Goal: Consume media (video, audio): Consume media (video, audio)

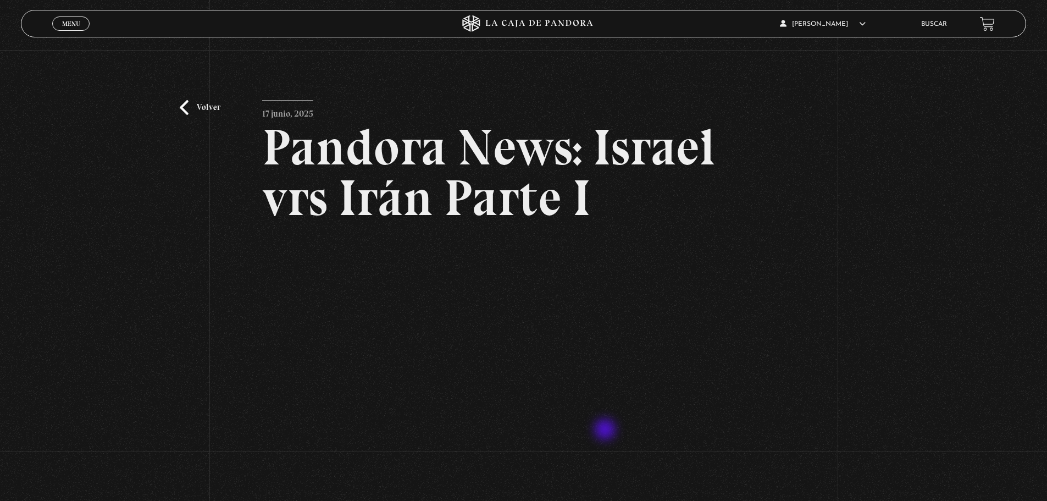
scroll to position [103, 0]
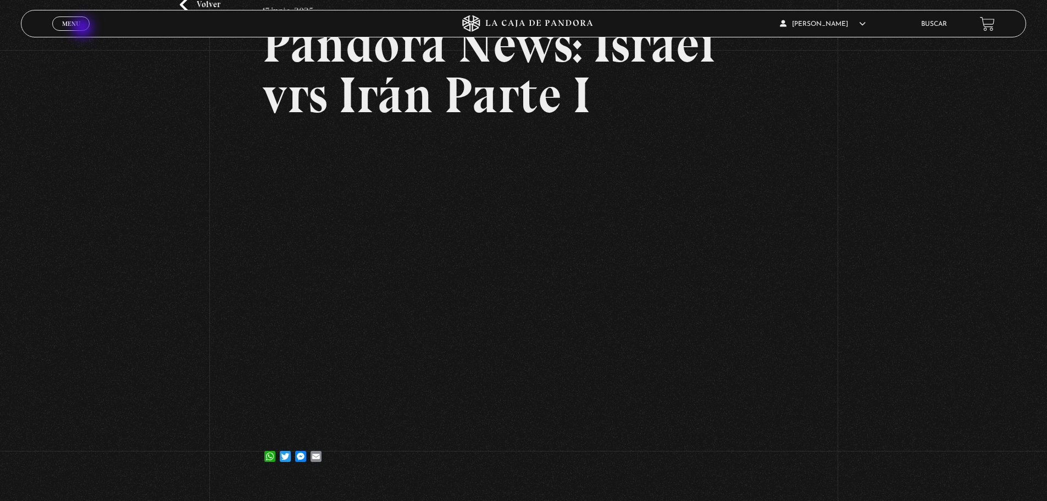
click at [84, 29] on link "Menu Cerrar" at bounding box center [70, 23] width 37 height 14
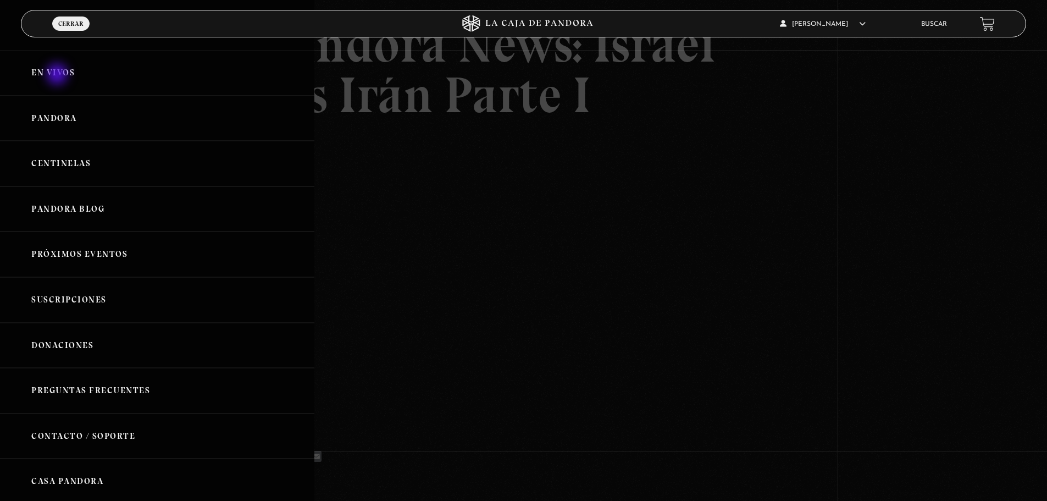
click at [58, 75] on link "En vivos" at bounding box center [157, 73] width 314 height 46
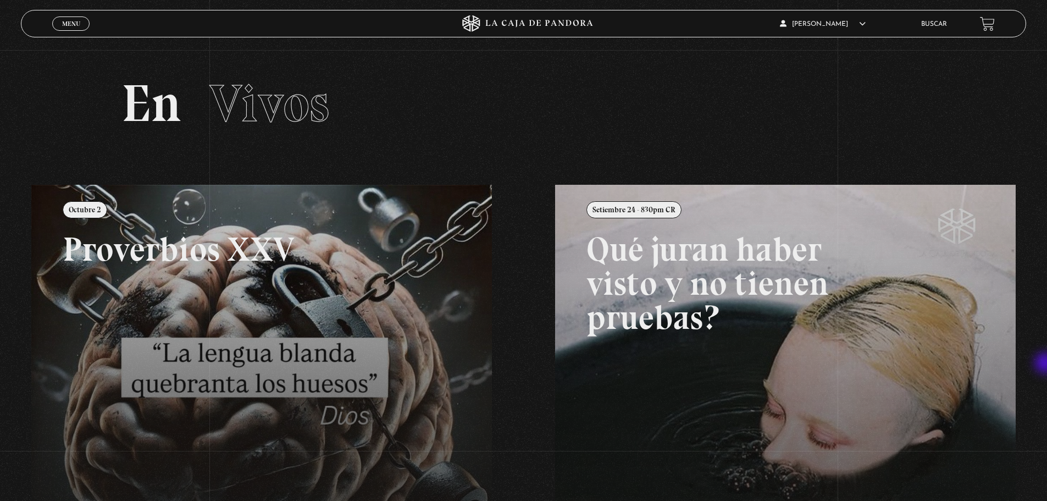
click at [1047, 364] on div "Menu Cerrar Paulina Gonzalez En vivos Pandora Centinelas Mi cuenta Salir Buscar…" at bounding box center [523, 402] width 1047 height 704
click at [69, 30] on link "Menu Cerrar" at bounding box center [70, 23] width 37 height 14
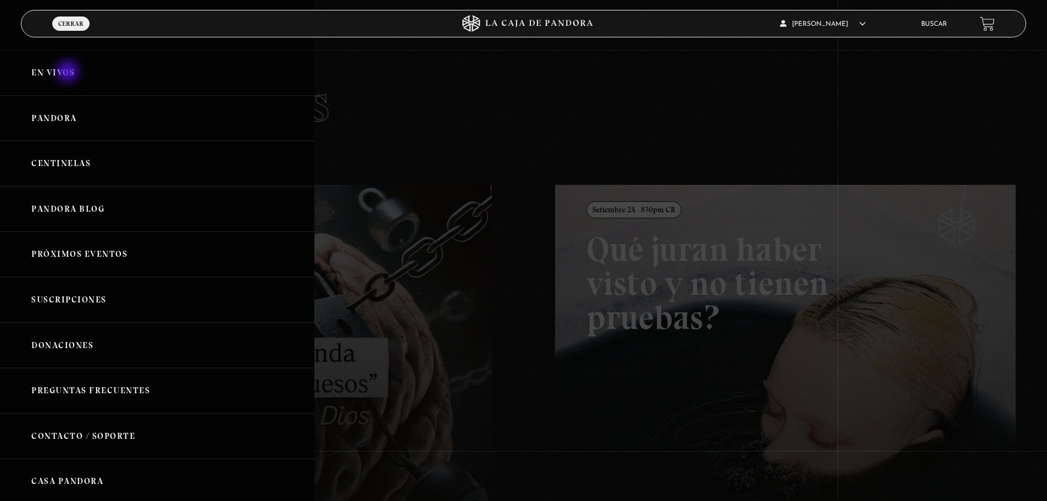
click at [69, 73] on link "En vivos" at bounding box center [157, 73] width 314 height 46
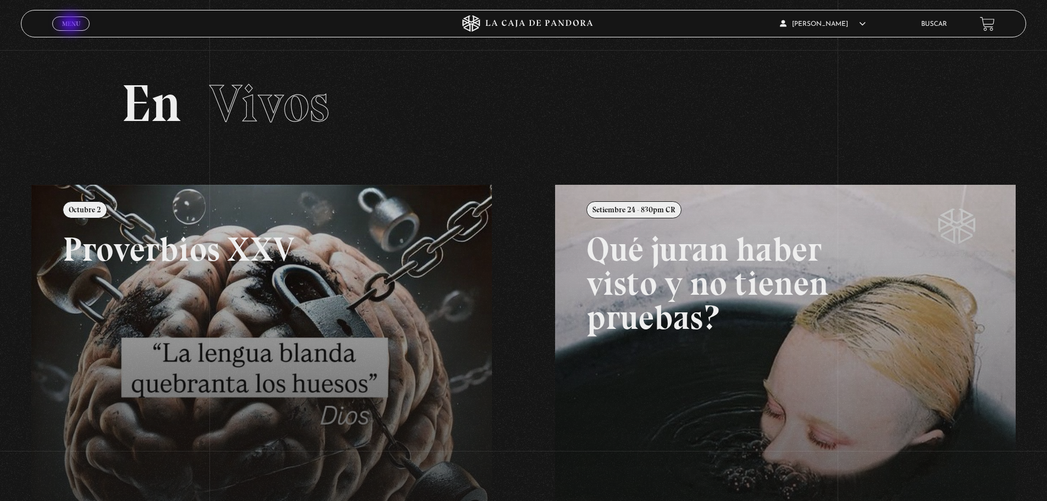
click at [71, 24] on span "Menu" at bounding box center [71, 23] width 18 height 7
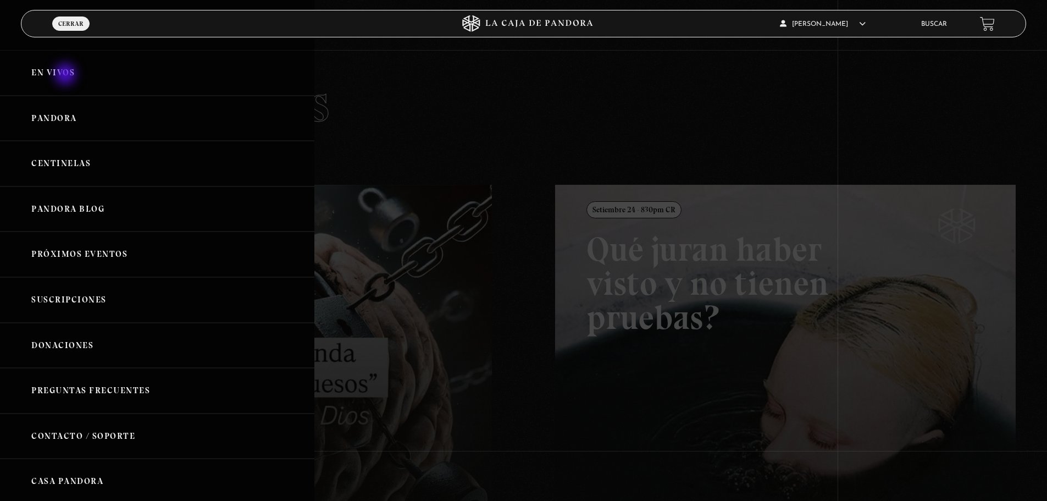
click at [67, 75] on link "En vivos" at bounding box center [157, 73] width 314 height 46
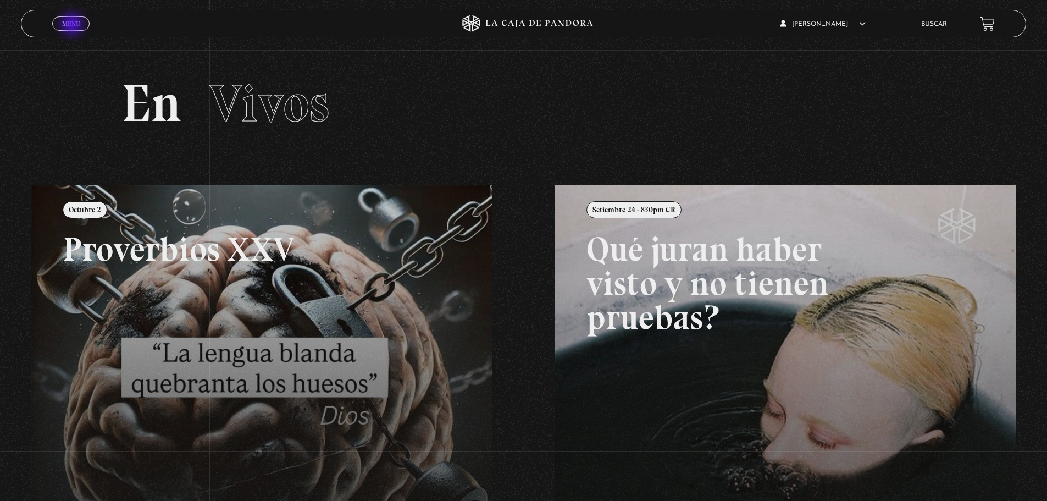
click at [73, 25] on span "Menu" at bounding box center [71, 23] width 18 height 7
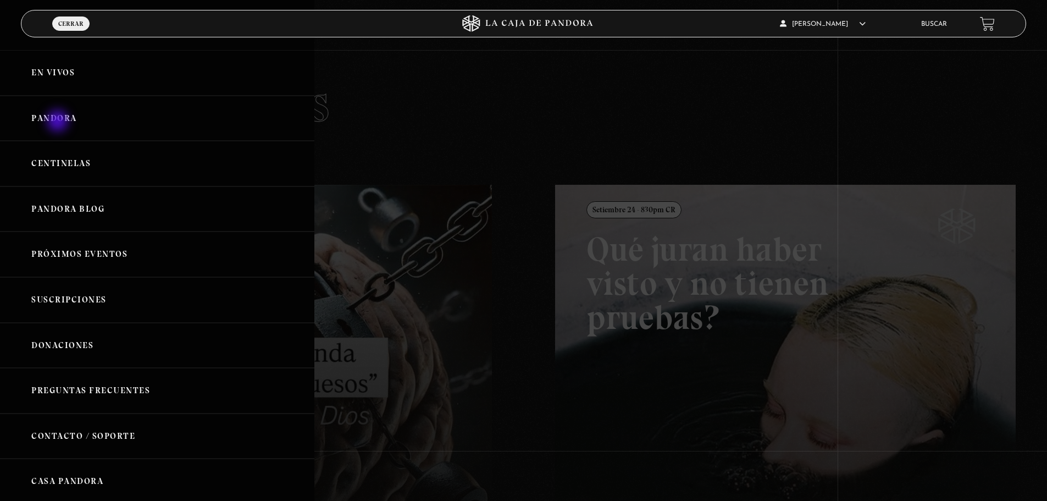
click at [59, 122] on link "Pandora" at bounding box center [157, 119] width 314 height 46
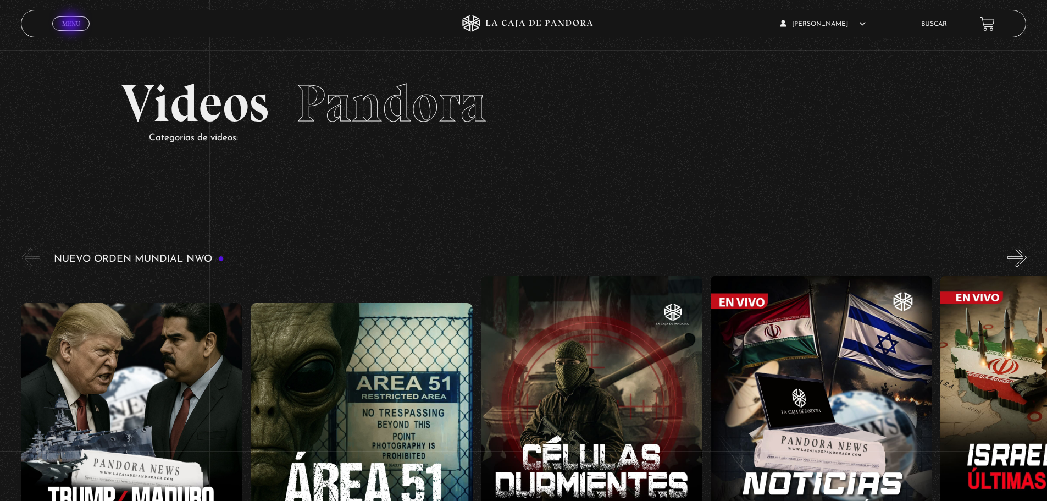
click at [72, 24] on span "Menu" at bounding box center [71, 23] width 18 height 7
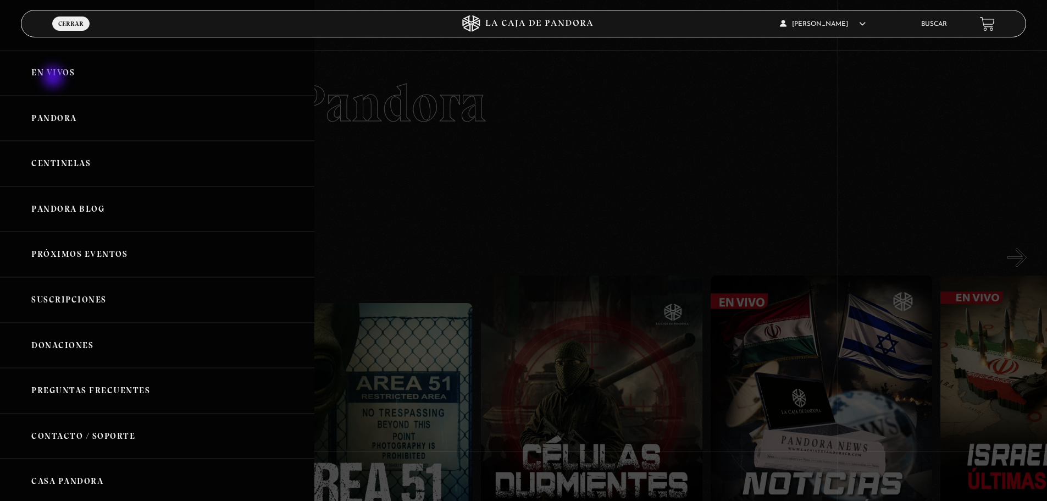
click at [54, 78] on link "En vivos" at bounding box center [157, 73] width 314 height 46
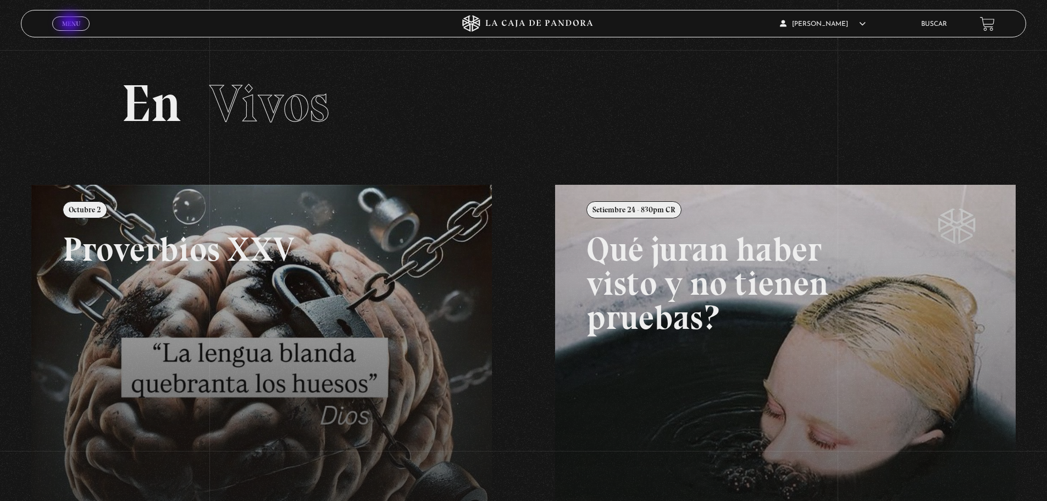
click at [71, 24] on span "Menu" at bounding box center [71, 23] width 18 height 7
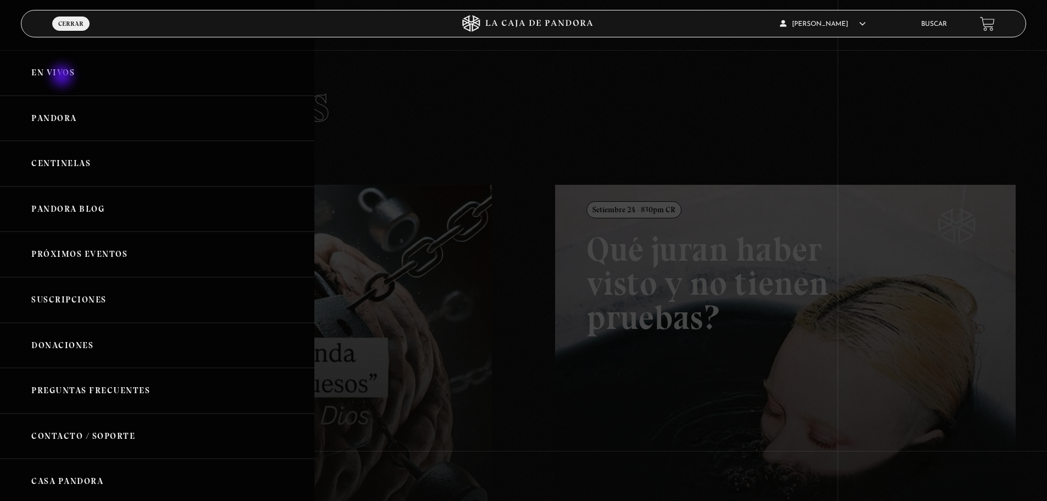
click at [63, 77] on link "En vivos" at bounding box center [157, 73] width 314 height 46
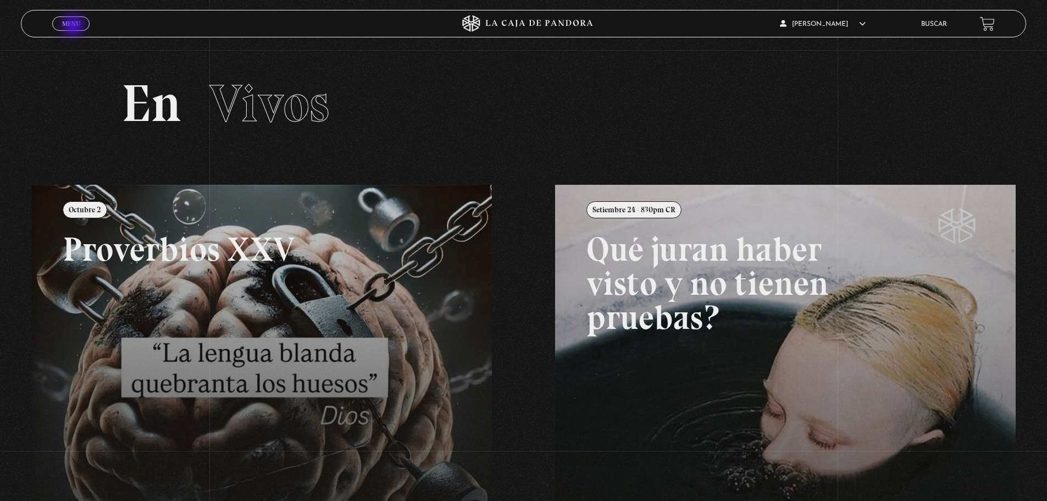
click at [74, 26] on span "Menu" at bounding box center [71, 23] width 18 height 7
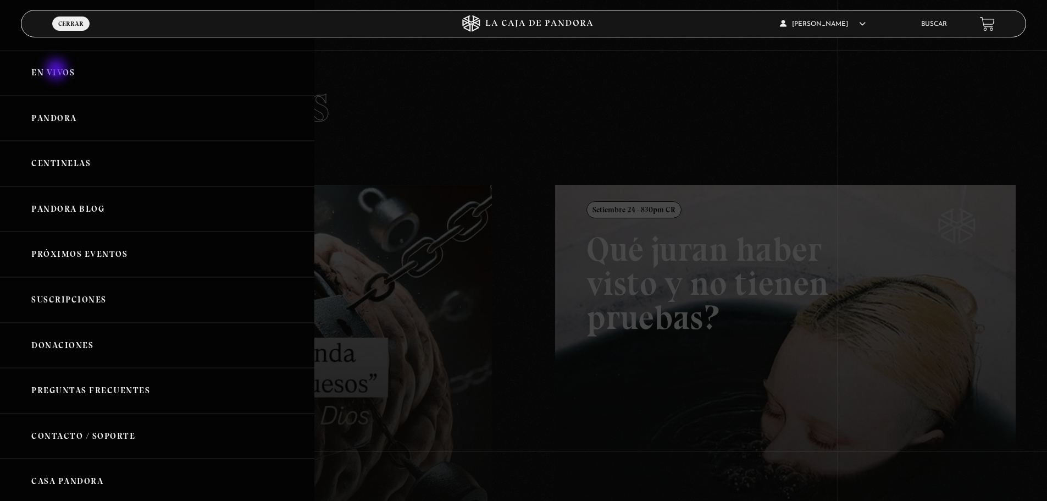
click at [57, 70] on link "En vivos" at bounding box center [157, 73] width 314 height 46
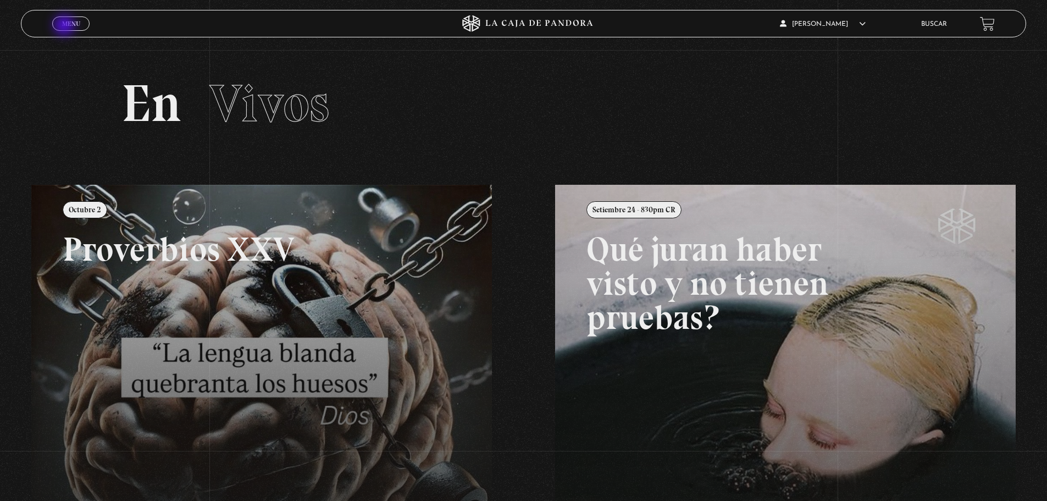
click at [65, 26] on span "Menu" at bounding box center [71, 23] width 18 height 7
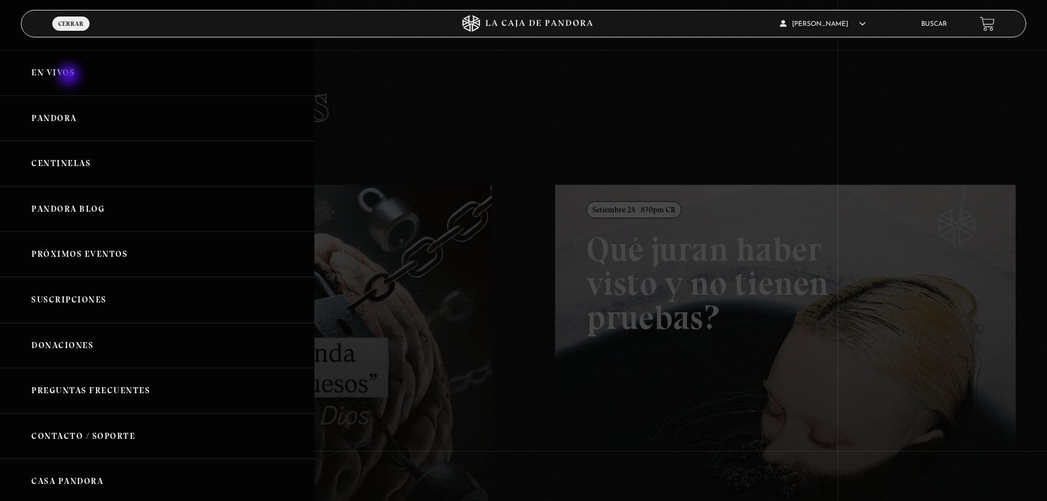
click at [70, 76] on link "En vivos" at bounding box center [157, 73] width 314 height 46
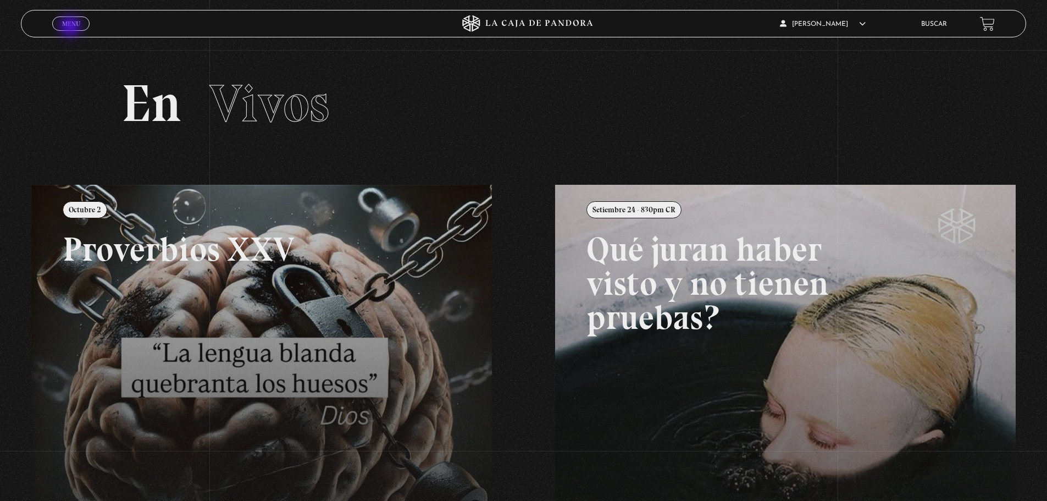
click at [71, 27] on span "Menu" at bounding box center [71, 23] width 18 height 7
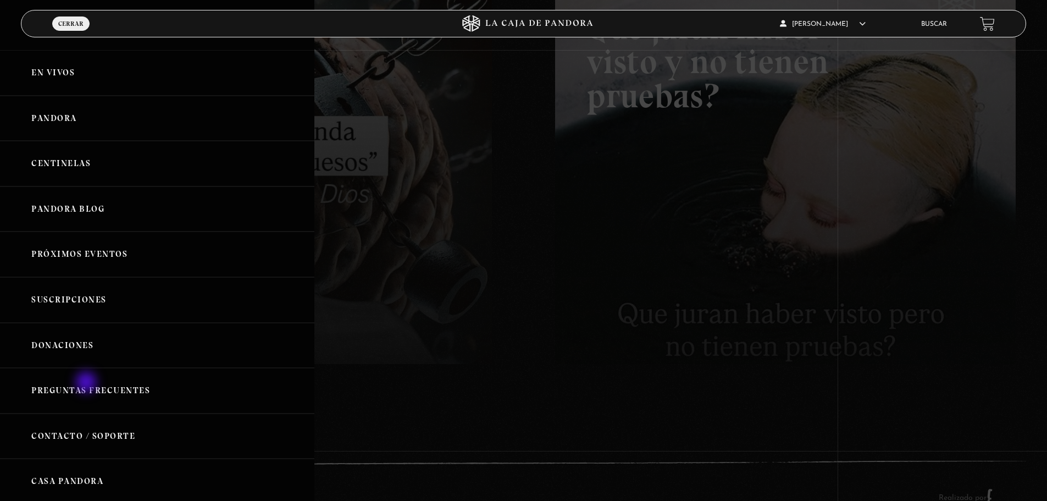
scroll to position [253, 0]
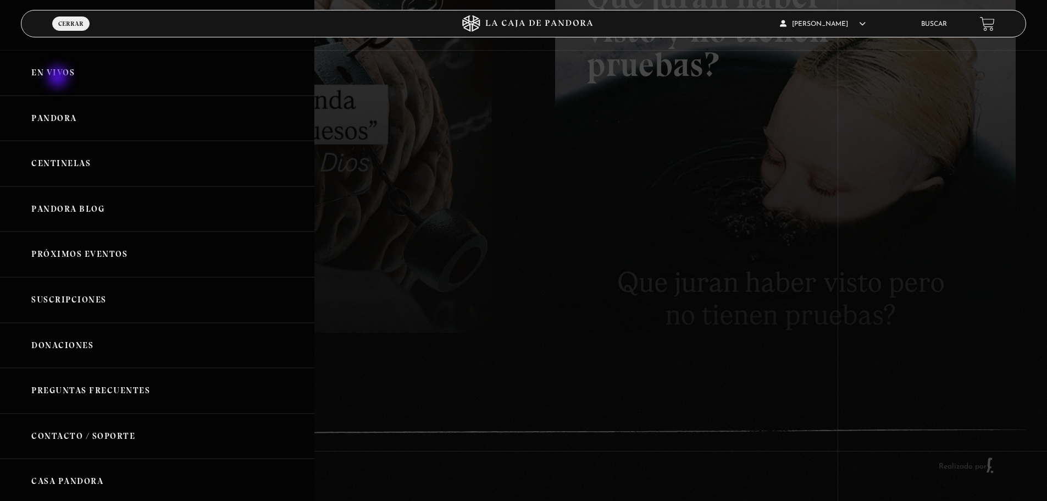
click at [59, 78] on link "En vivos" at bounding box center [157, 73] width 314 height 46
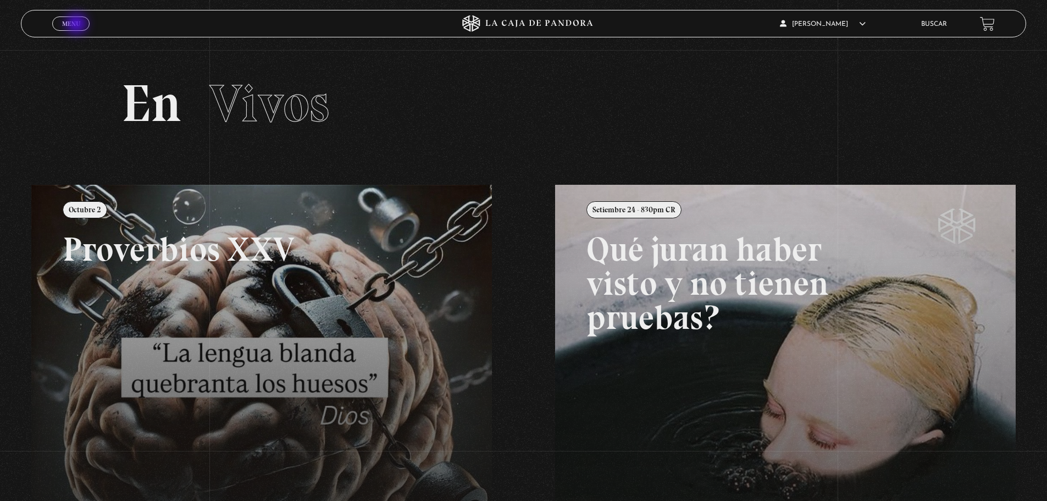
click at [78, 25] on span "Menu" at bounding box center [71, 23] width 18 height 7
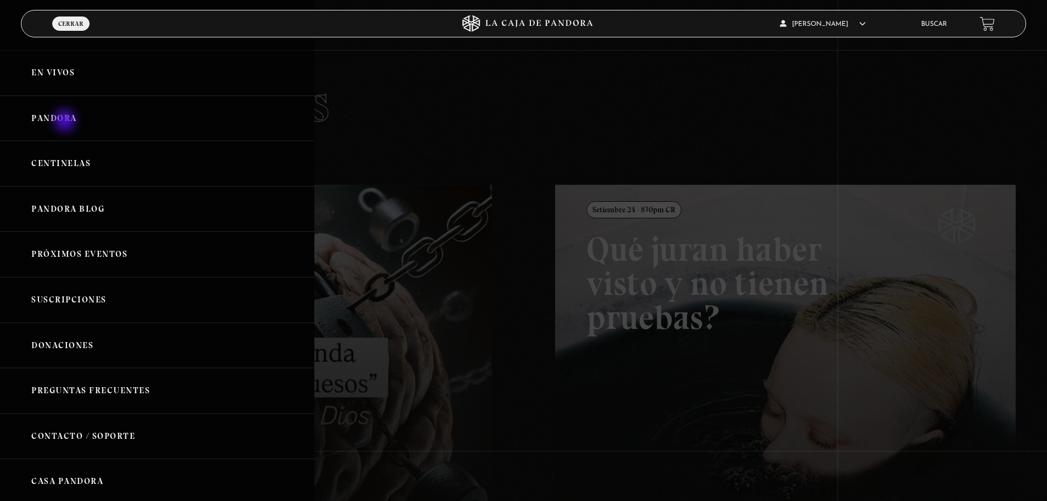
click at [66, 122] on link "Pandora" at bounding box center [157, 119] width 314 height 46
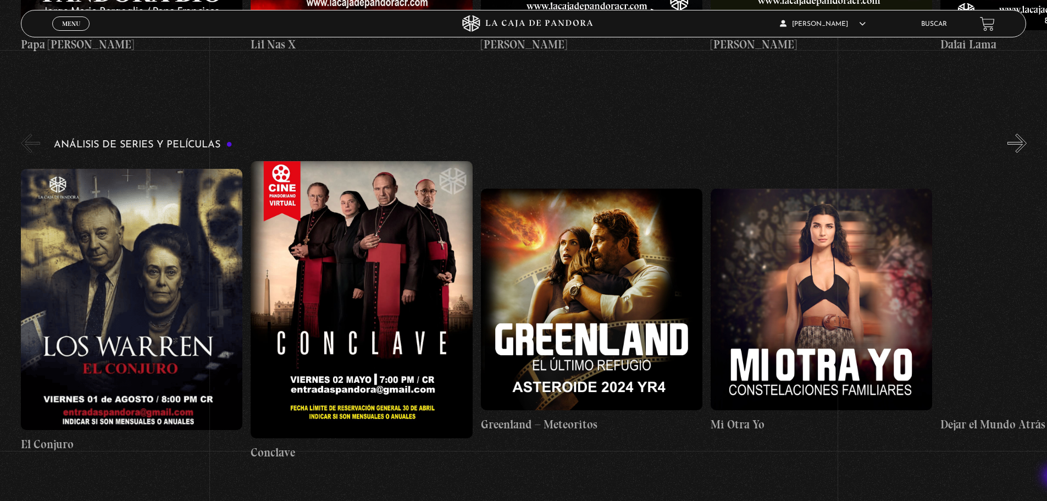
scroll to position [2061, 0]
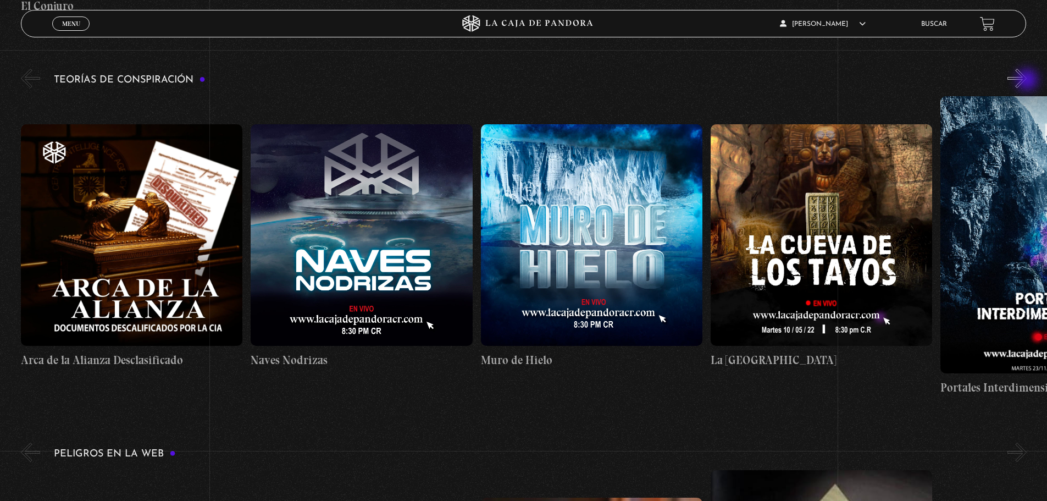
click at [1027, 81] on button "»" at bounding box center [1017, 78] width 19 height 19
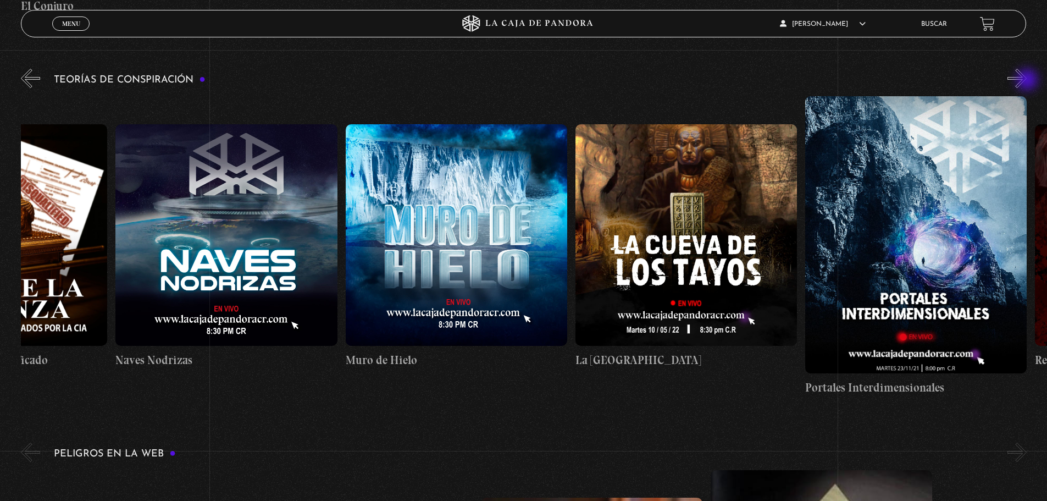
click at [1027, 81] on button "»" at bounding box center [1017, 78] width 19 height 19
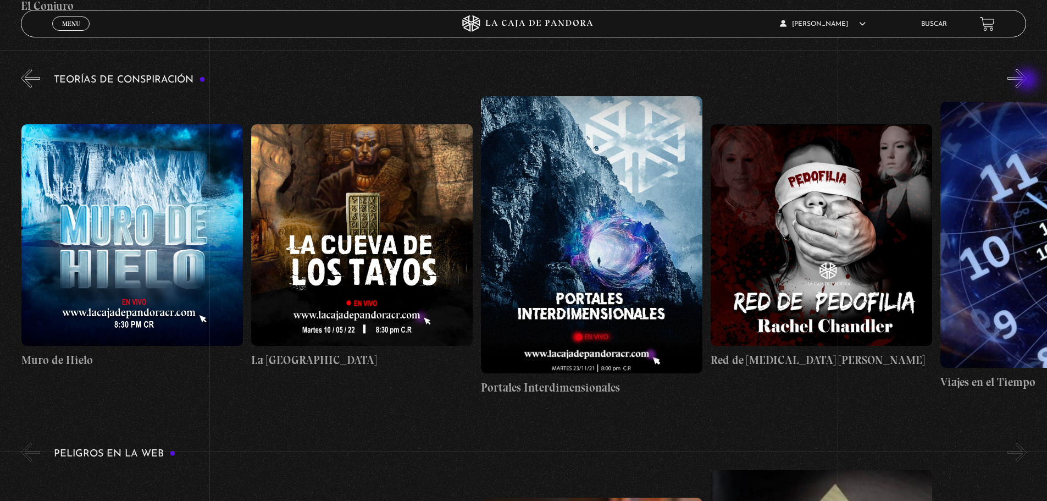
click at [1027, 81] on button "»" at bounding box center [1017, 78] width 19 height 19
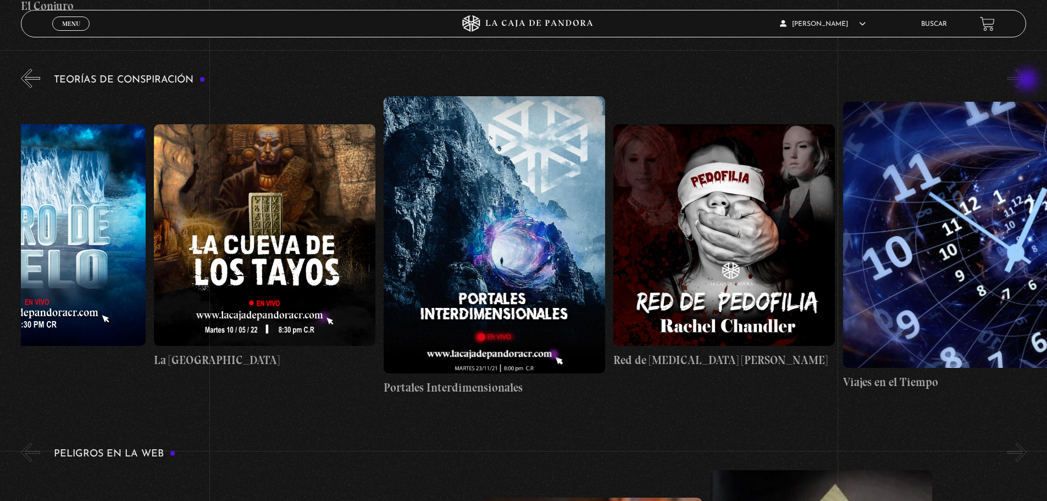
scroll to position [0, 575]
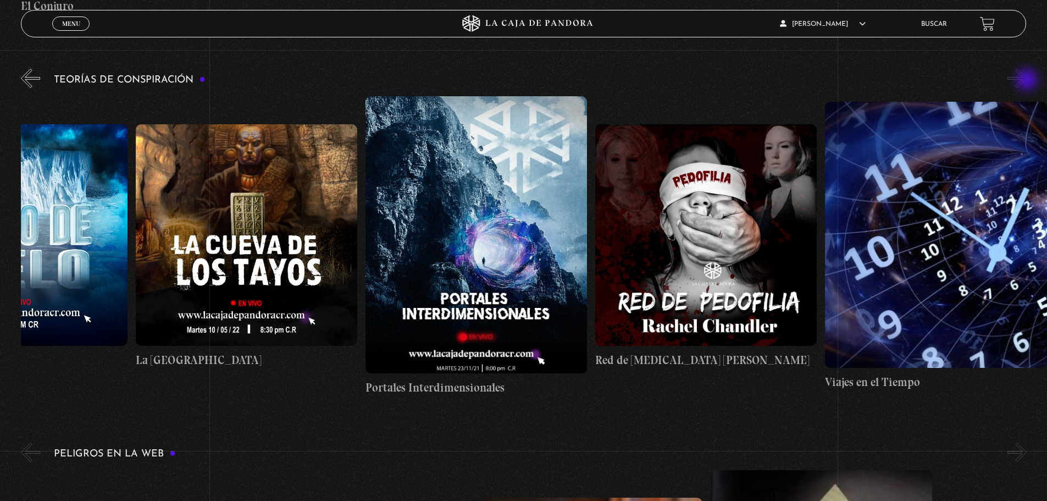
click at [1027, 81] on button "»" at bounding box center [1017, 78] width 19 height 19
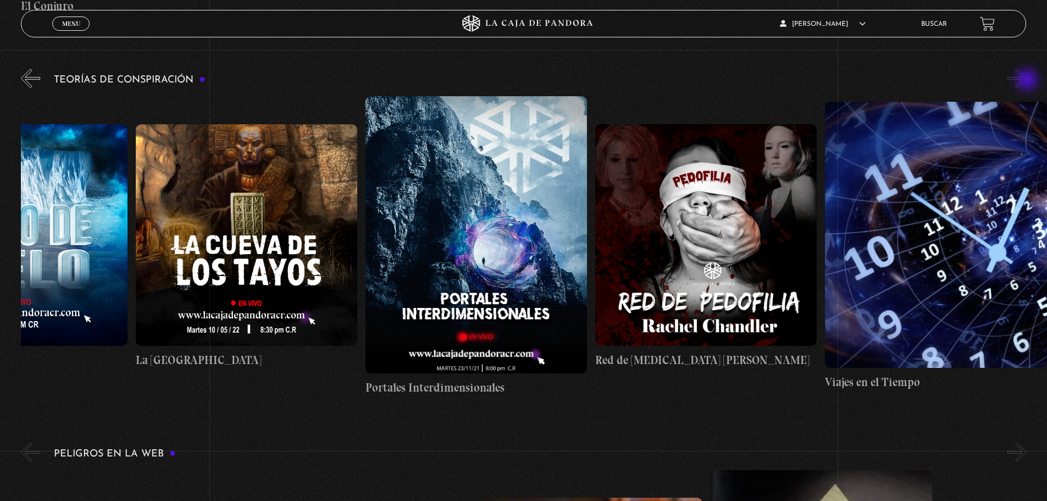
click at [1027, 81] on button "»" at bounding box center [1017, 78] width 19 height 19
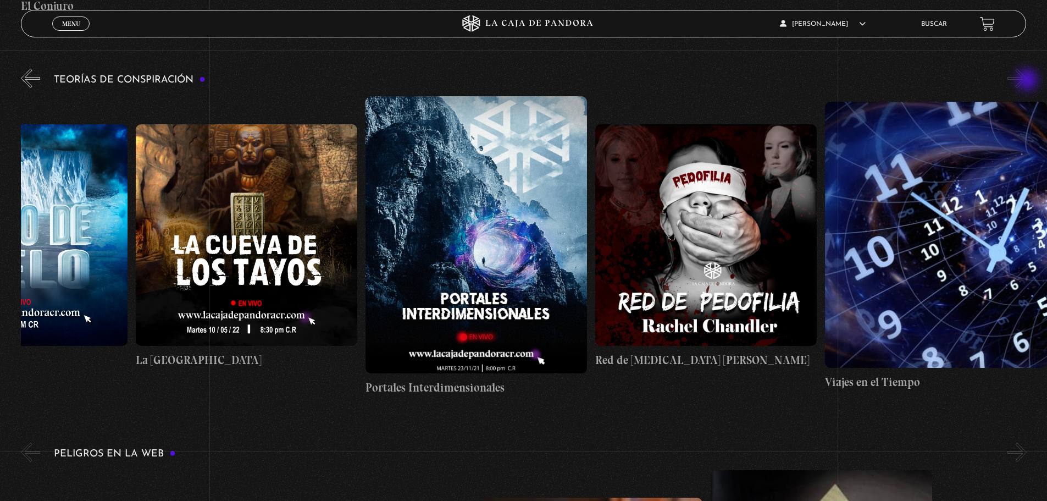
click at [1027, 81] on button "»" at bounding box center [1017, 78] width 19 height 19
click at [30, 82] on button "«" at bounding box center [30, 78] width 19 height 19
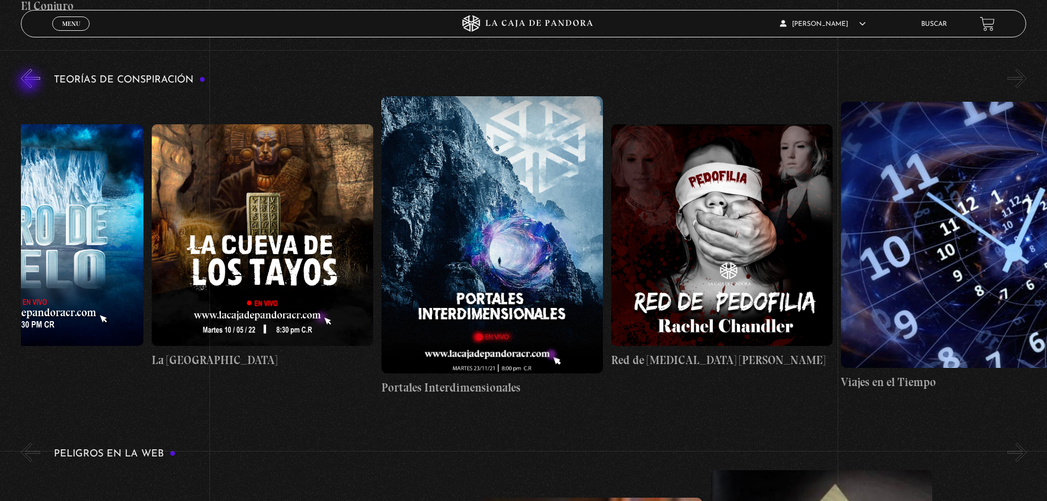
click at [30, 82] on button "«" at bounding box center [30, 78] width 19 height 19
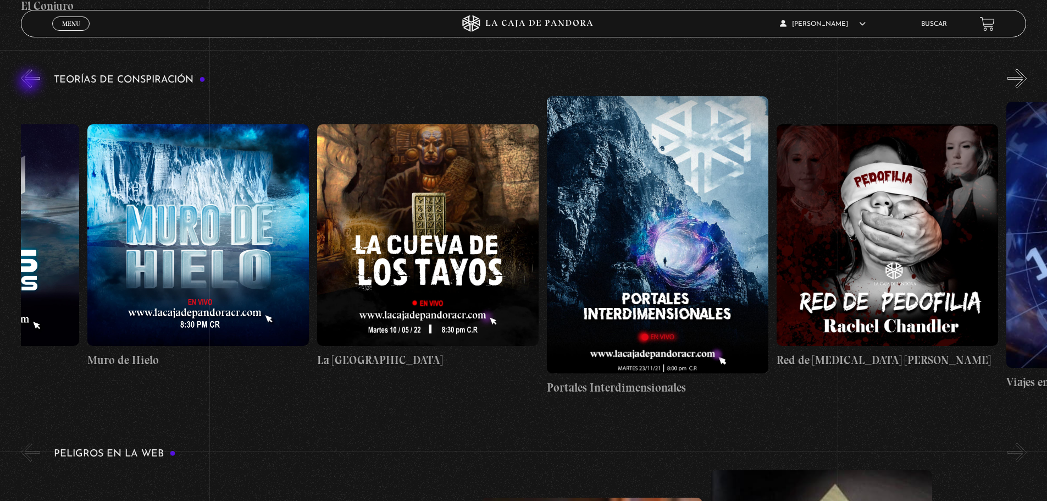
click at [30, 82] on button "«" at bounding box center [30, 78] width 19 height 19
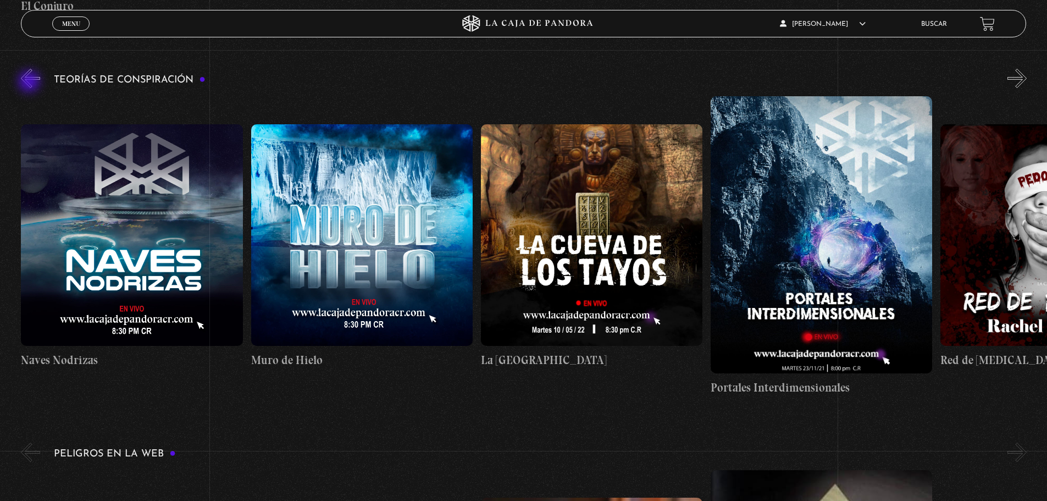
click at [30, 82] on button "«" at bounding box center [30, 78] width 19 height 19
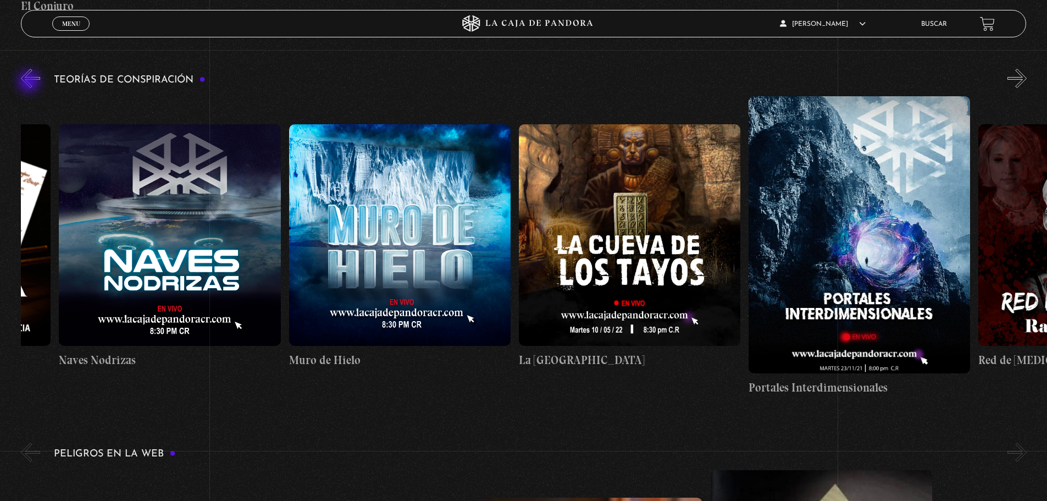
scroll to position [0, 0]
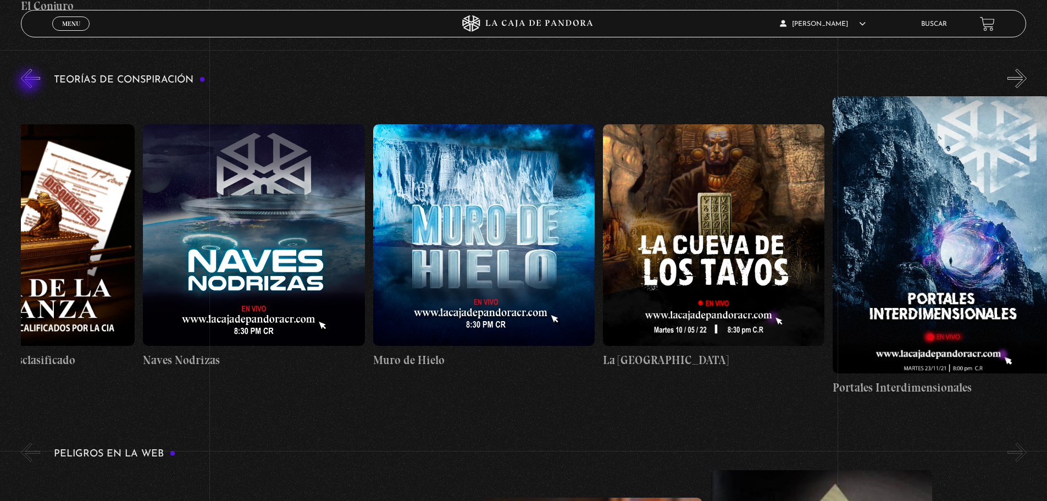
click at [30, 82] on button "«" at bounding box center [30, 78] width 19 height 19
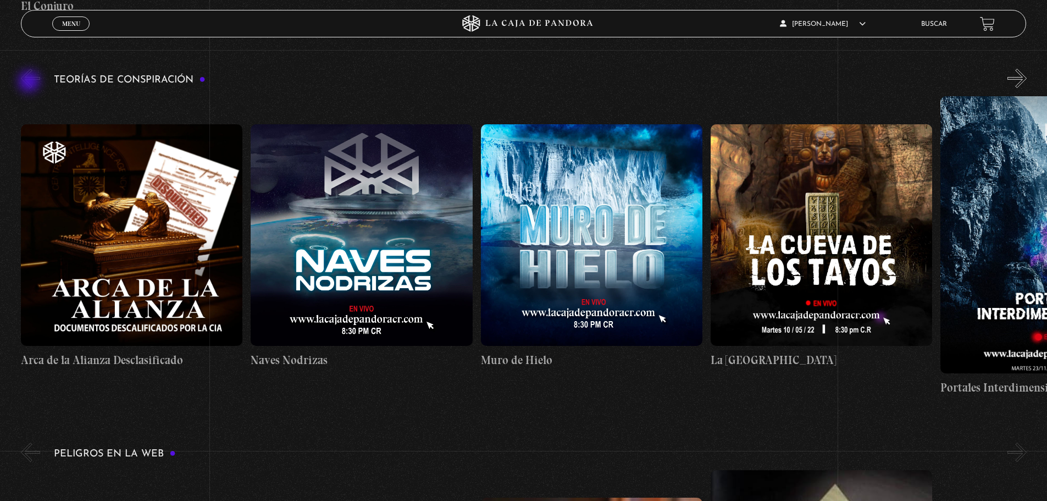
click at [30, 82] on button "«" at bounding box center [30, 78] width 19 height 19
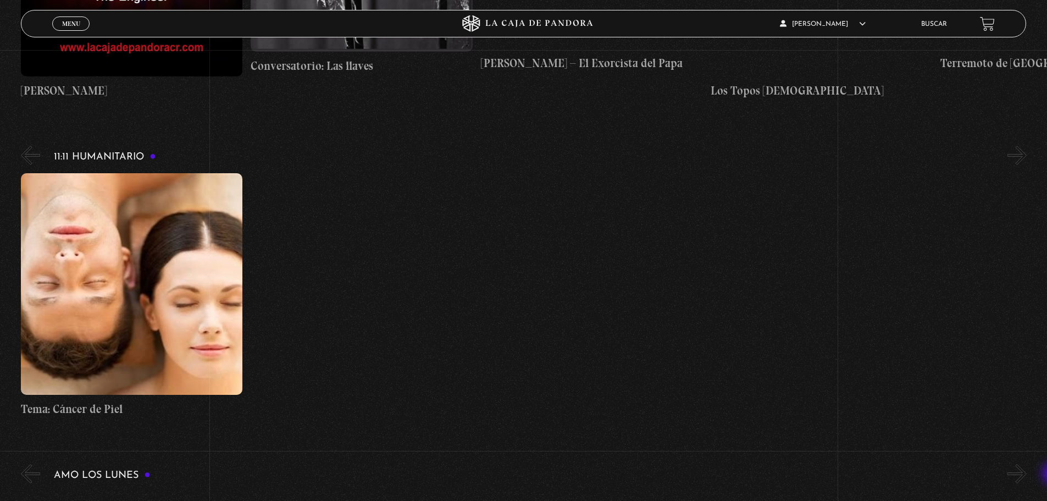
scroll to position [4954, 0]
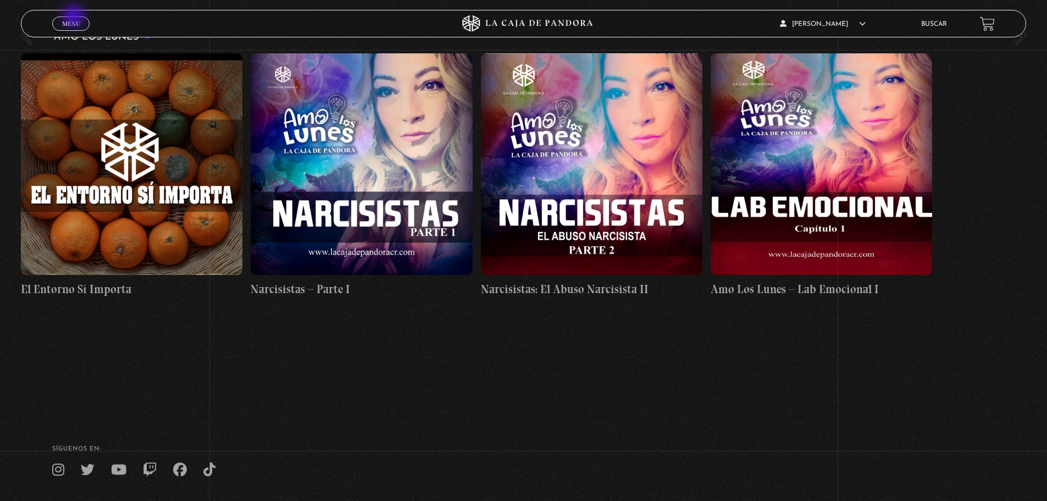
click at [75, 17] on link "Menu Cerrar" at bounding box center [70, 23] width 37 height 14
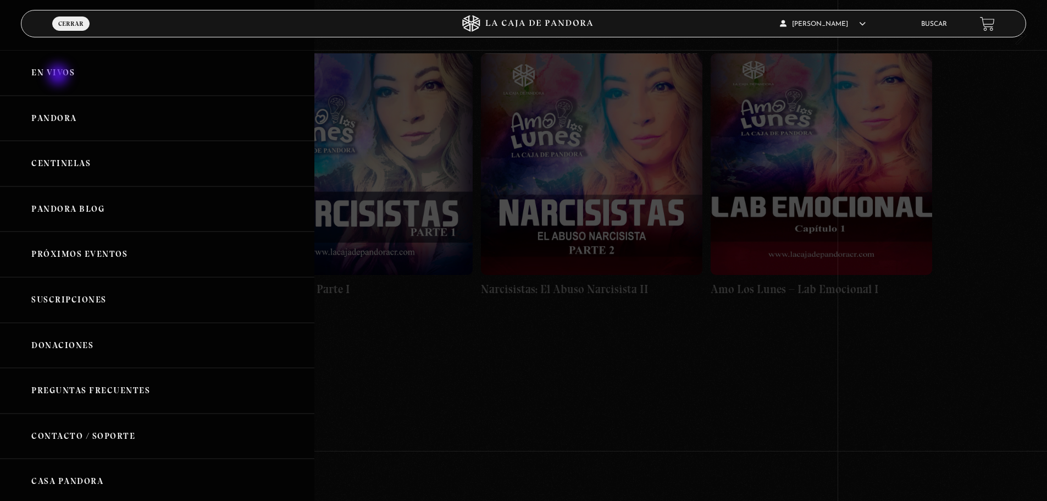
click at [59, 76] on link "En vivos" at bounding box center [157, 73] width 314 height 46
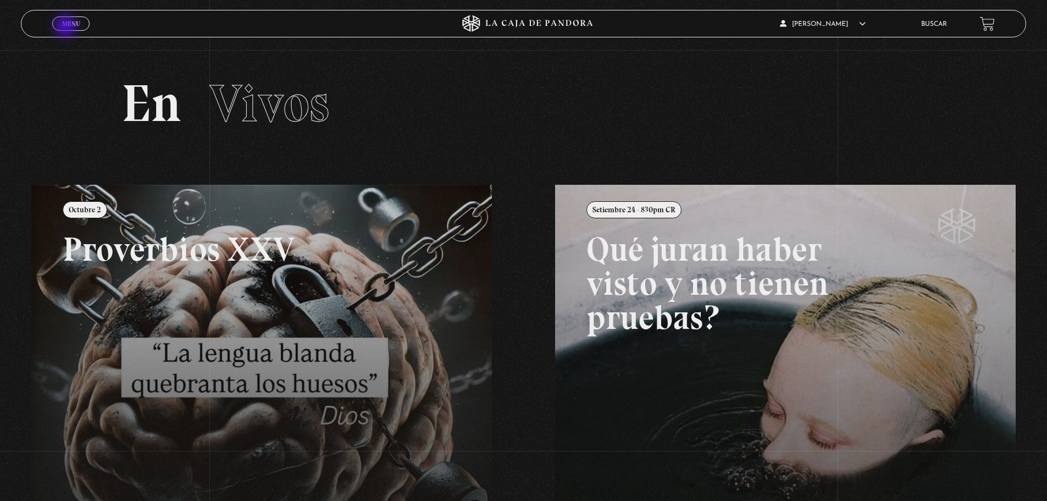
click at [67, 27] on span "Menu" at bounding box center [71, 23] width 18 height 7
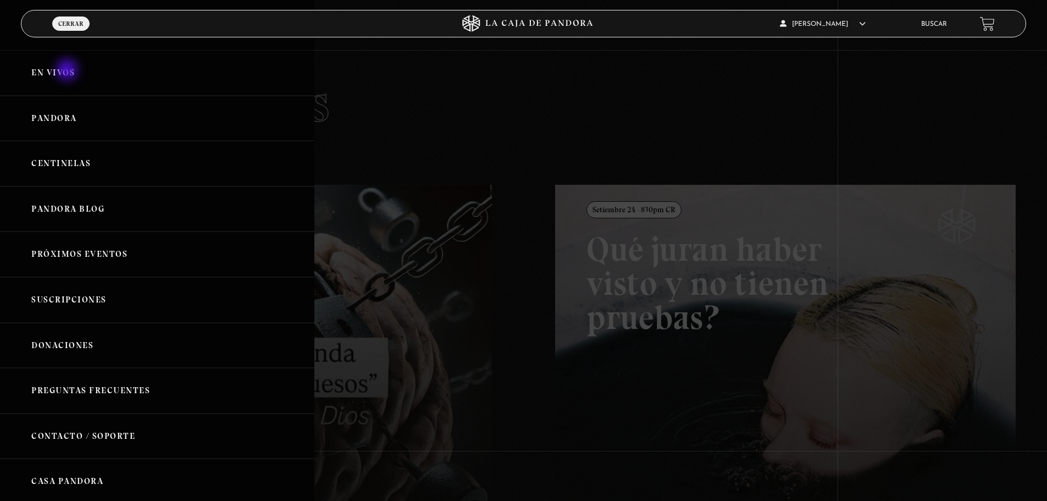
click at [68, 71] on link "En vivos" at bounding box center [157, 73] width 314 height 46
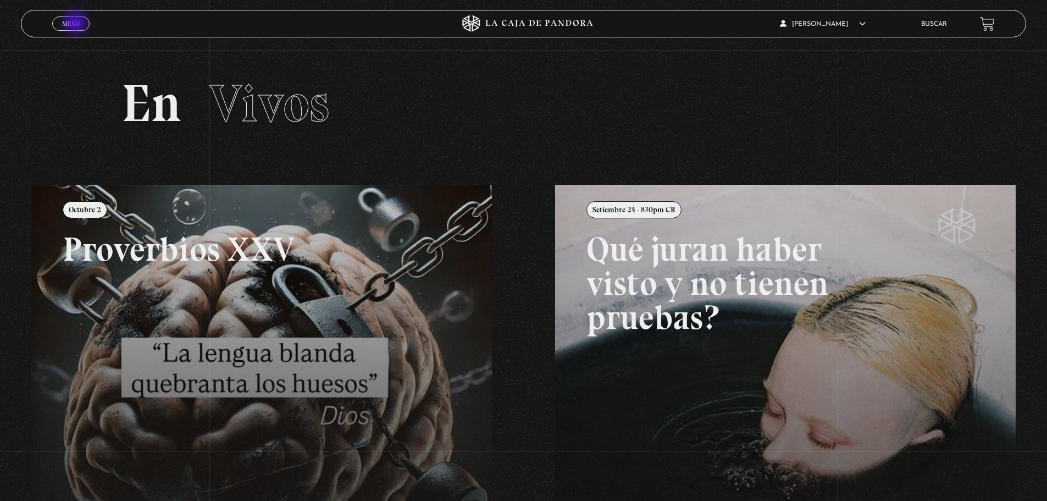
click at [76, 24] on span "Menu" at bounding box center [71, 23] width 18 height 7
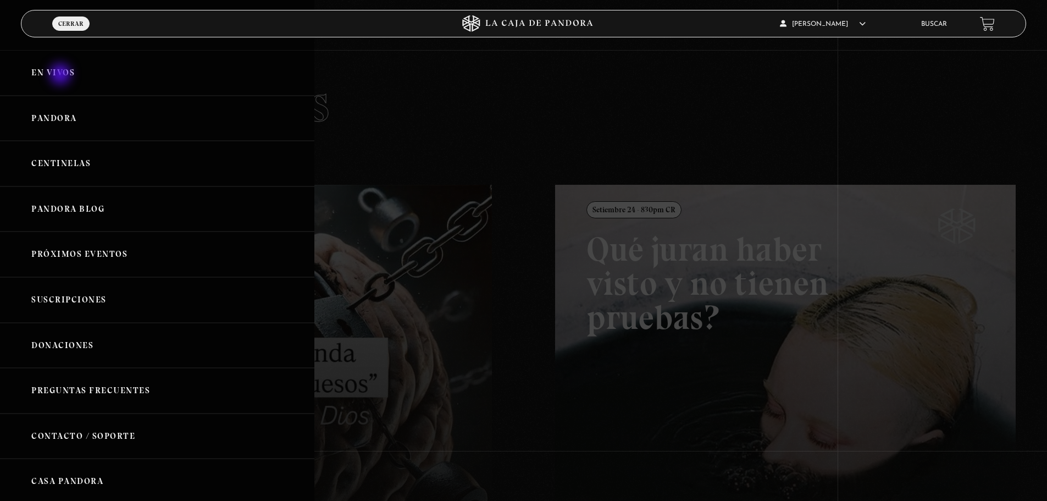
click at [62, 75] on link "En vivos" at bounding box center [157, 73] width 314 height 46
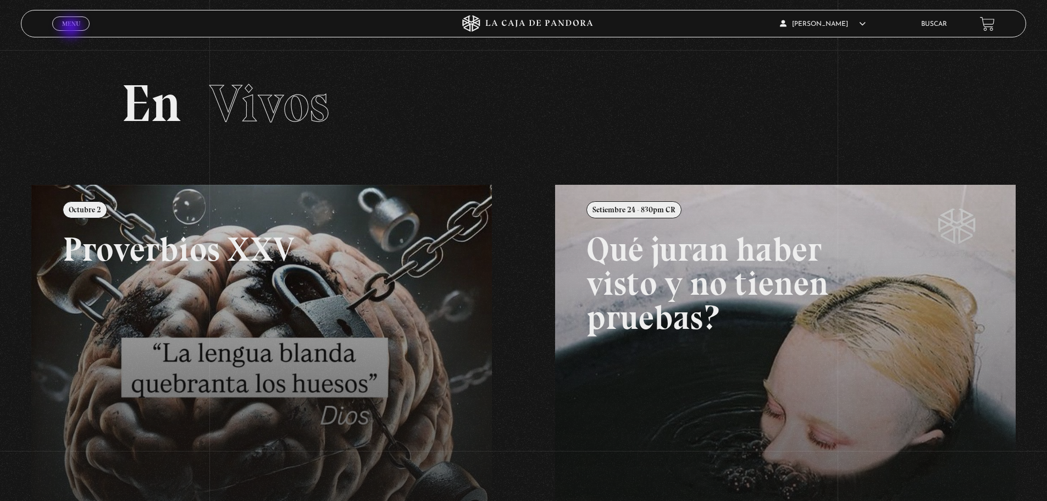
click at [72, 29] on link "Menu Cerrar" at bounding box center [70, 23] width 37 height 14
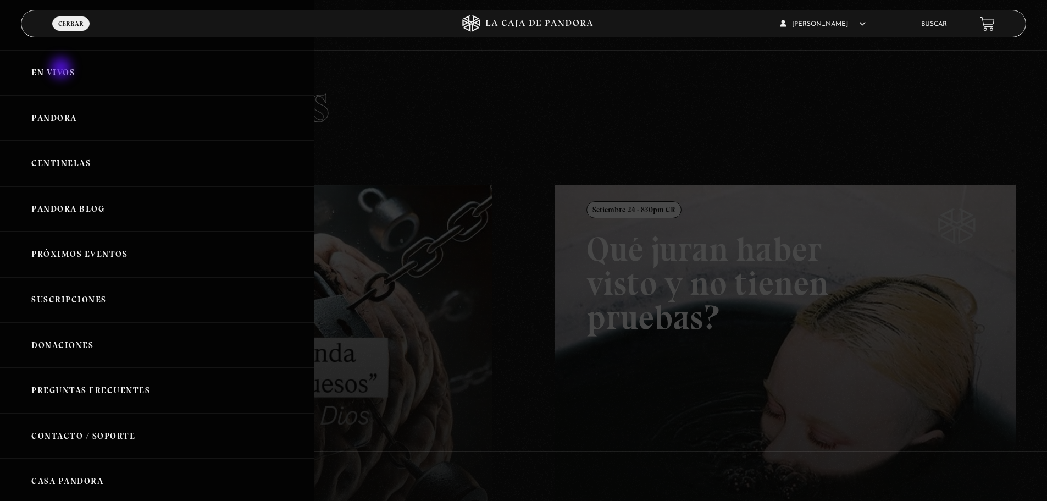
click at [62, 69] on link "En vivos" at bounding box center [157, 73] width 314 height 46
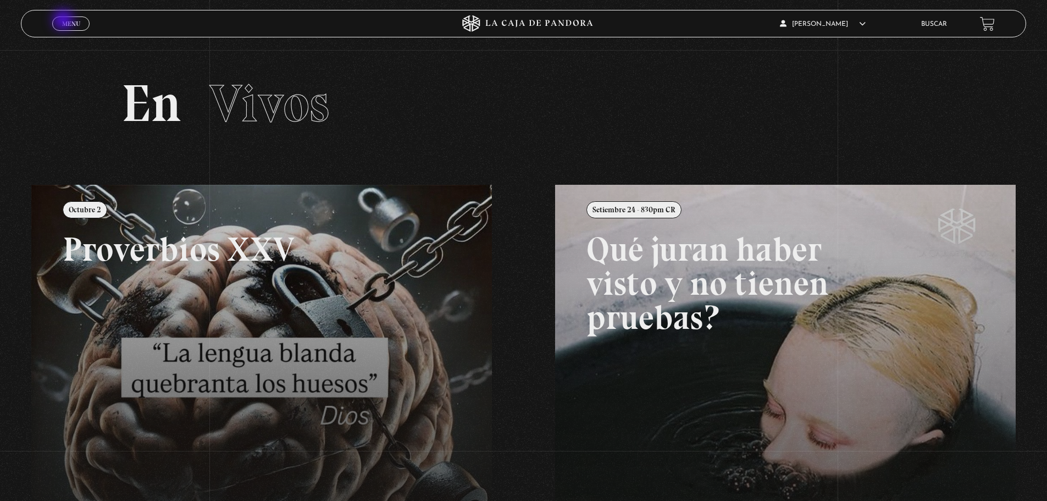
click at [64, 21] on span "Menu" at bounding box center [71, 23] width 18 height 7
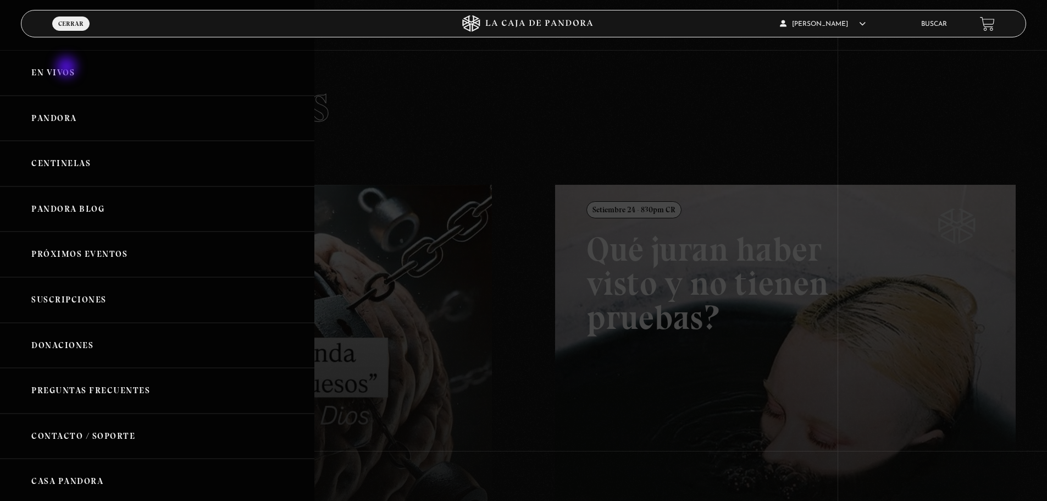
click at [68, 68] on link "En vivos" at bounding box center [157, 73] width 314 height 46
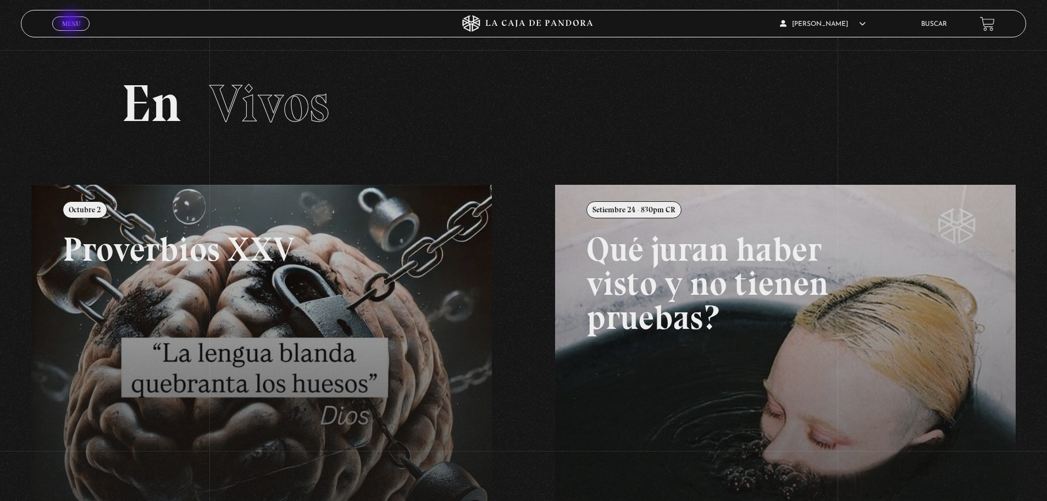
click at [71, 23] on span "Menu" at bounding box center [71, 23] width 18 height 7
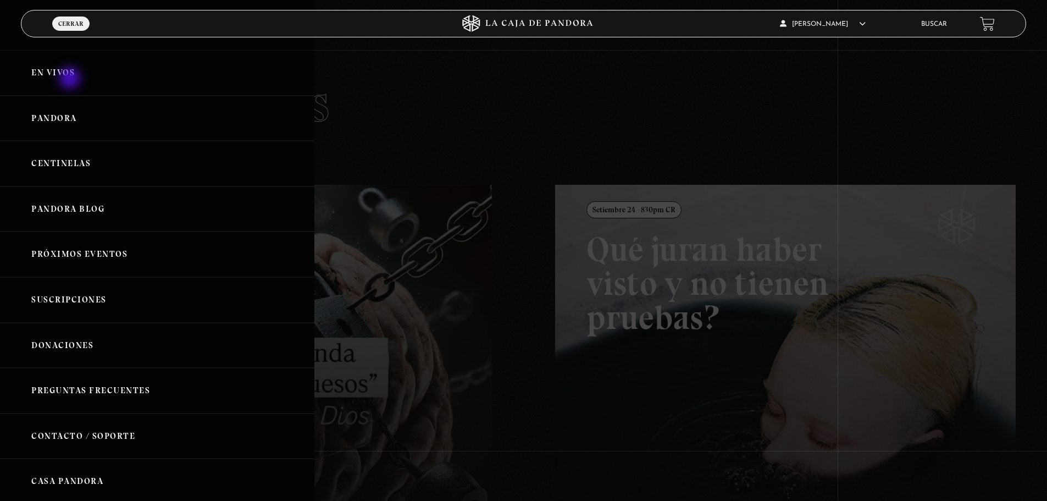
click at [71, 79] on link "En vivos" at bounding box center [157, 73] width 314 height 46
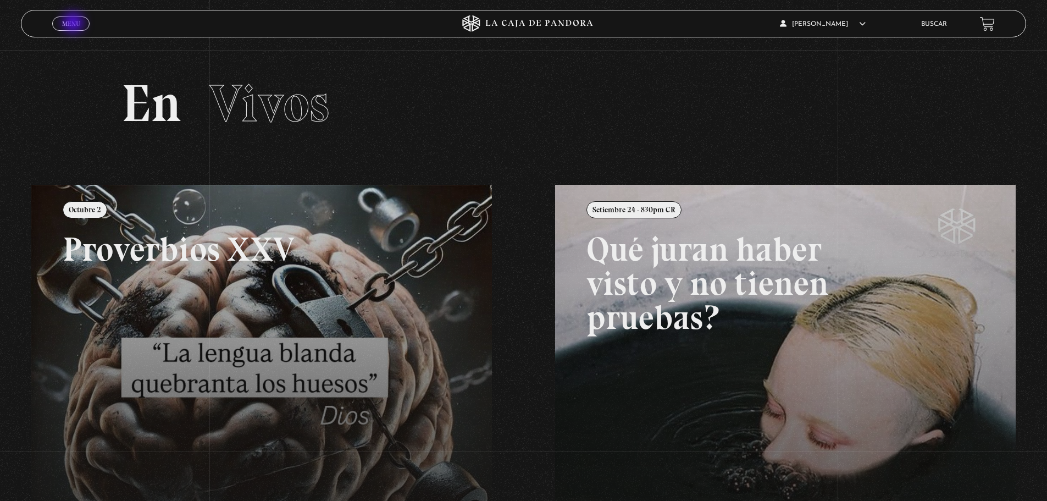
click at [74, 24] on span "Menu" at bounding box center [71, 23] width 18 height 7
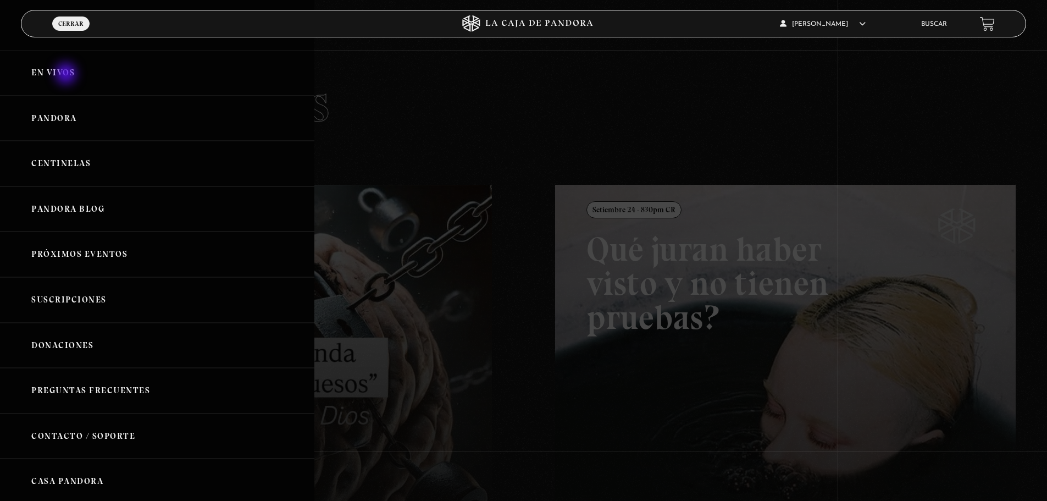
click at [67, 75] on link "En vivos" at bounding box center [157, 73] width 314 height 46
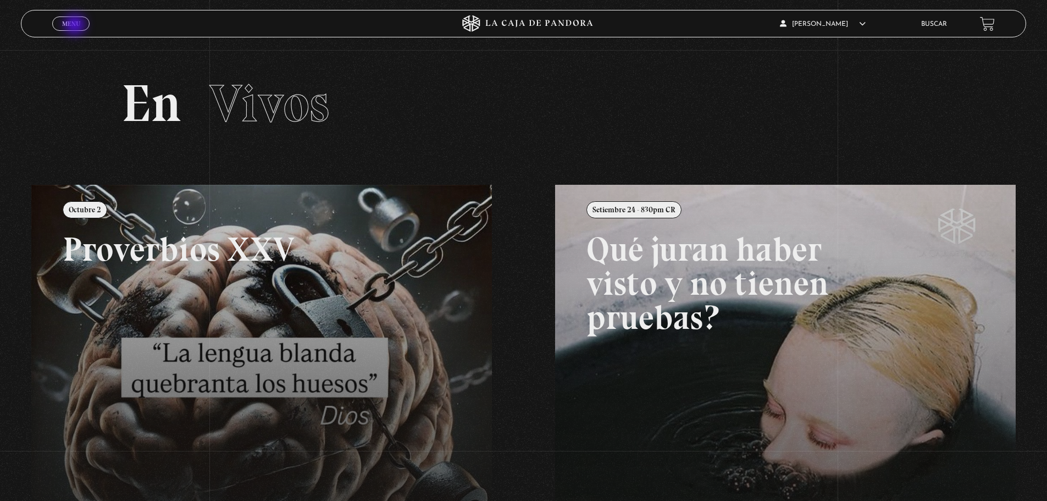
click at [76, 26] on span "Menu" at bounding box center [71, 23] width 18 height 7
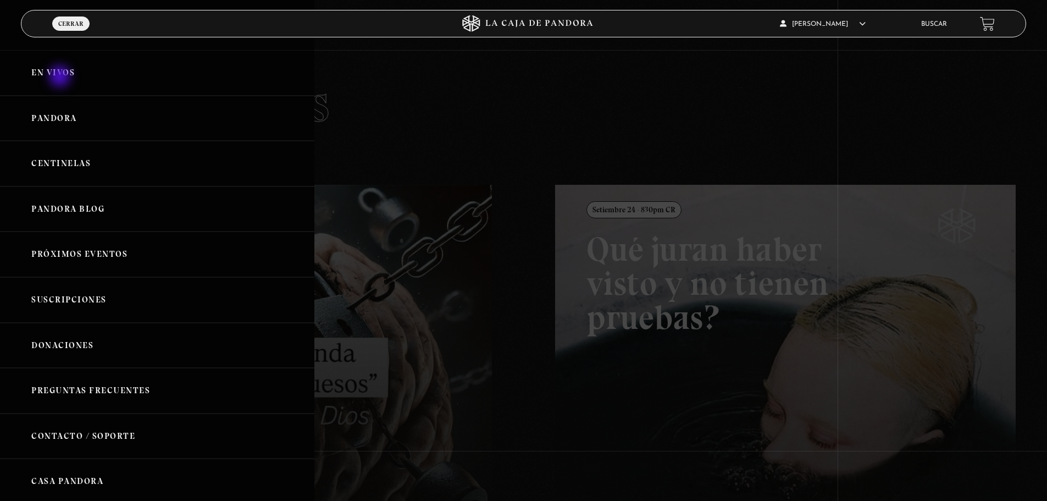
click at [61, 78] on link "En vivos" at bounding box center [157, 73] width 314 height 46
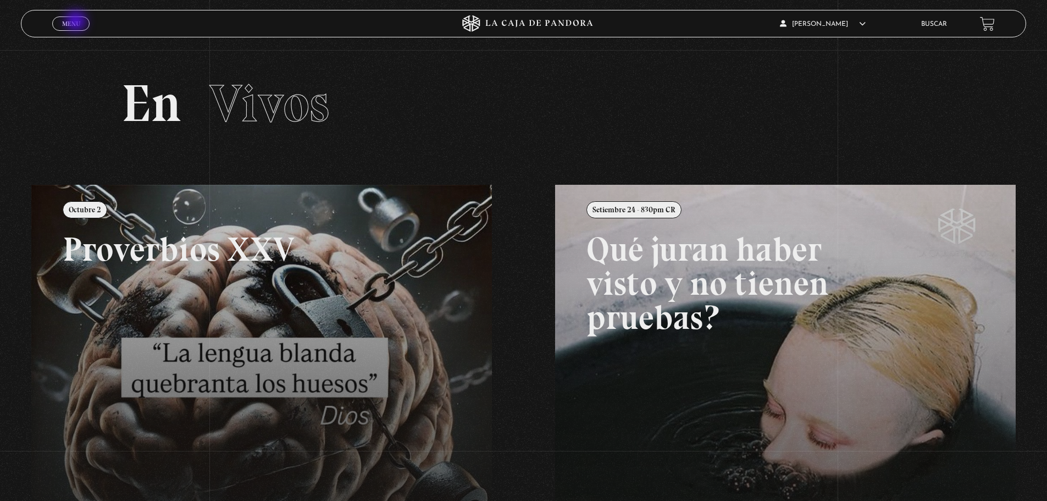
drag, startPoint x: 0, startPoint y: 0, endPoint x: 77, endPoint y: 22, distance: 80.1
click at [77, 50] on div "Menu Cerrar [PERSON_NAME] En vivos Pandora Centinelas Mi cuenta Salir [GEOGRAPH…" at bounding box center [523, 402] width 1047 height 704
click at [77, 22] on span "Menu" at bounding box center [71, 23] width 18 height 7
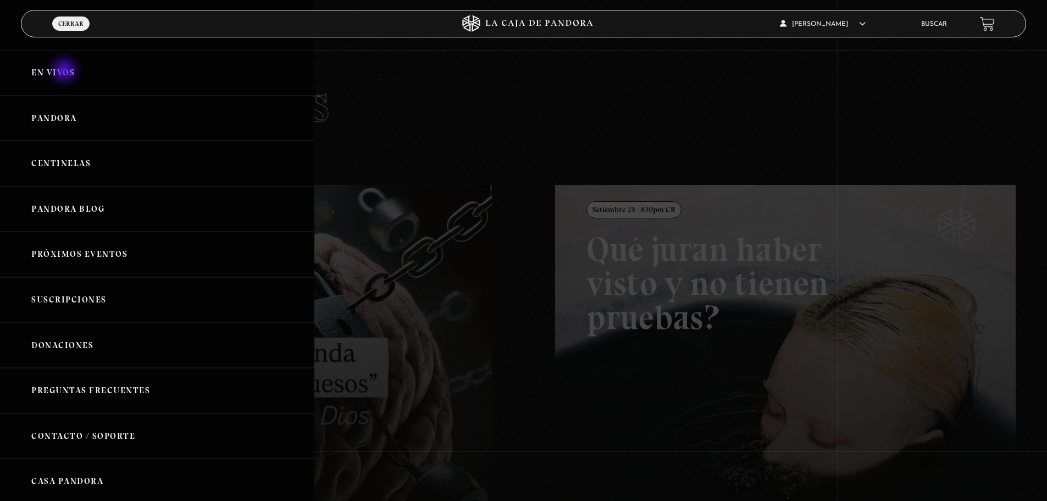
click at [65, 71] on link "En vivos" at bounding box center [157, 73] width 314 height 46
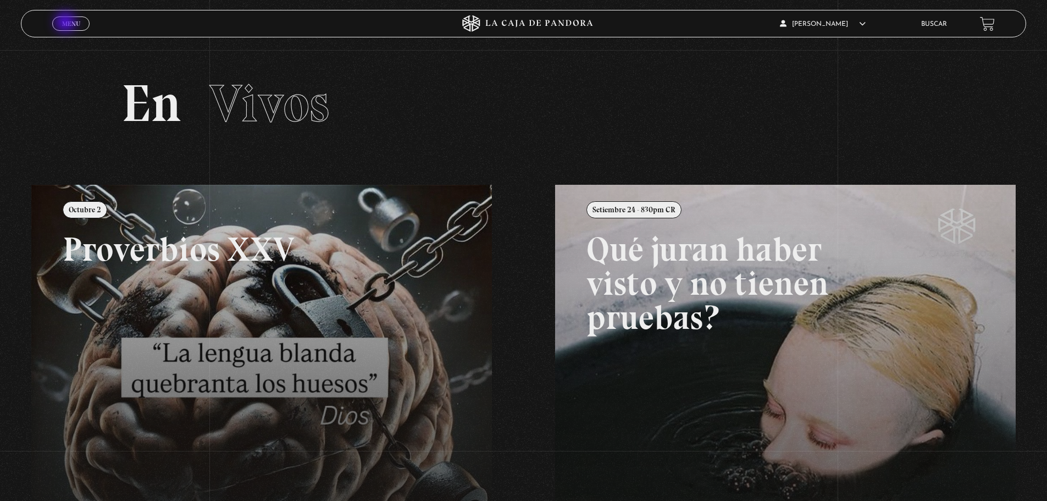
click at [67, 23] on span "Menu" at bounding box center [71, 23] width 18 height 7
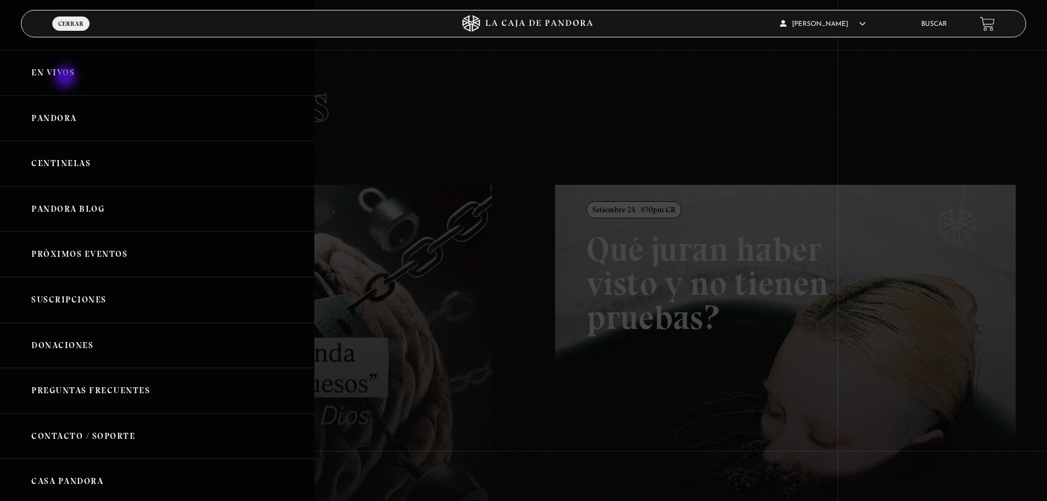
click at [67, 78] on link "En vivos" at bounding box center [157, 73] width 314 height 46
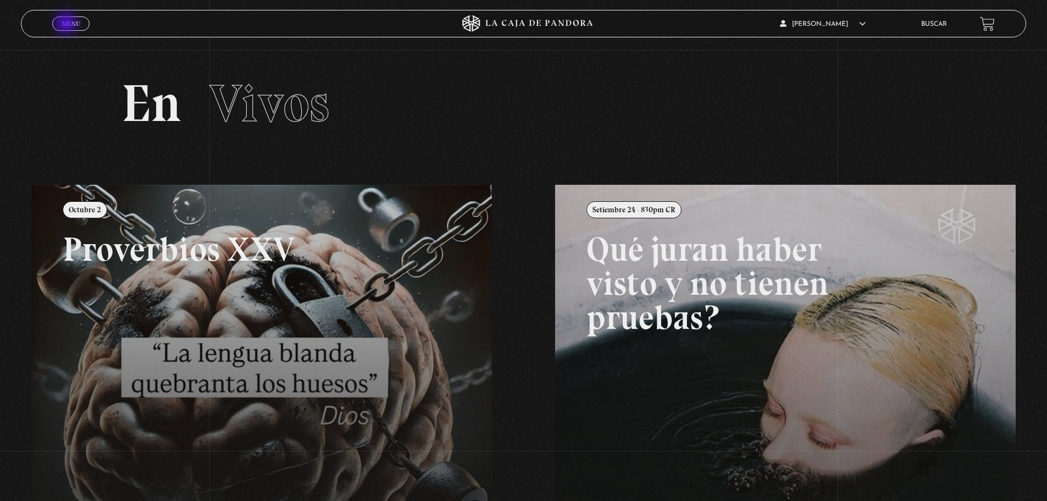
click at [67, 24] on span "Menu" at bounding box center [71, 23] width 18 height 7
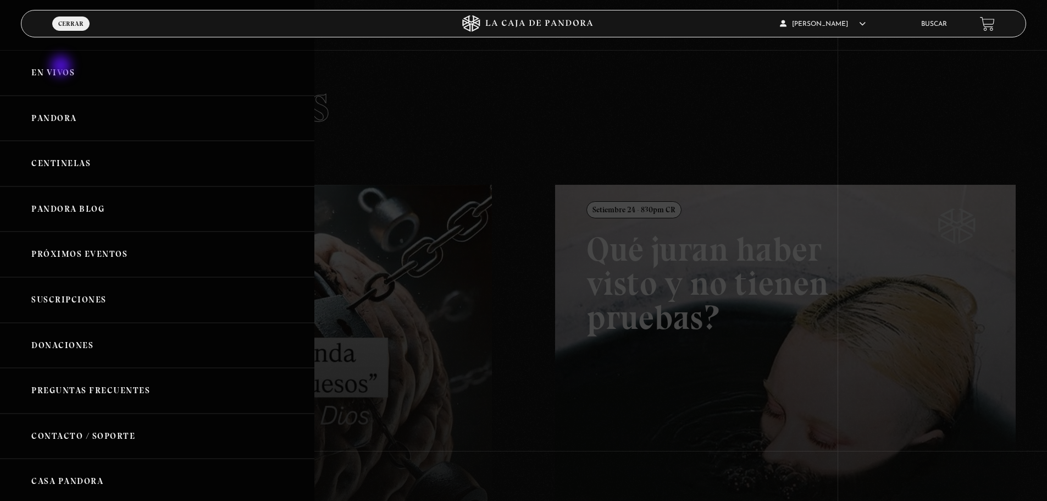
click at [62, 67] on link "En vivos" at bounding box center [157, 73] width 314 height 46
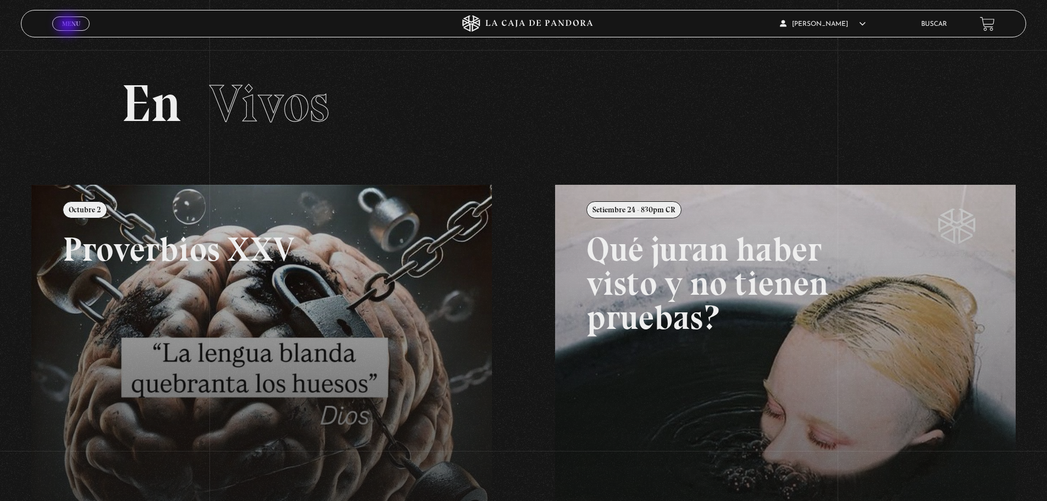
click at [69, 26] on span "Menu" at bounding box center [71, 23] width 18 height 7
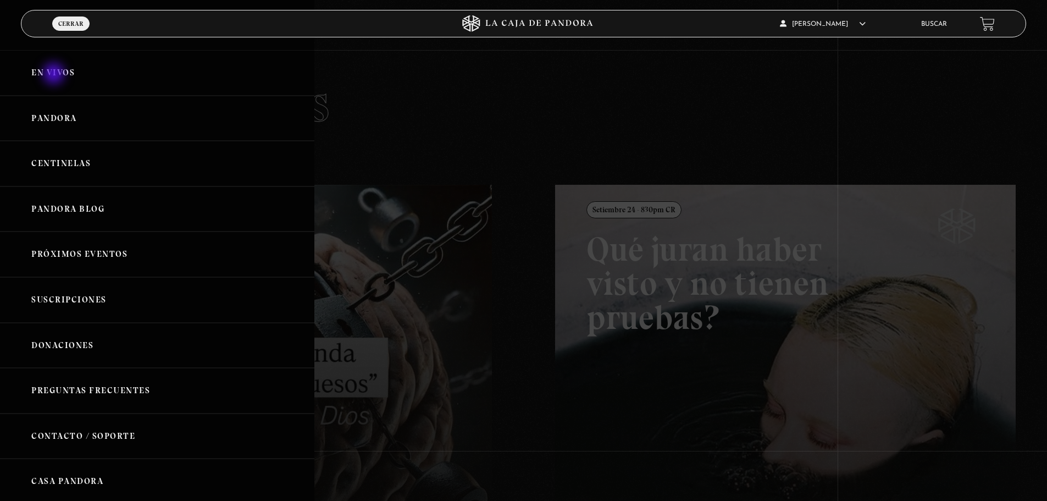
click at [55, 75] on link "En vivos" at bounding box center [157, 73] width 314 height 46
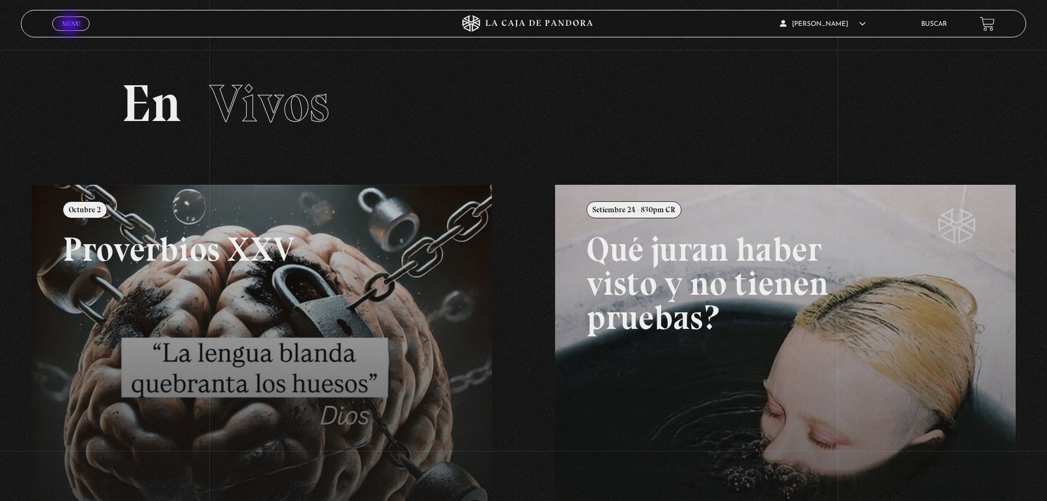
click at [70, 25] on span "Menu" at bounding box center [71, 23] width 18 height 7
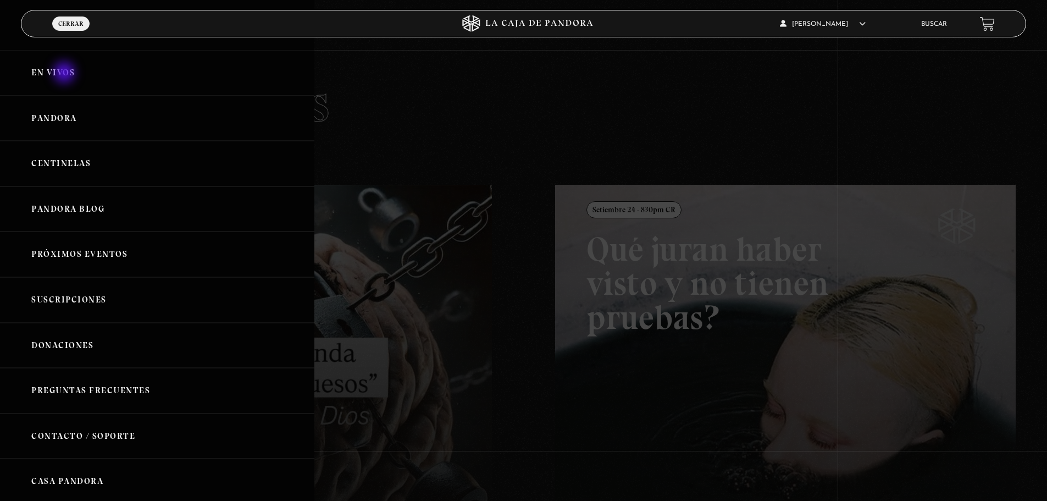
click at [65, 74] on link "En vivos" at bounding box center [157, 73] width 314 height 46
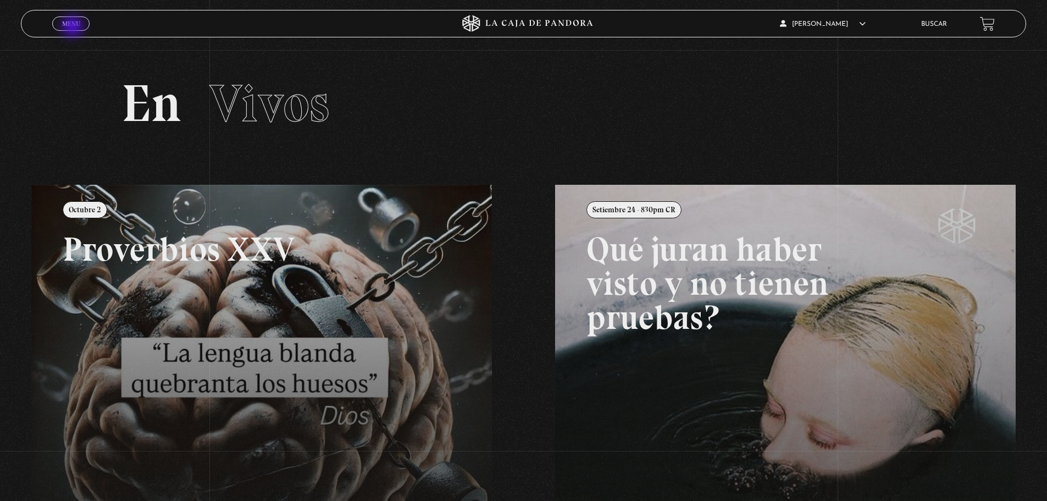
click at [74, 27] on span "Menu" at bounding box center [71, 23] width 18 height 7
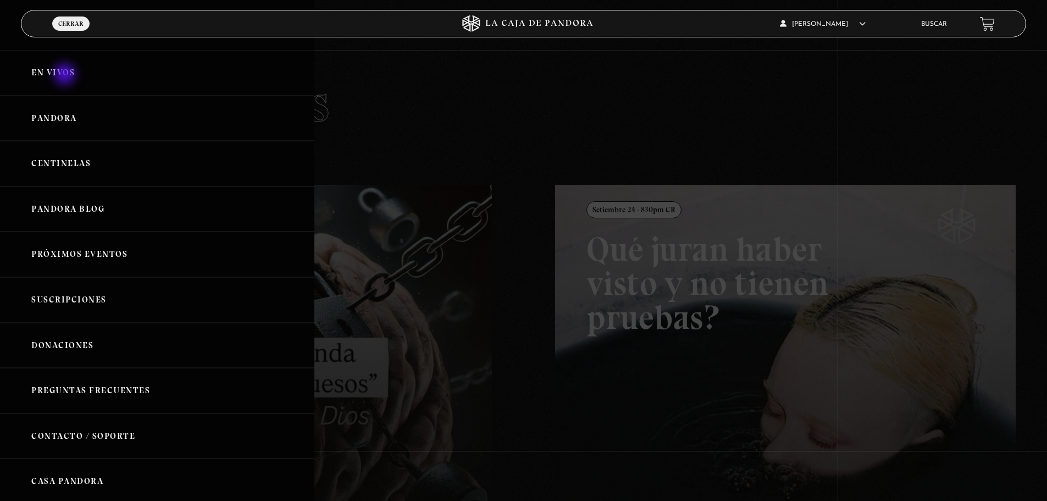
click at [66, 75] on link "En vivos" at bounding box center [157, 73] width 314 height 46
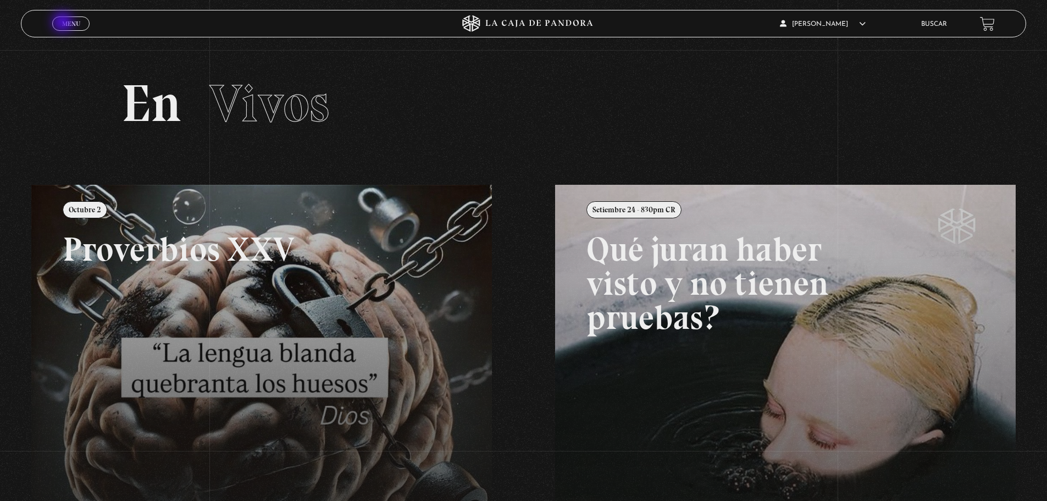
click at [64, 23] on span "Menu" at bounding box center [71, 23] width 18 height 7
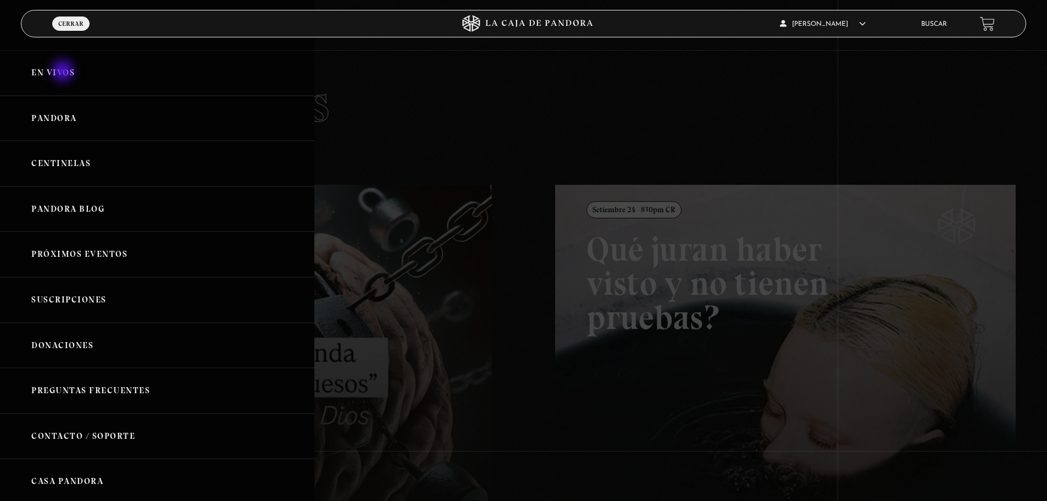
click at [64, 72] on link "En vivos" at bounding box center [157, 73] width 314 height 46
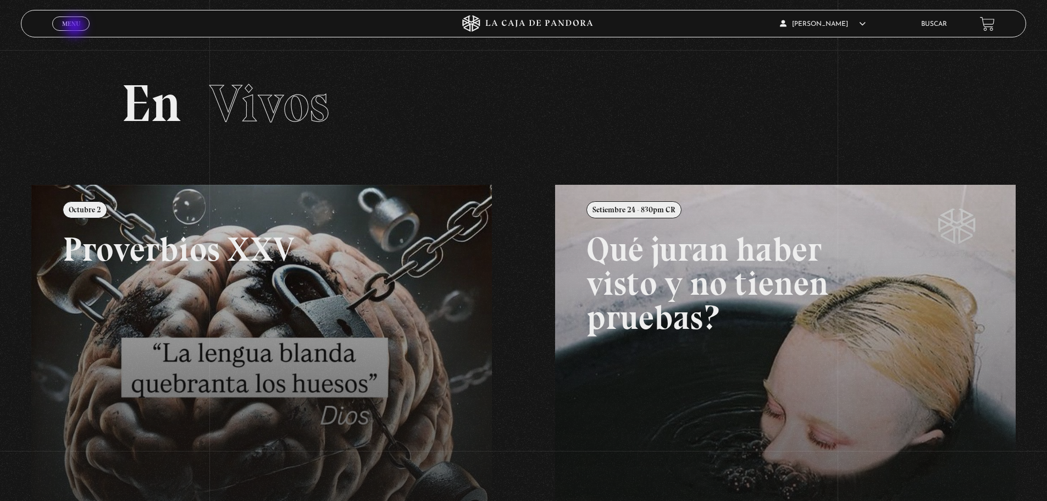
click at [76, 27] on span "Menu" at bounding box center [71, 23] width 18 height 7
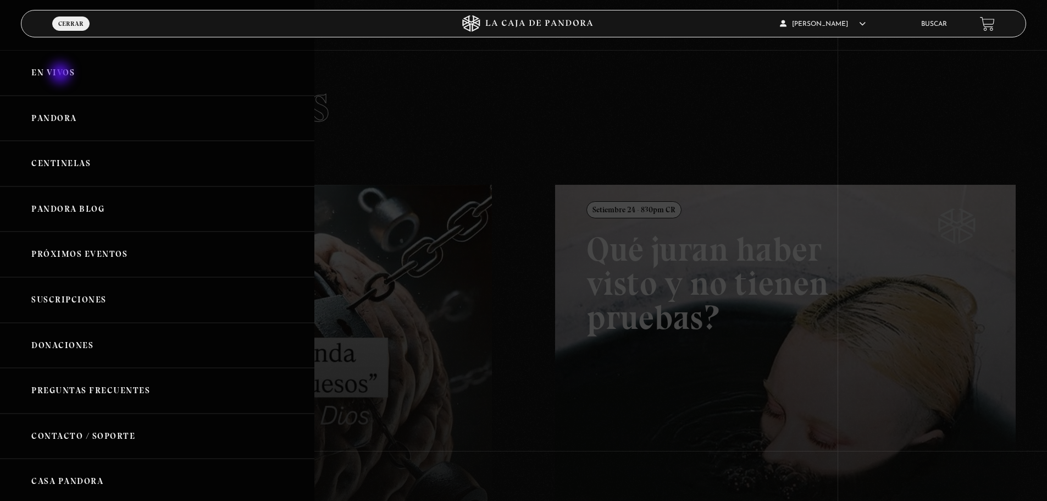
click at [62, 74] on link "En vivos" at bounding box center [157, 73] width 314 height 46
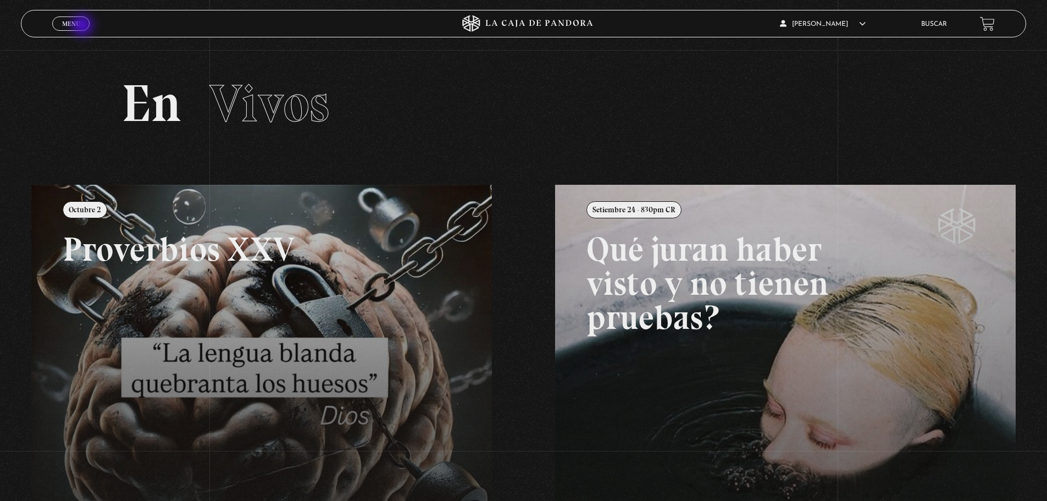
click at [84, 26] on link "Menu Cerrar" at bounding box center [70, 23] width 37 height 14
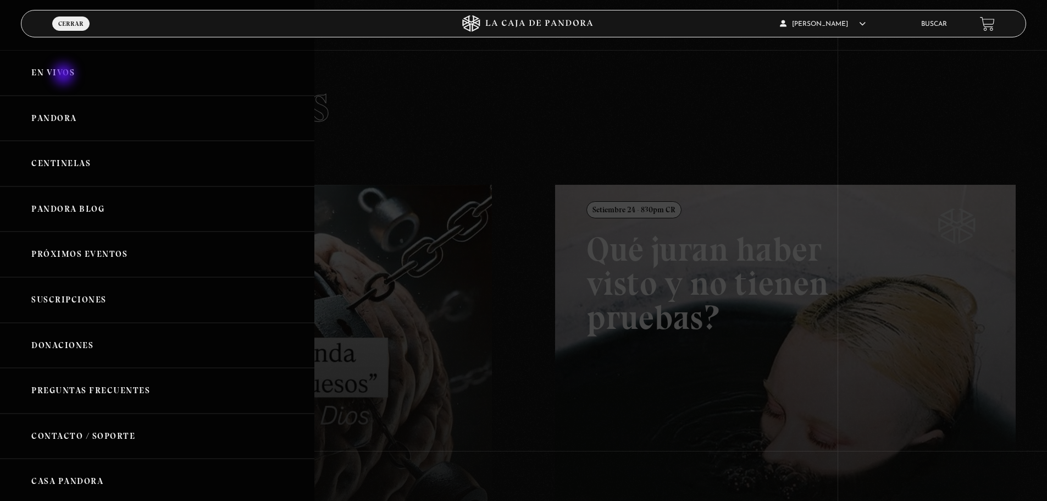
click at [65, 75] on link "En vivos" at bounding box center [157, 73] width 314 height 46
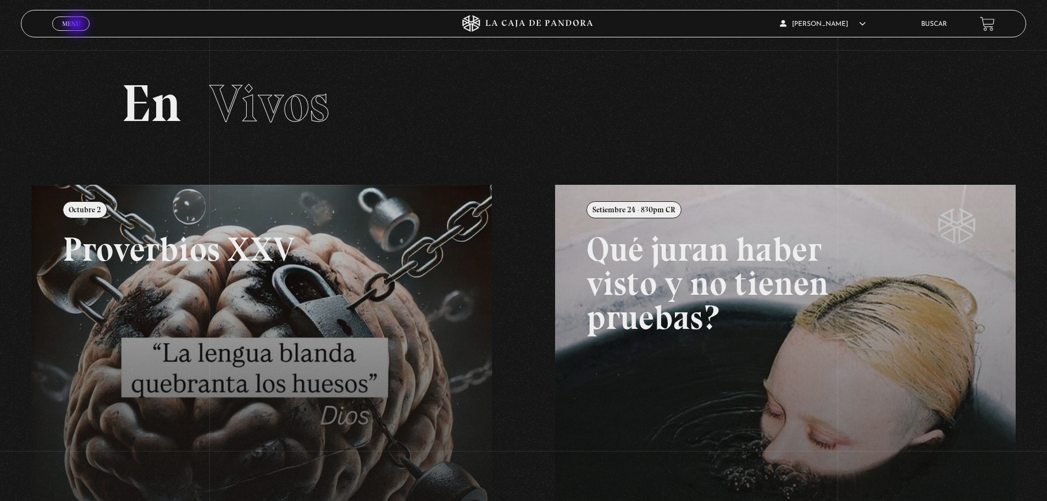
click at [78, 25] on span "Menu" at bounding box center [71, 23] width 18 height 7
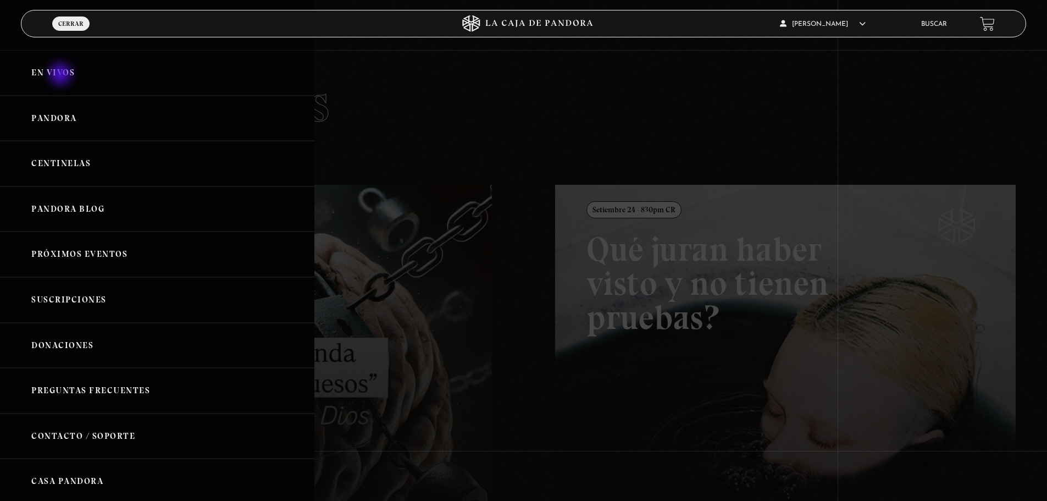
click at [62, 75] on link "En vivos" at bounding box center [157, 73] width 314 height 46
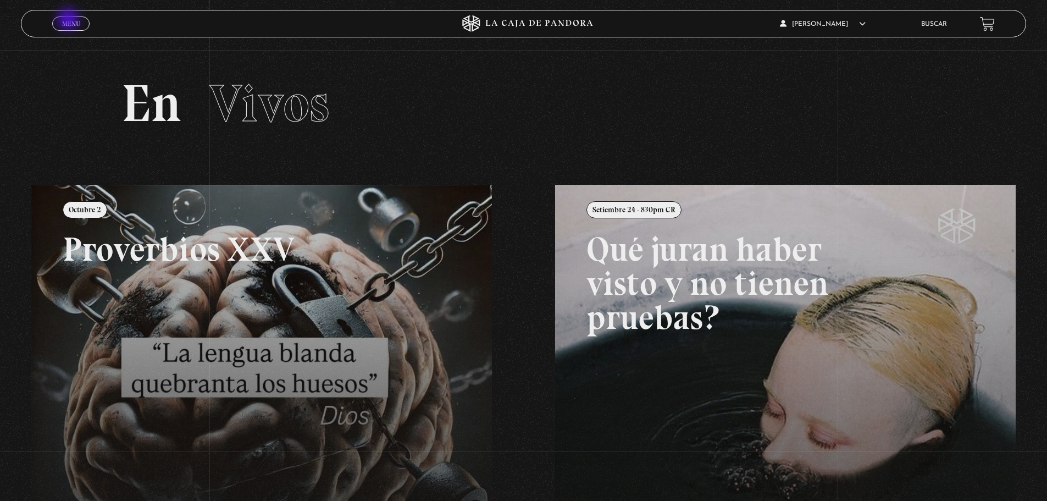
click at [69, 20] on span "Menu" at bounding box center [71, 23] width 18 height 7
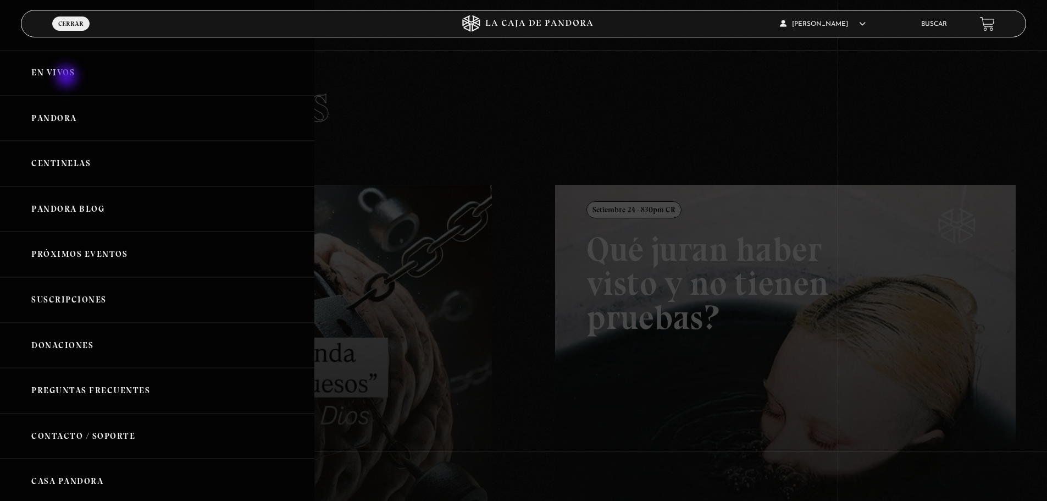
click at [68, 78] on link "En vivos" at bounding box center [157, 73] width 314 height 46
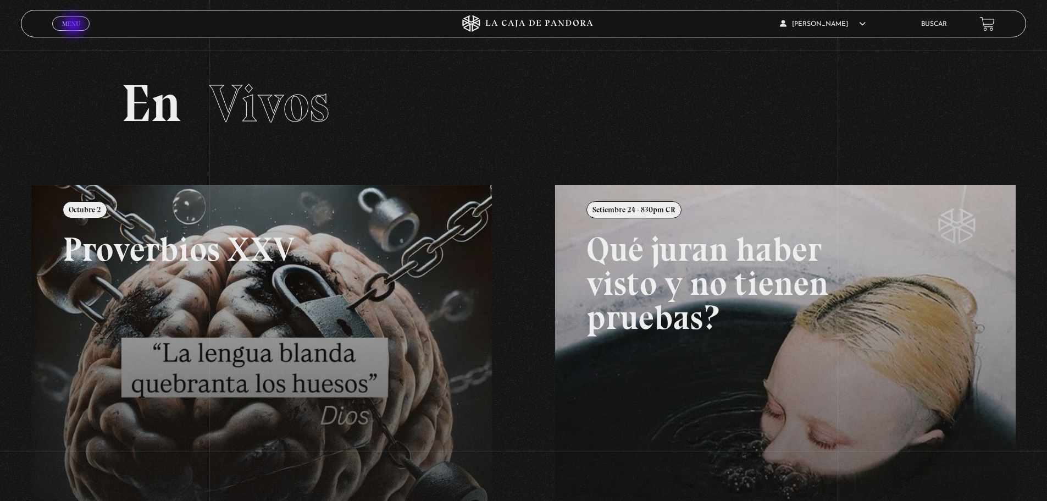
click at [74, 26] on span "Menu" at bounding box center [71, 23] width 18 height 7
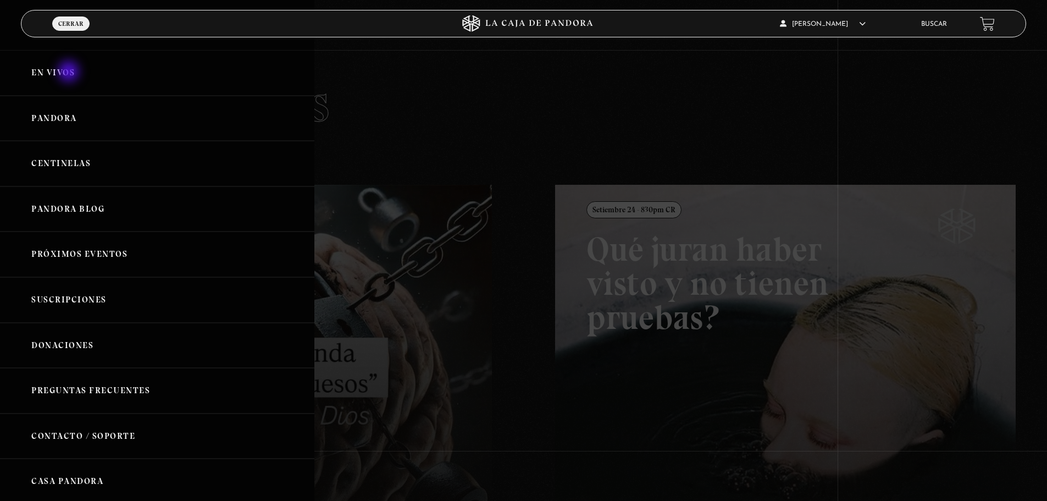
click at [70, 73] on link "En vivos" at bounding box center [157, 73] width 314 height 46
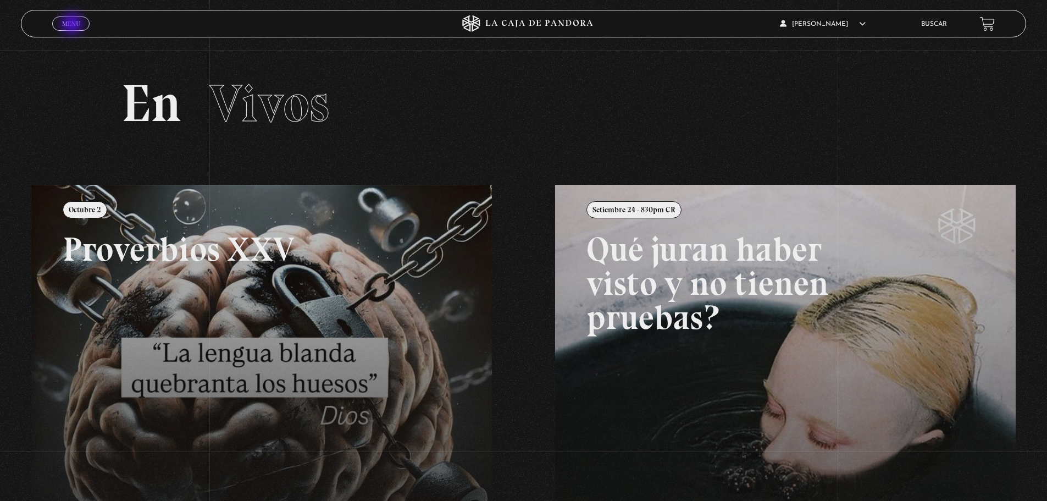
click at [73, 25] on span "Menu" at bounding box center [71, 23] width 18 height 7
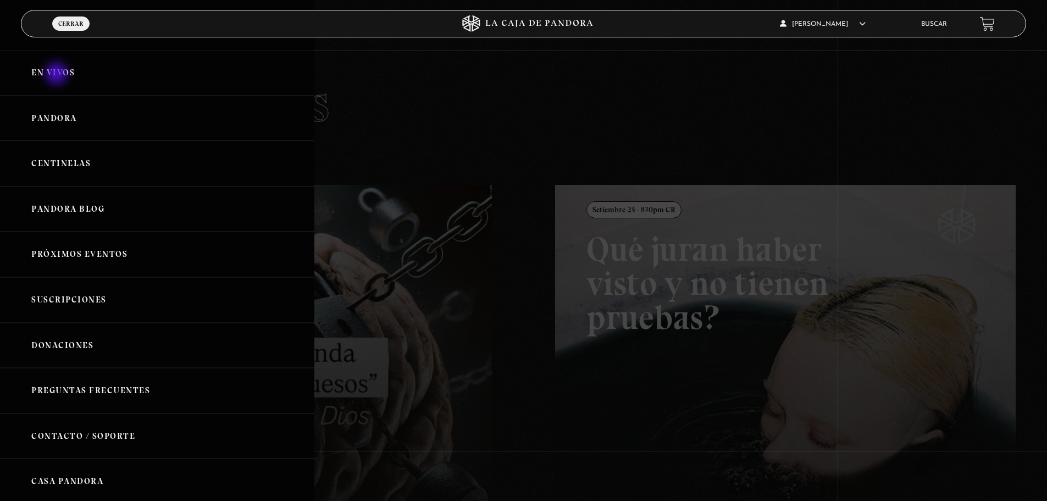
click at [58, 75] on link "En vivos" at bounding box center [157, 73] width 314 height 46
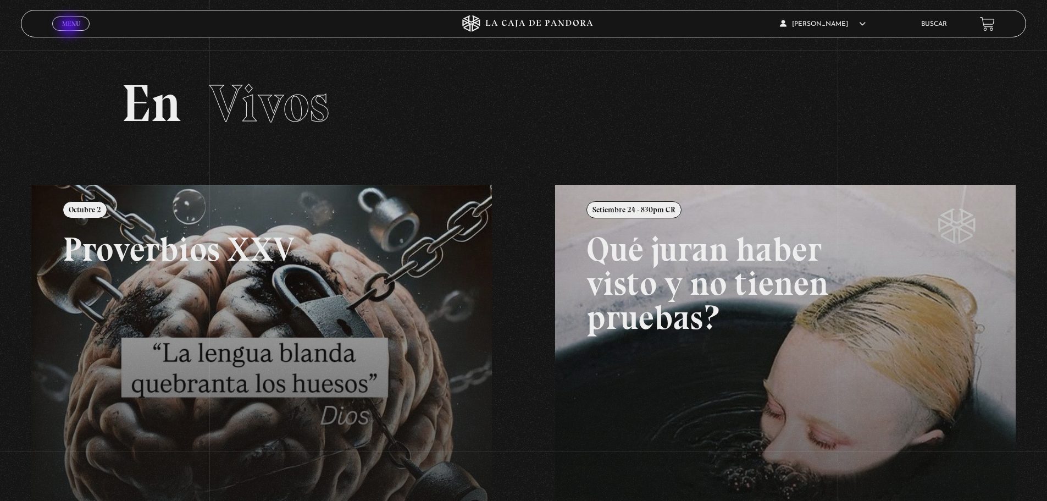
click at [70, 27] on span "Menu" at bounding box center [71, 23] width 18 height 7
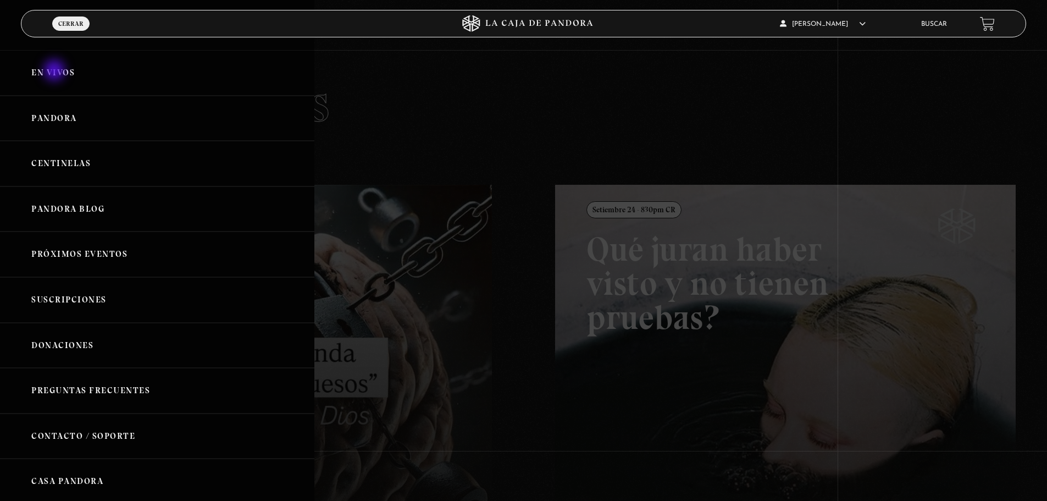
click at [56, 71] on link "En vivos" at bounding box center [157, 73] width 314 height 46
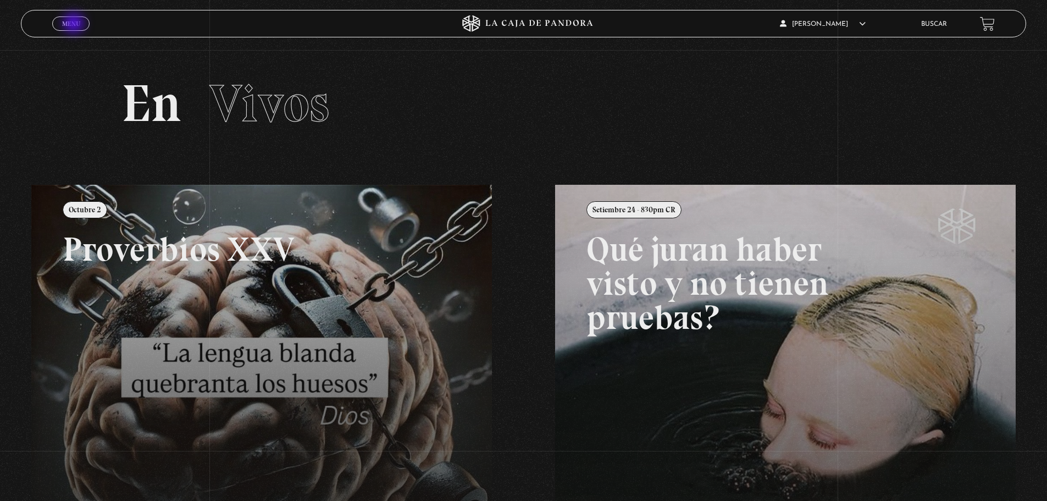
click at [75, 24] on span "Menu" at bounding box center [71, 23] width 18 height 7
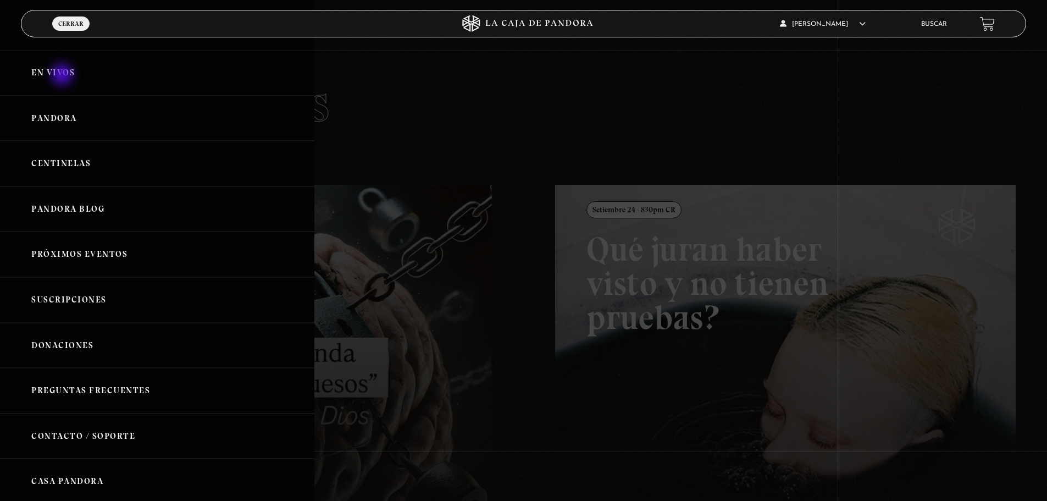
click at [63, 76] on link "En vivos" at bounding box center [157, 73] width 314 height 46
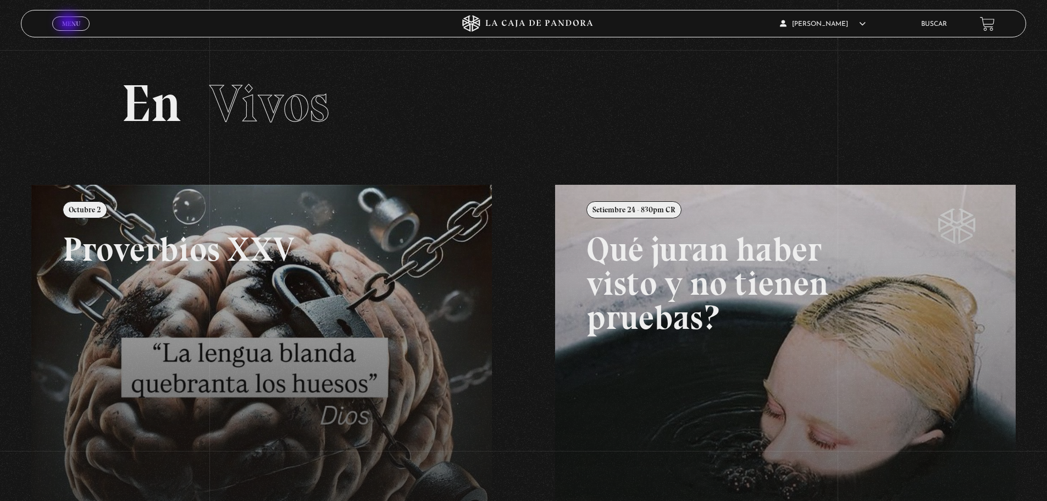
click at [69, 24] on span "Menu" at bounding box center [71, 23] width 18 height 7
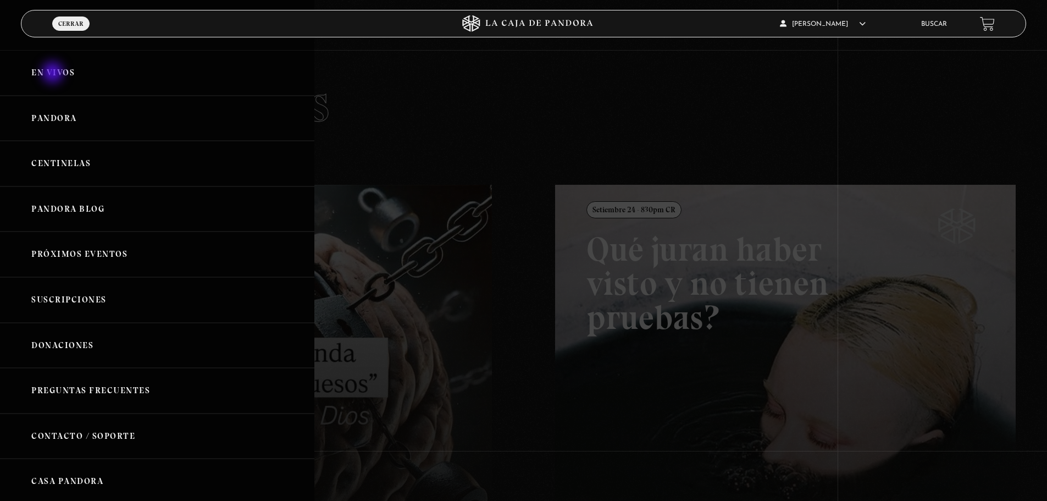
click at [54, 74] on link "En vivos" at bounding box center [157, 73] width 314 height 46
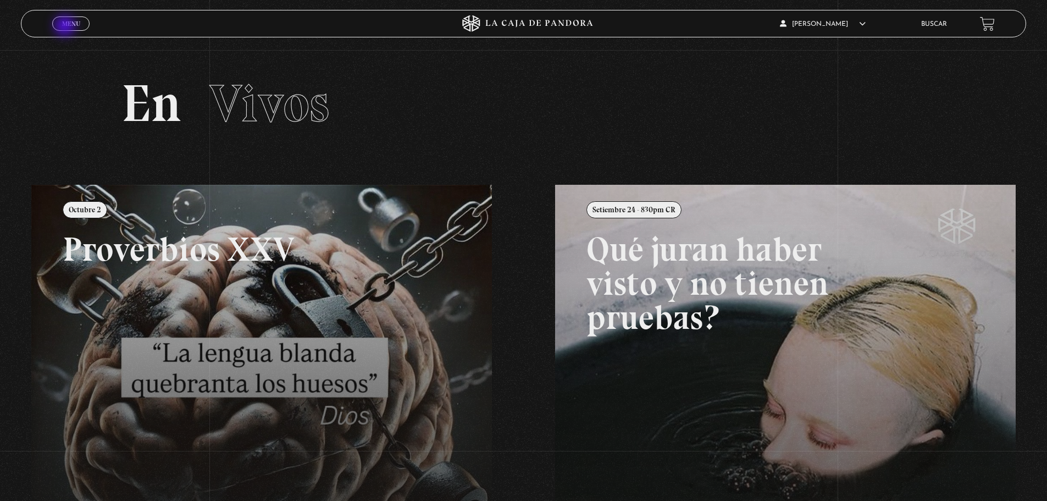
click at [66, 27] on span "Menu" at bounding box center [71, 23] width 18 height 7
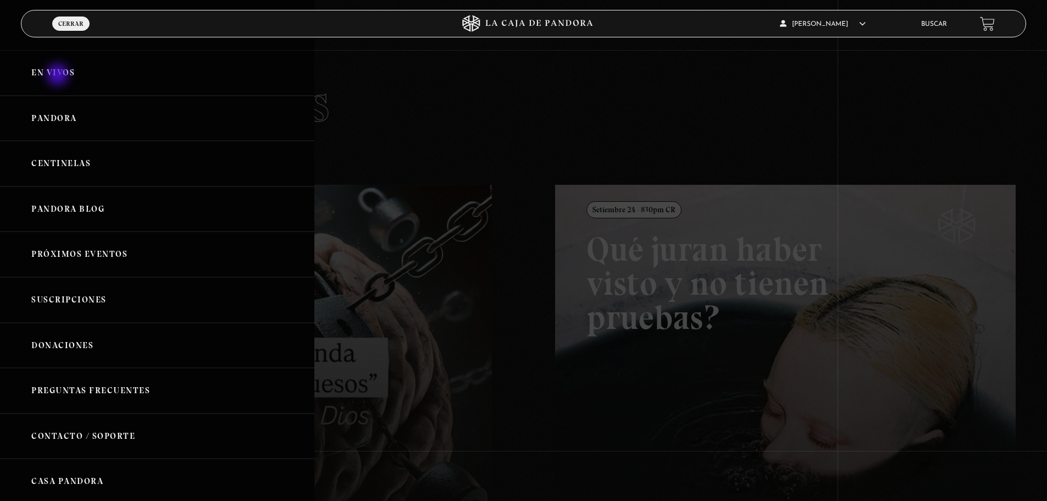
click at [59, 76] on link "En vivos" at bounding box center [157, 73] width 314 height 46
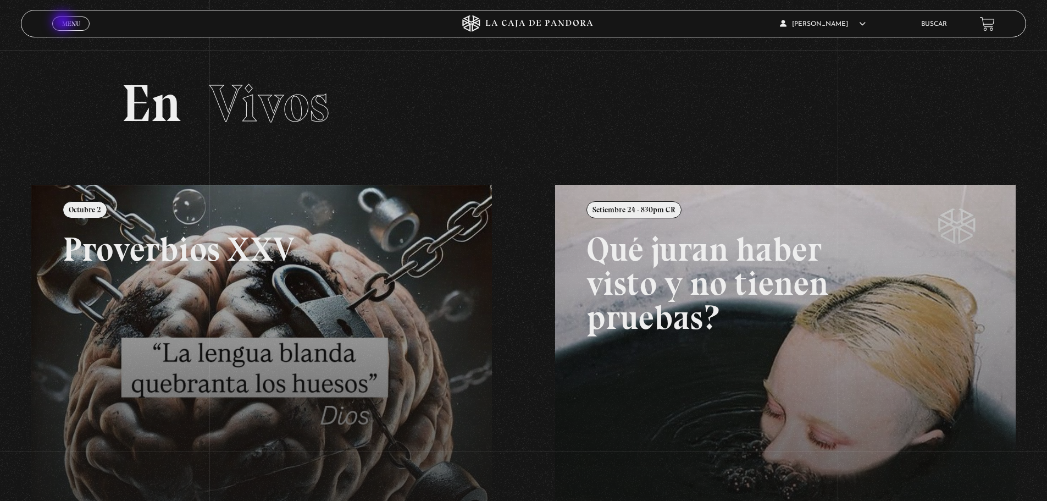
click at [64, 23] on span "Menu" at bounding box center [71, 23] width 18 height 7
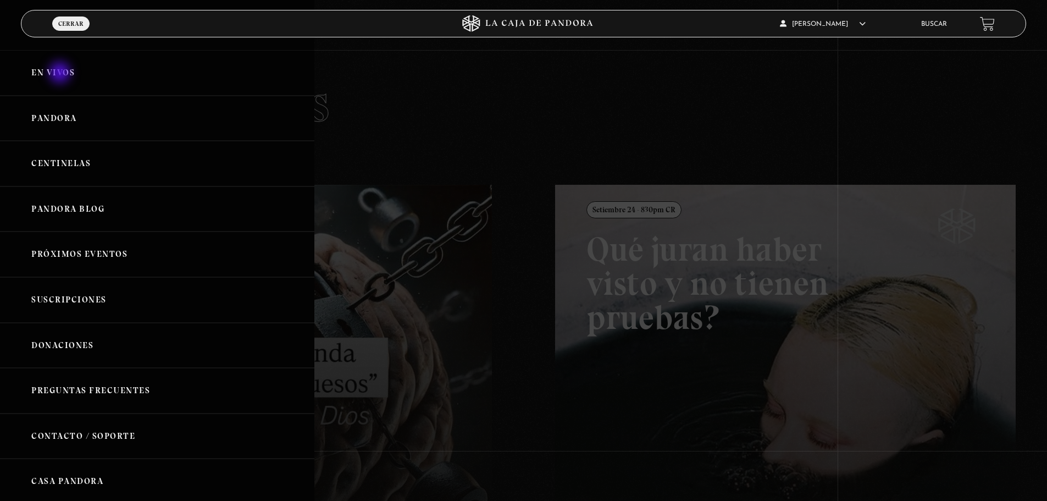
click at [61, 74] on link "En vivos" at bounding box center [157, 73] width 314 height 46
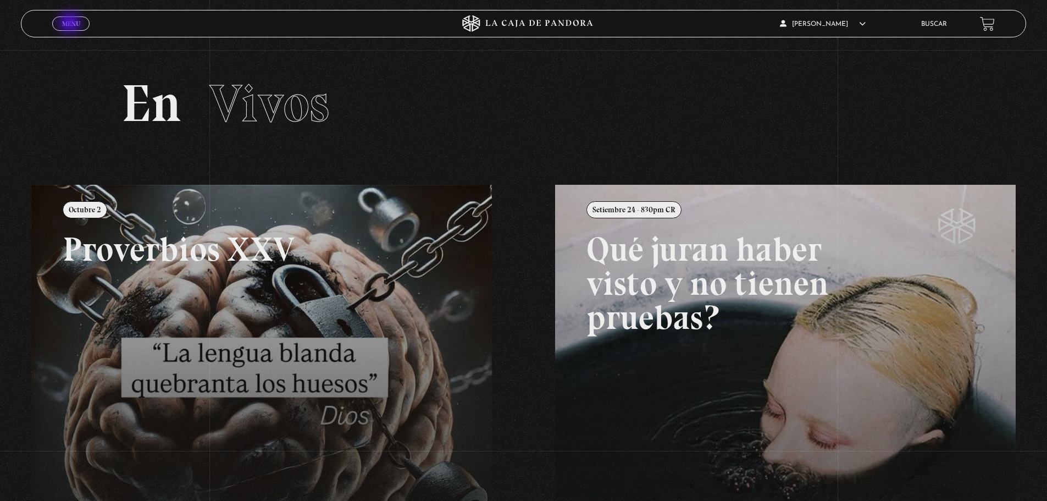
click at [71, 24] on span "Menu" at bounding box center [71, 23] width 18 height 7
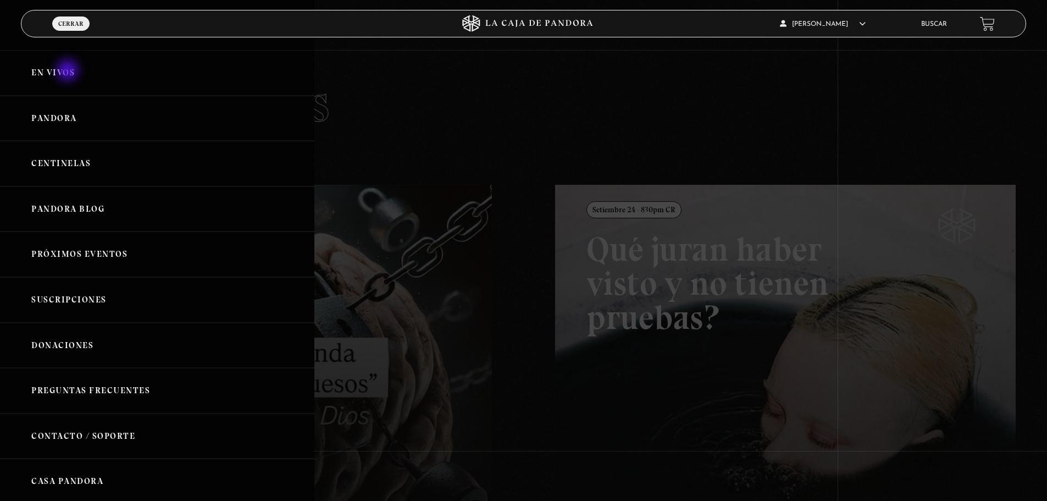
click at [69, 71] on link "En vivos" at bounding box center [157, 73] width 314 height 46
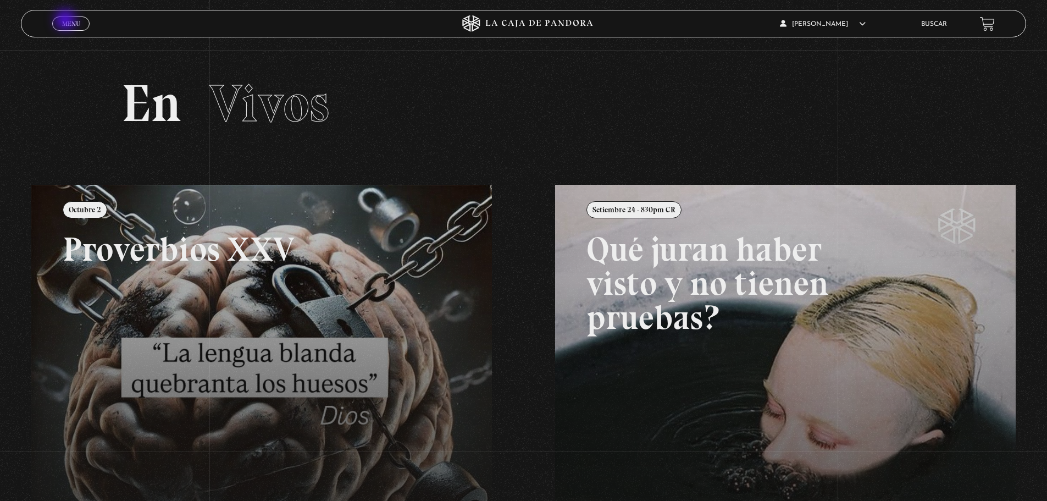
click at [67, 21] on span "Menu" at bounding box center [71, 23] width 18 height 7
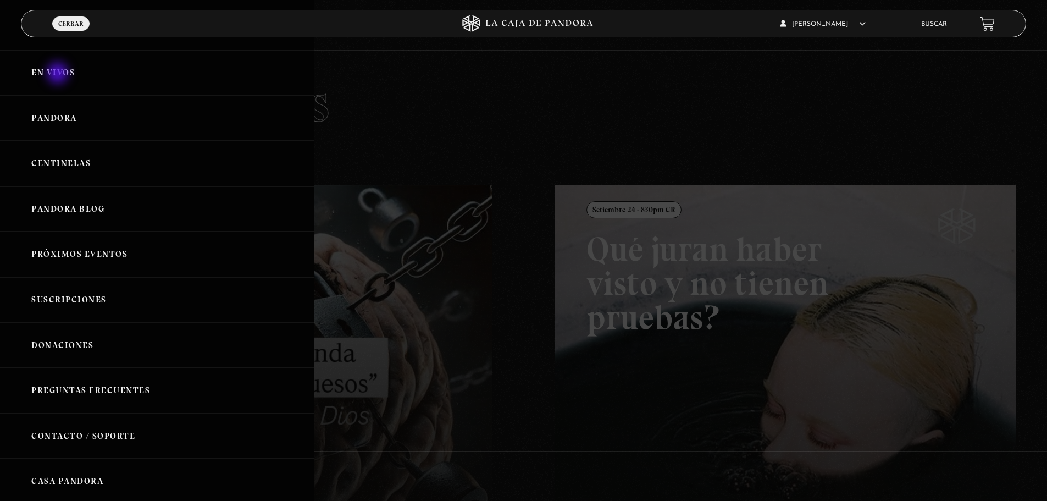
click at [59, 74] on link "En vivos" at bounding box center [157, 73] width 314 height 46
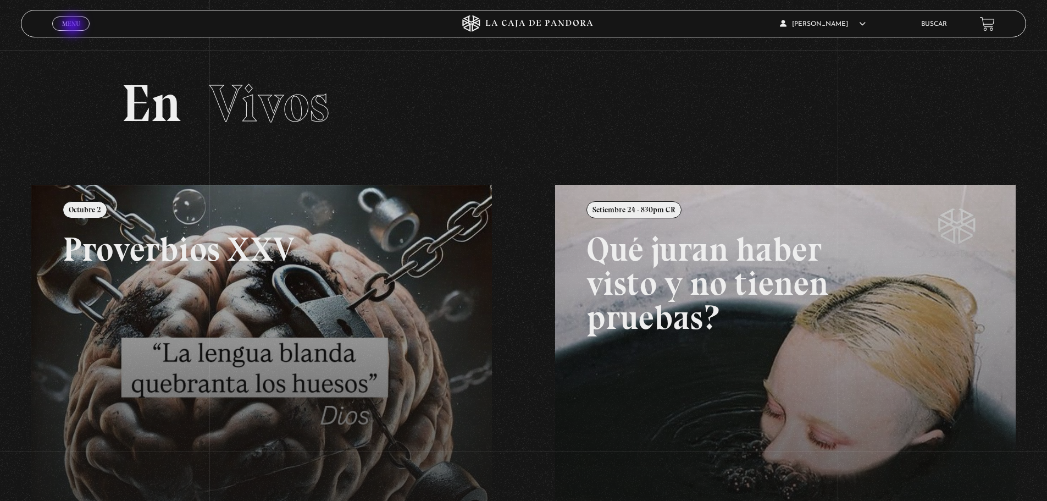
click at [74, 26] on span "Menu" at bounding box center [71, 23] width 18 height 7
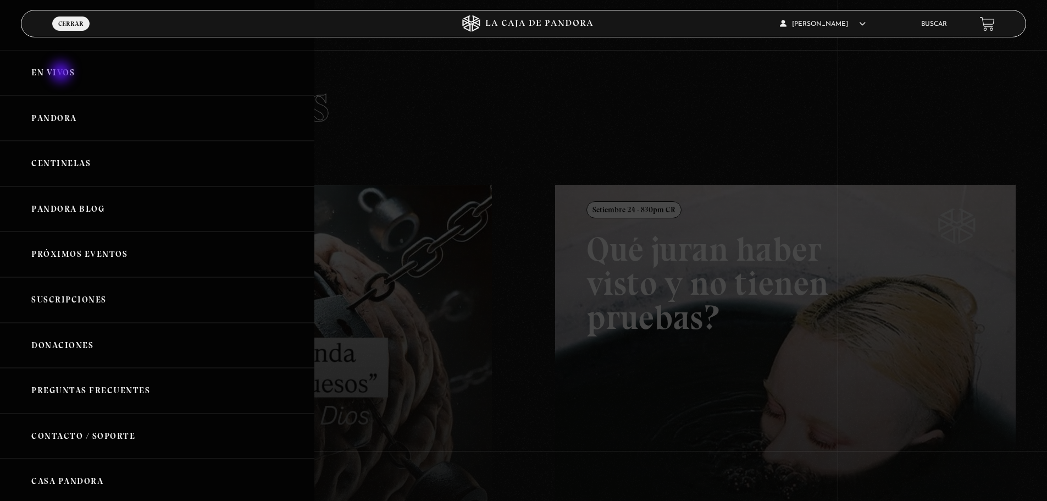
click at [62, 73] on link "En vivos" at bounding box center [157, 73] width 314 height 46
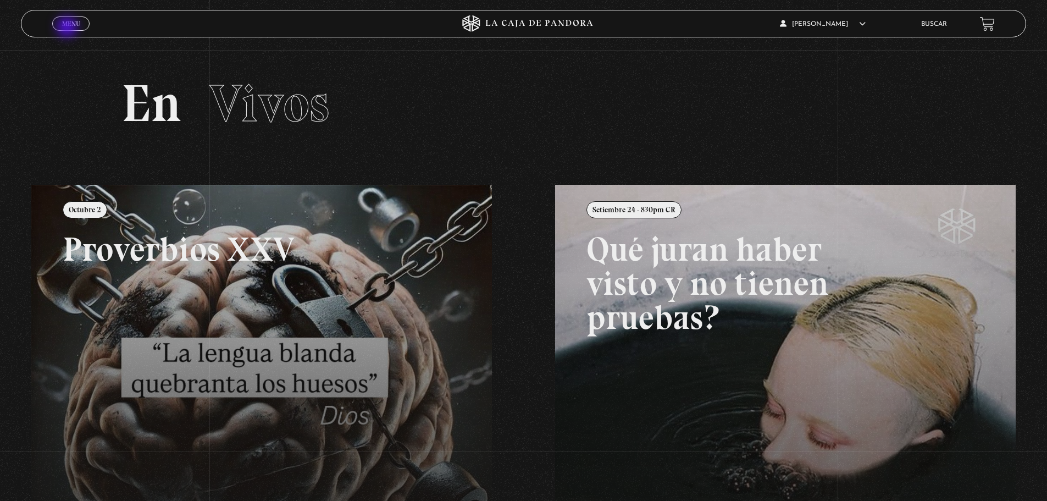
click at [68, 28] on link "Menu Cerrar" at bounding box center [70, 23] width 37 height 14
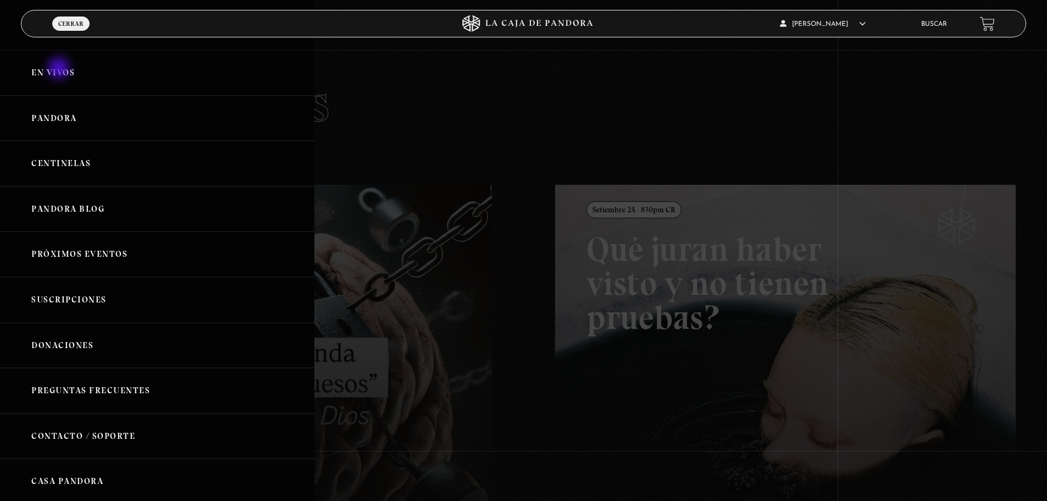
click at [60, 69] on link "En vivos" at bounding box center [157, 73] width 314 height 46
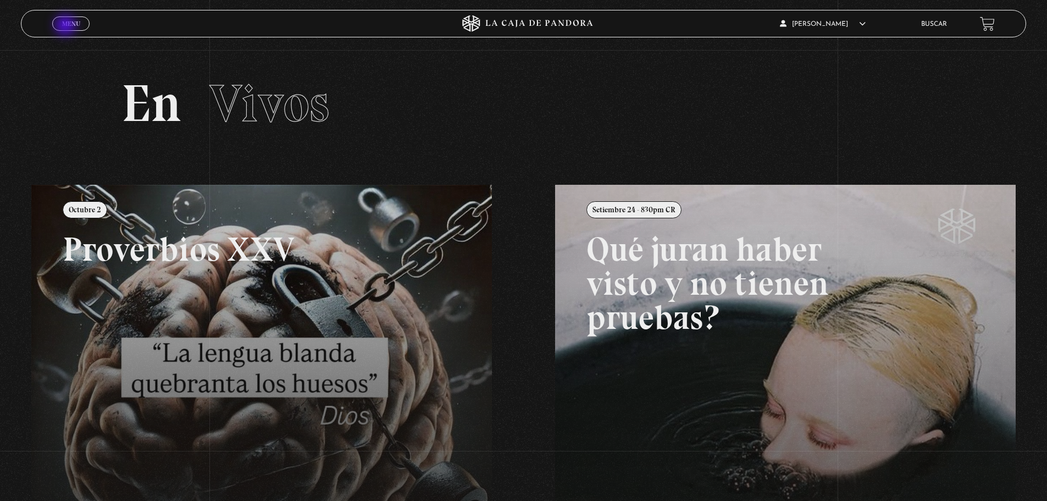
click at [67, 26] on span "Menu" at bounding box center [71, 23] width 18 height 7
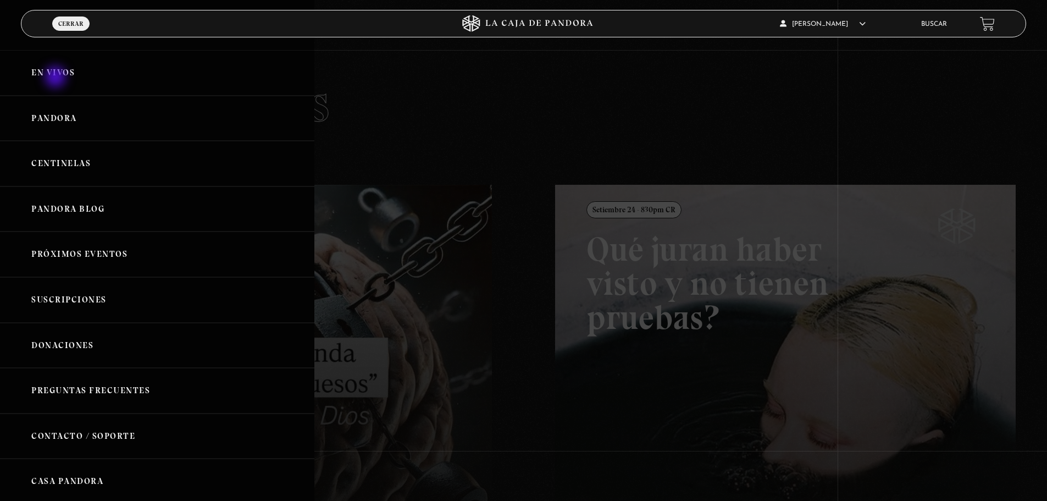
click at [57, 78] on link "En vivos" at bounding box center [157, 73] width 314 height 46
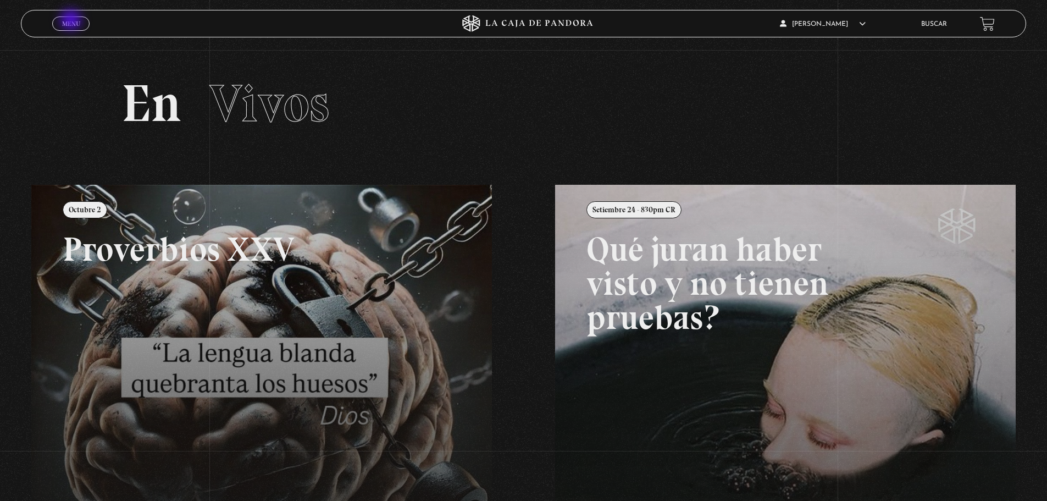
click at [72, 21] on span "Menu" at bounding box center [71, 23] width 18 height 7
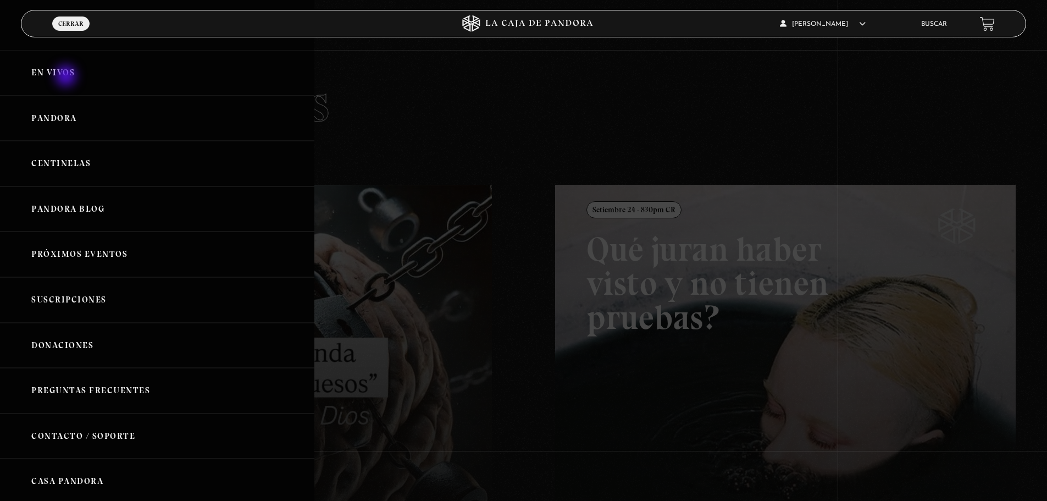
click at [67, 77] on link "En vivos" at bounding box center [157, 73] width 314 height 46
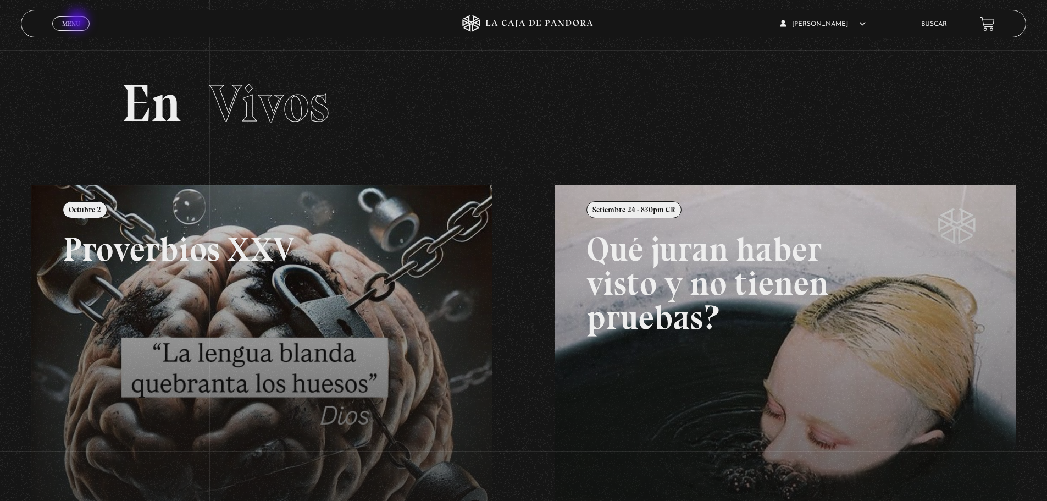
click at [79, 21] on span "Menu" at bounding box center [71, 23] width 18 height 7
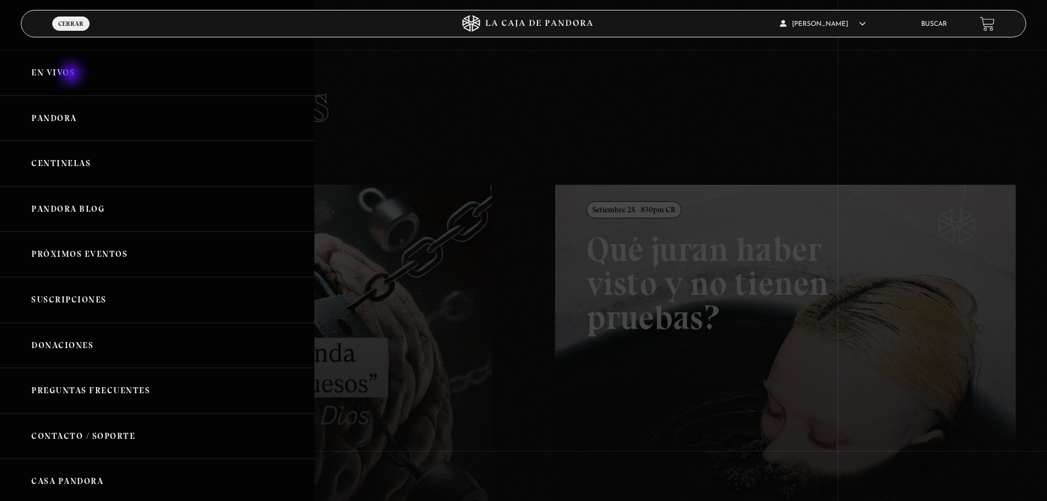
click at [73, 75] on link "En vivos" at bounding box center [157, 73] width 314 height 46
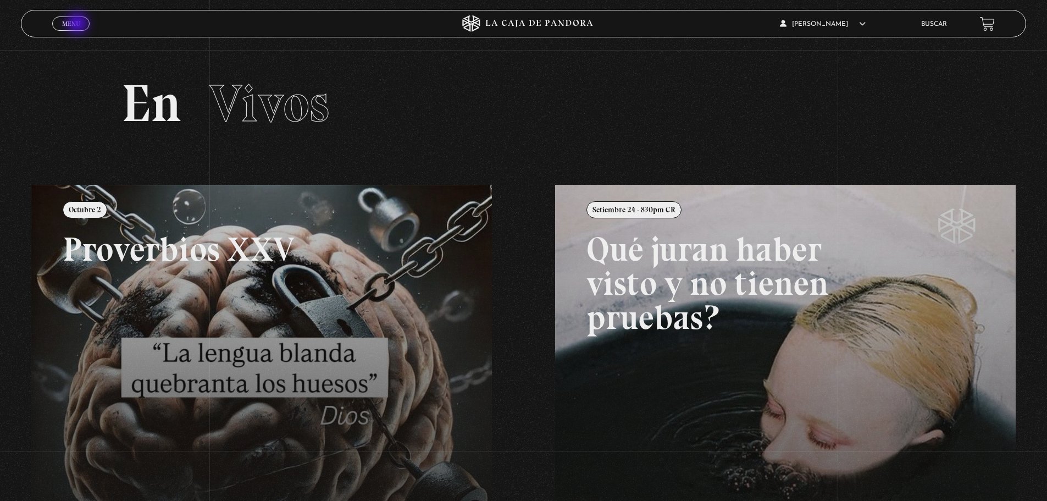
click at [79, 24] on span "Menu" at bounding box center [71, 23] width 18 height 7
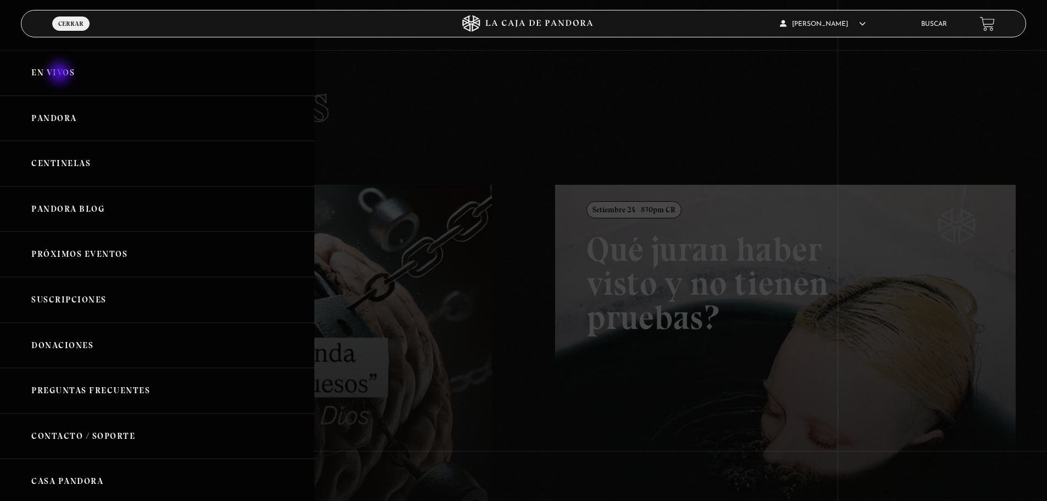
click at [60, 74] on link "En vivos" at bounding box center [157, 73] width 314 height 46
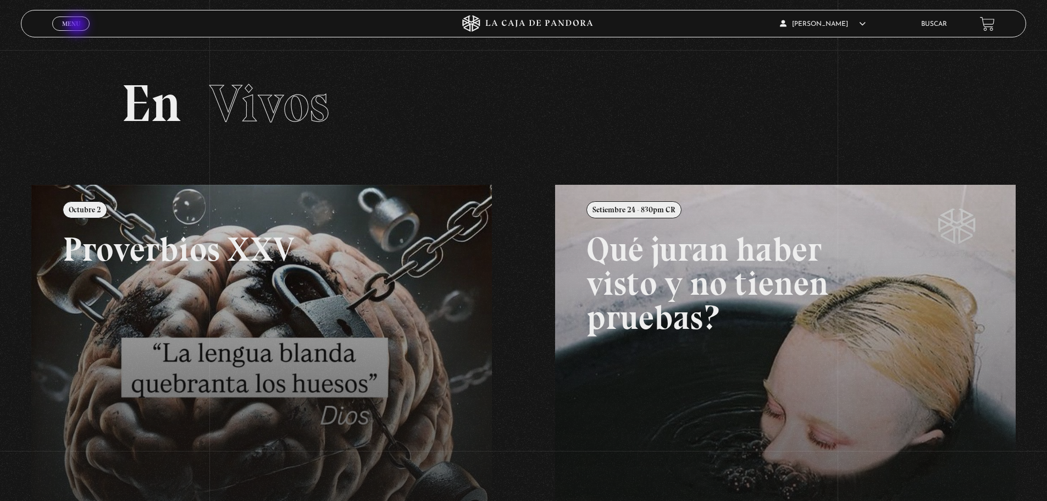
click at [78, 26] on span "Menu" at bounding box center [71, 23] width 18 height 7
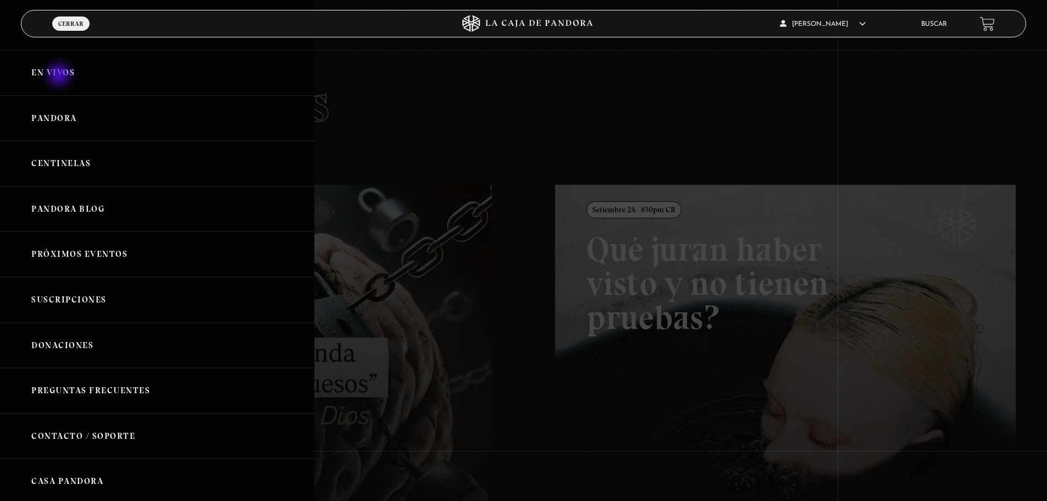
click at [60, 76] on link "En vivos" at bounding box center [157, 73] width 314 height 46
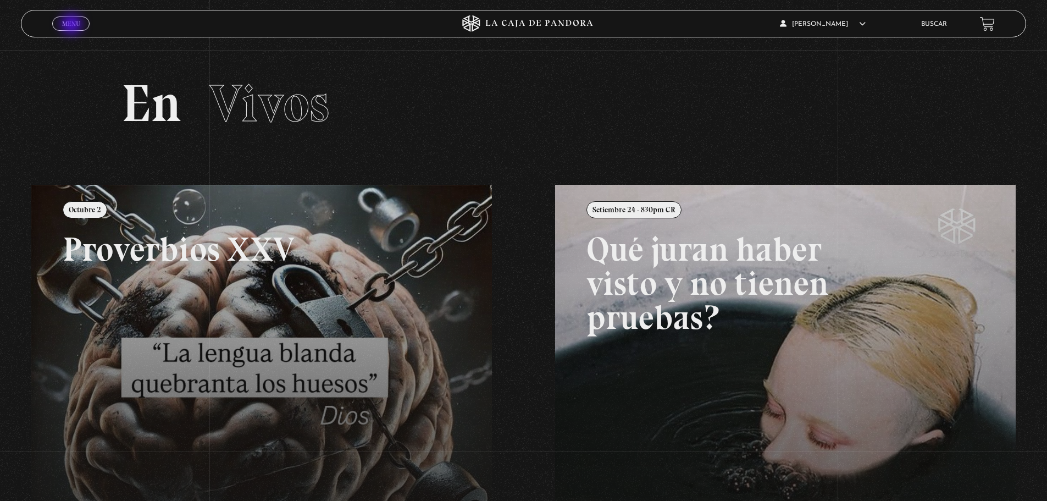
click at [73, 25] on span "Menu" at bounding box center [71, 23] width 18 height 7
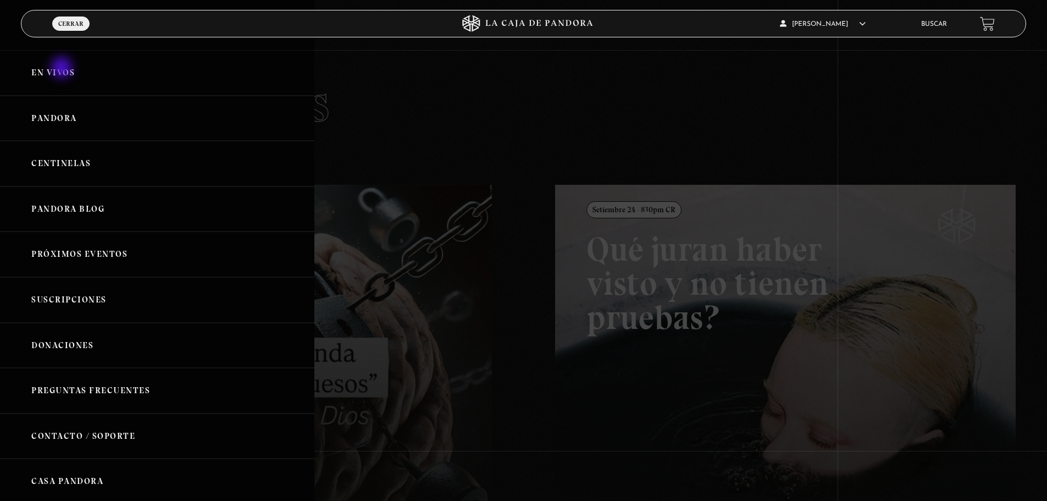
click at [63, 69] on link "En vivos" at bounding box center [157, 73] width 314 height 46
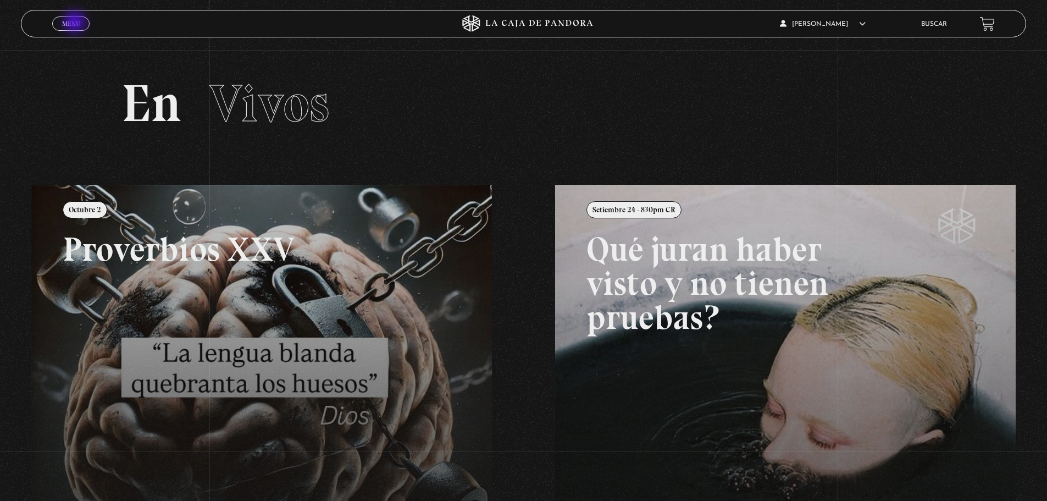
click at [76, 23] on span "Menu" at bounding box center [71, 23] width 18 height 7
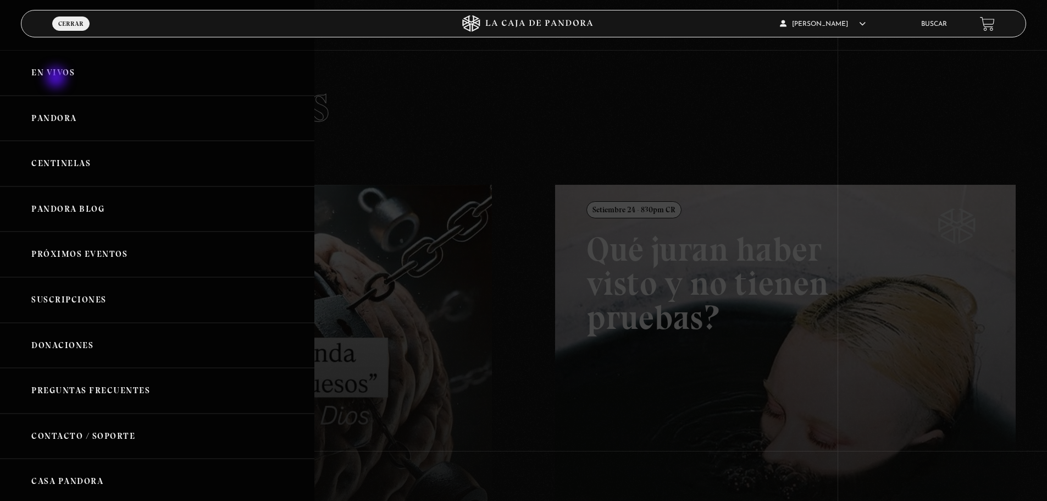
click at [57, 79] on link "En vivos" at bounding box center [157, 73] width 314 height 46
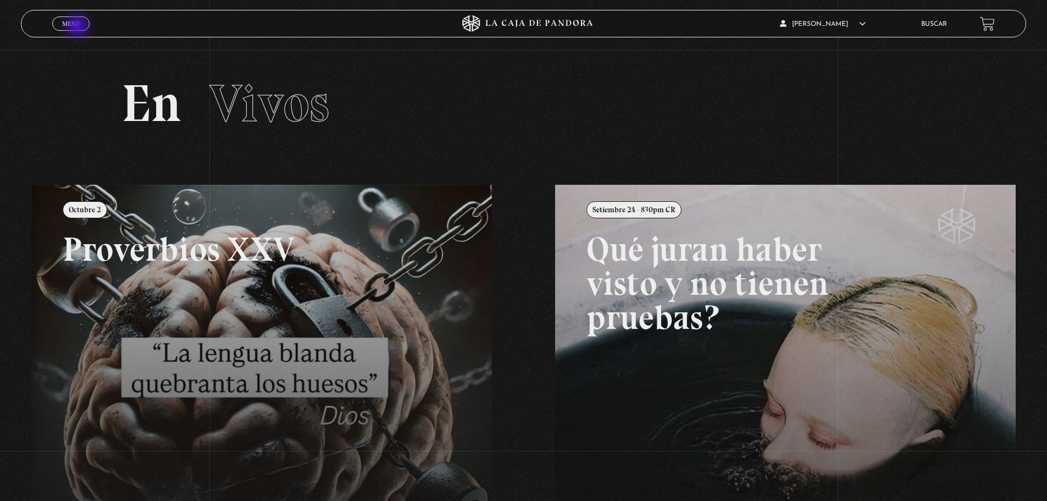
click at [78, 27] on span "Menu" at bounding box center [71, 23] width 18 height 7
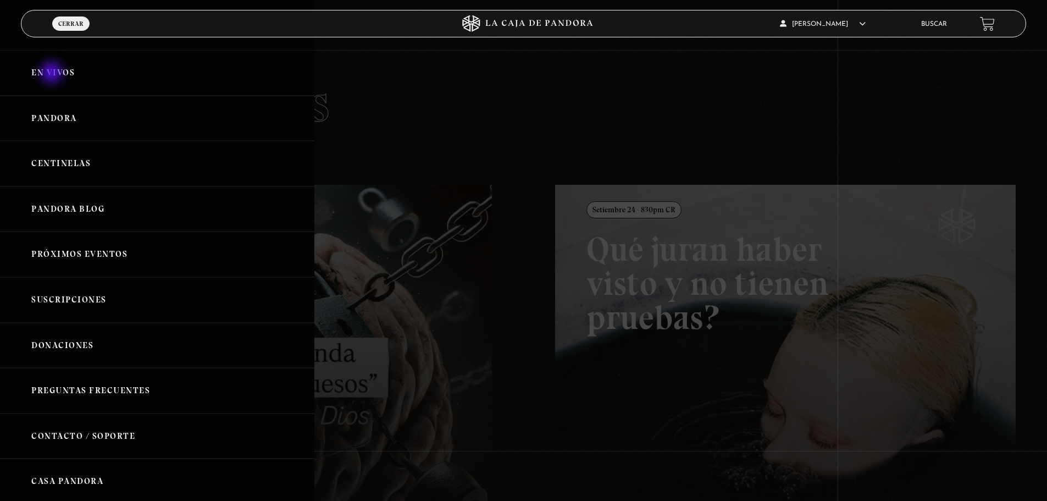
click at [53, 74] on link "En vivos" at bounding box center [157, 73] width 314 height 46
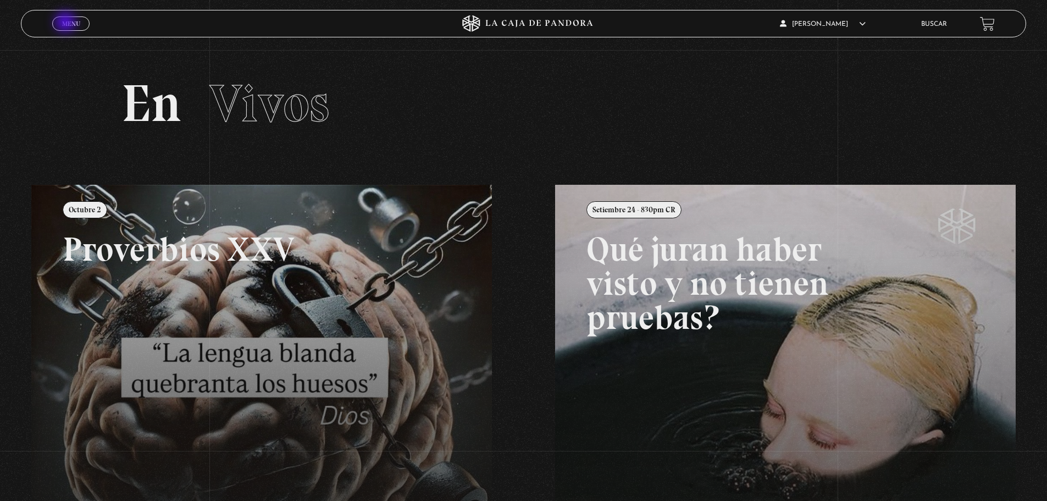
click at [67, 23] on span "Menu" at bounding box center [71, 23] width 18 height 7
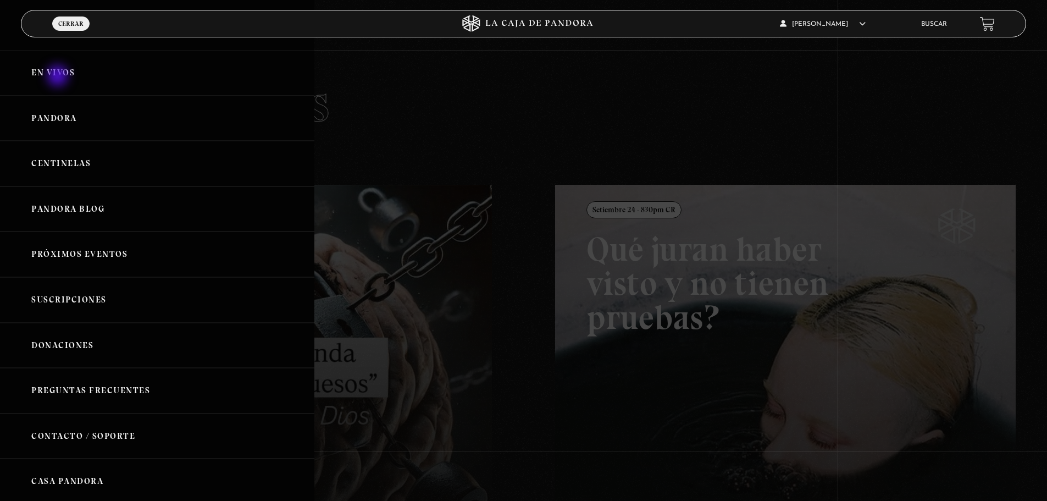
click at [59, 77] on link "En vivos" at bounding box center [157, 73] width 314 height 46
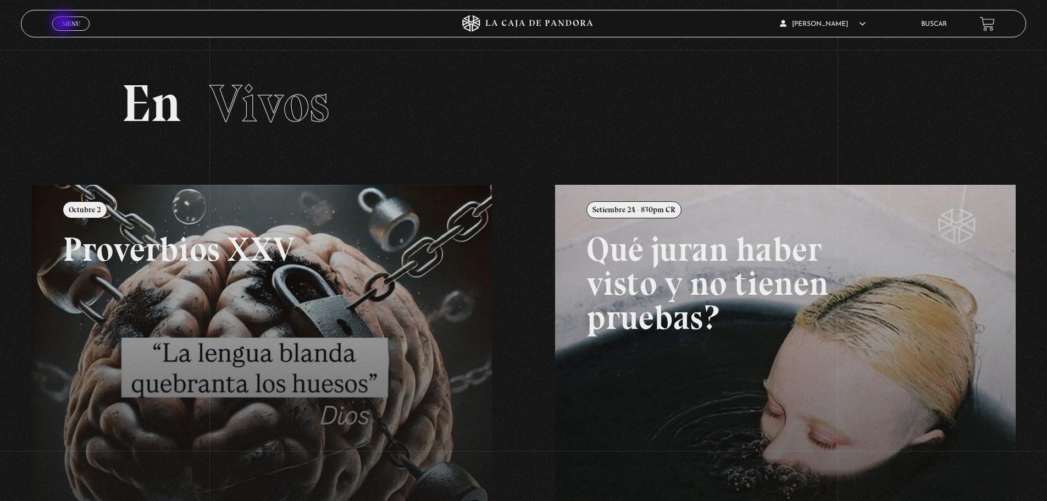
click at [64, 23] on span "Menu" at bounding box center [71, 23] width 18 height 7
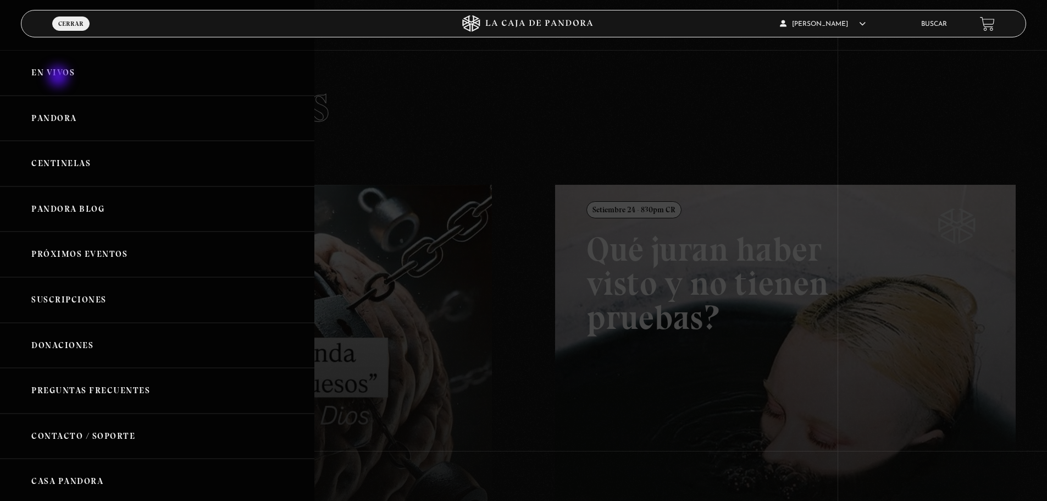
click at [59, 78] on link "En vivos" at bounding box center [157, 73] width 314 height 46
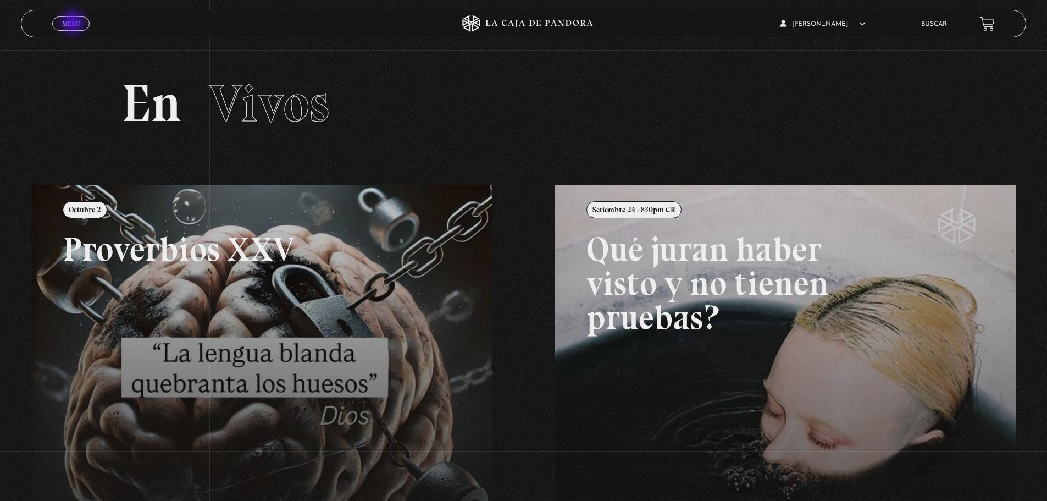
click at [74, 23] on span "Menu" at bounding box center [71, 23] width 18 height 7
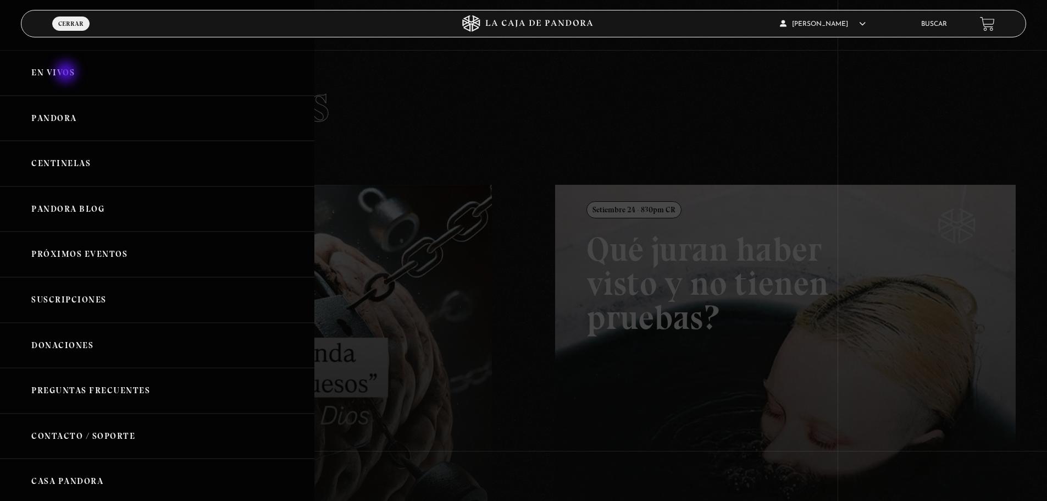
click at [67, 73] on link "En vivos" at bounding box center [157, 73] width 314 height 46
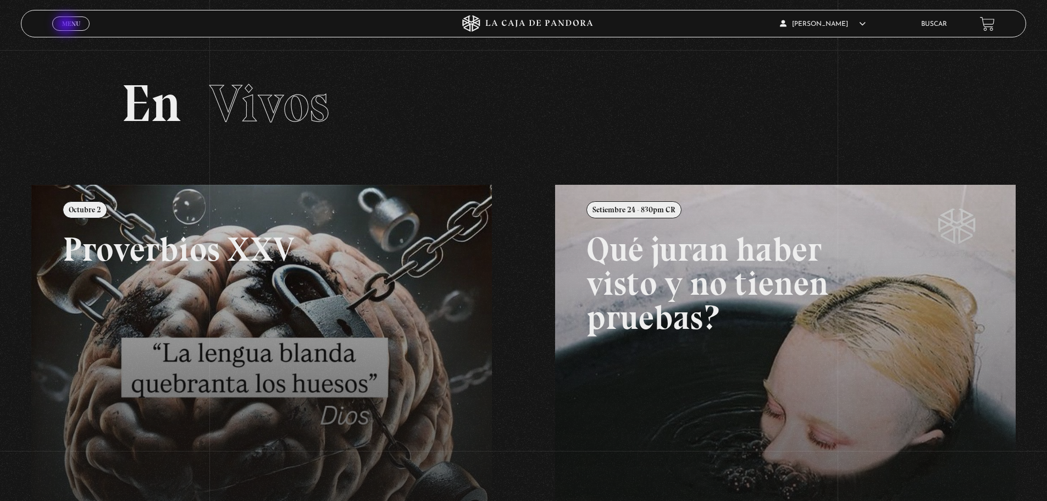
click at [67, 25] on span "Menu" at bounding box center [71, 23] width 18 height 7
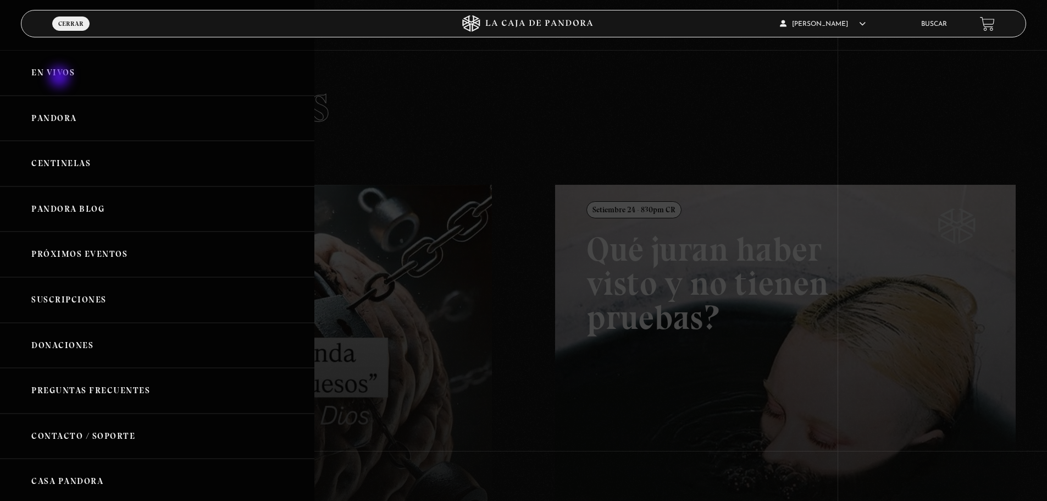
click at [60, 78] on link "En vivos" at bounding box center [157, 73] width 314 height 46
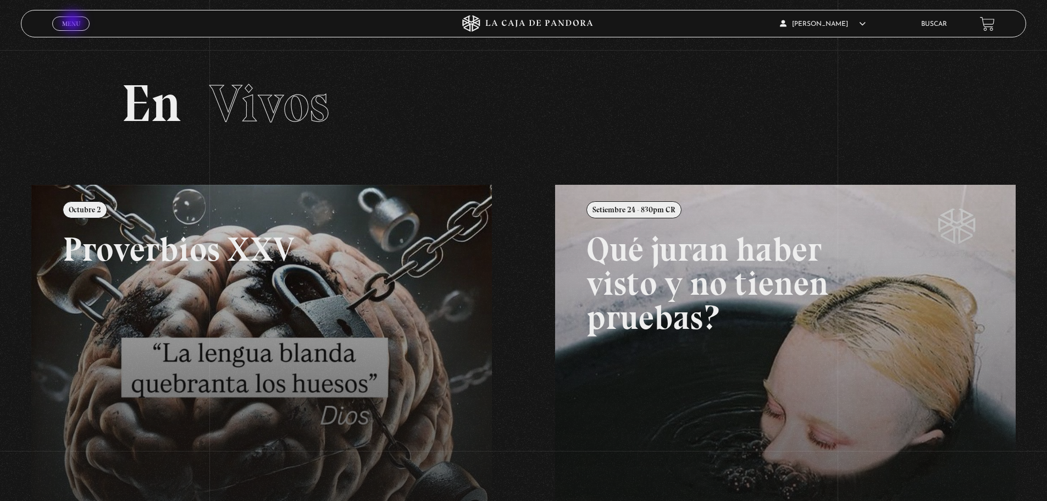
click at [74, 23] on span "Menu" at bounding box center [71, 23] width 18 height 7
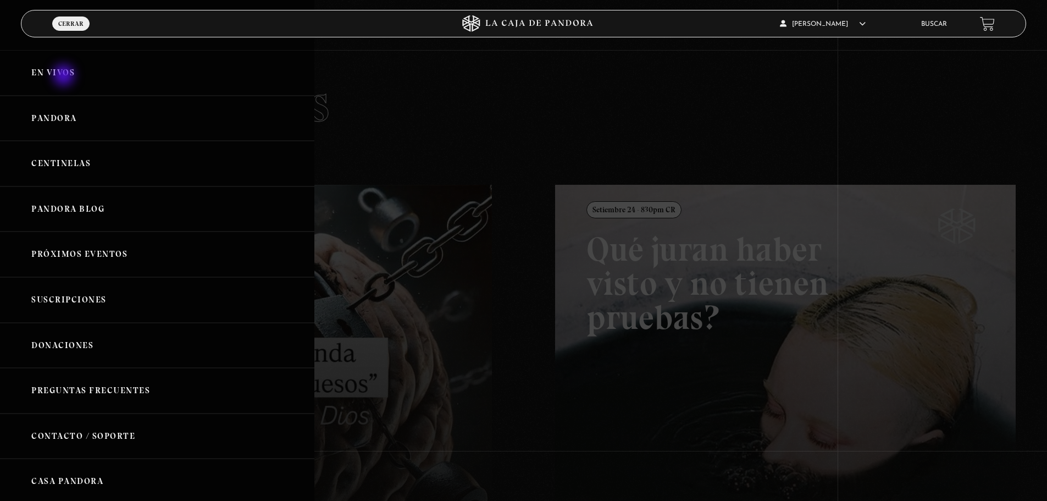
click at [65, 76] on link "En vivos" at bounding box center [157, 73] width 314 height 46
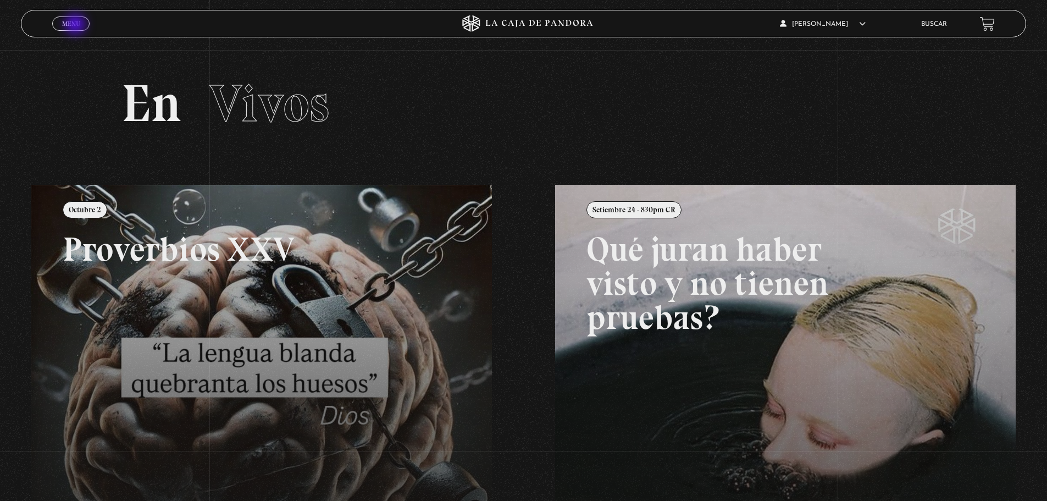
click at [76, 25] on span "Menu" at bounding box center [71, 23] width 18 height 7
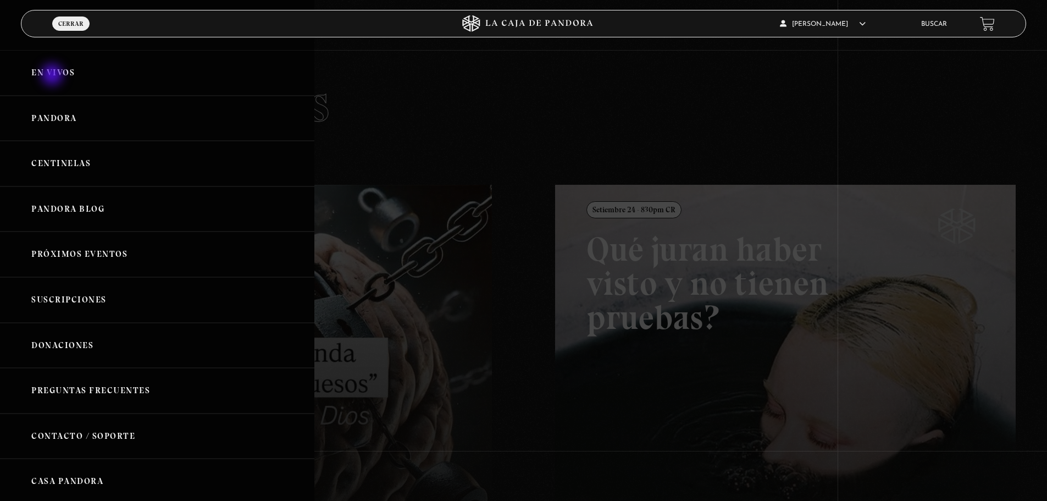
click at [53, 76] on link "En vivos" at bounding box center [157, 73] width 314 height 46
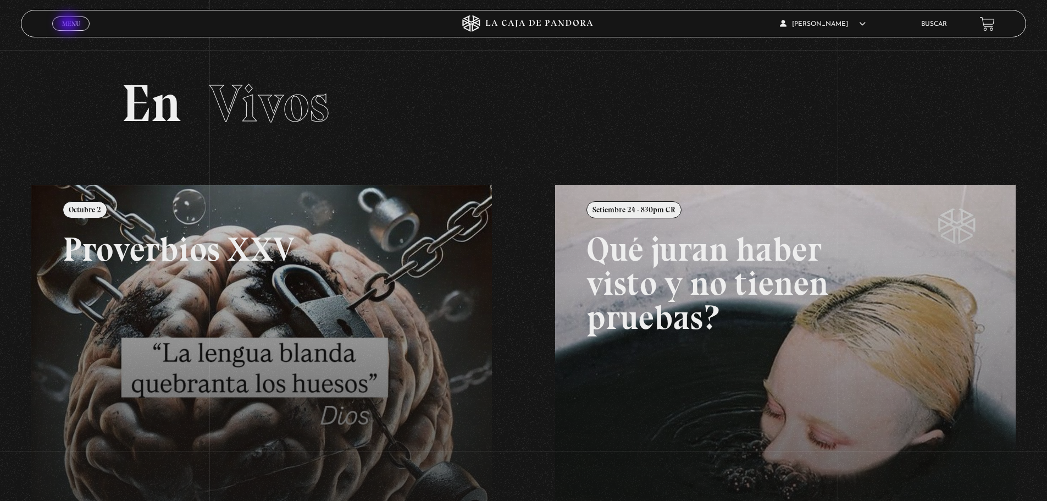
click at [69, 24] on span "Menu" at bounding box center [71, 23] width 18 height 7
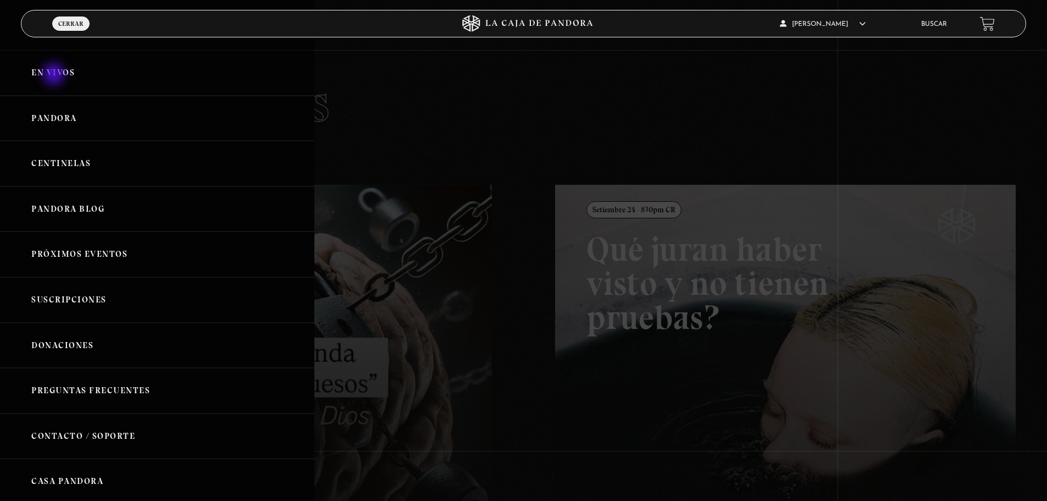
click at [55, 75] on link "En vivos" at bounding box center [157, 73] width 314 height 46
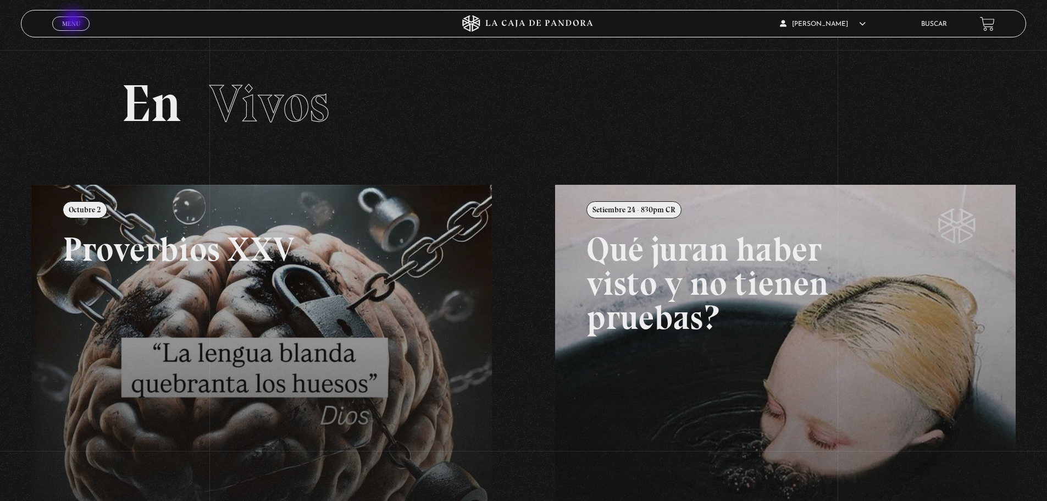
click at [74, 21] on span "Menu" at bounding box center [71, 23] width 18 height 7
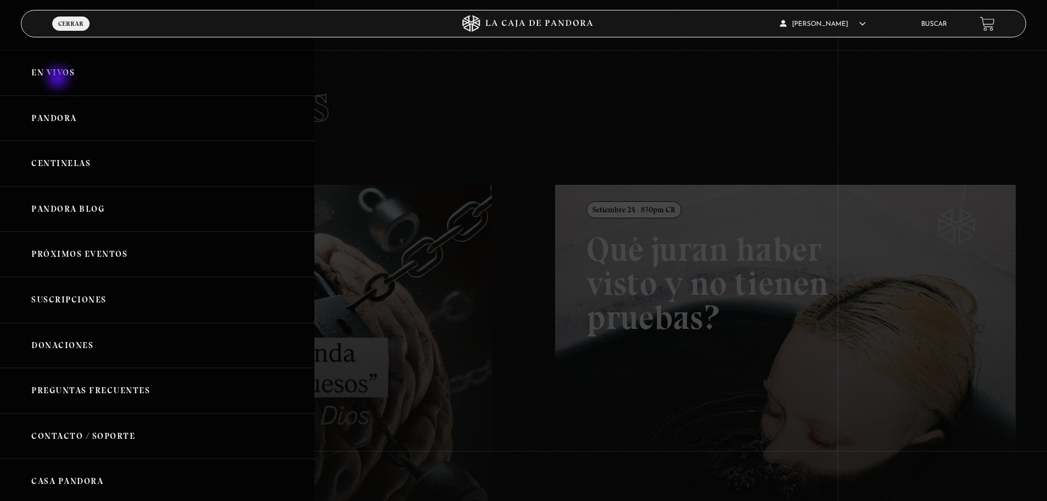
click at [59, 79] on link "En vivos" at bounding box center [157, 73] width 314 height 46
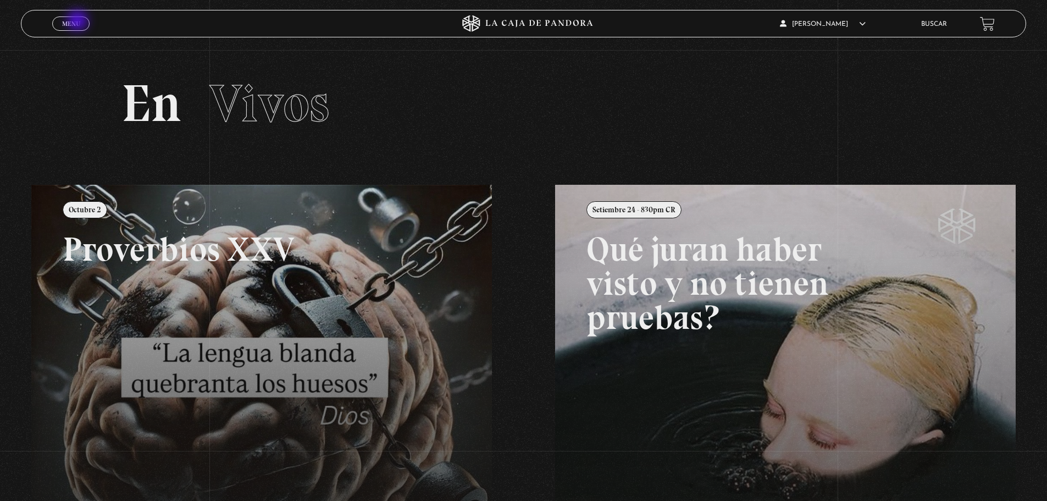
click at [79, 21] on span "Menu" at bounding box center [71, 23] width 18 height 7
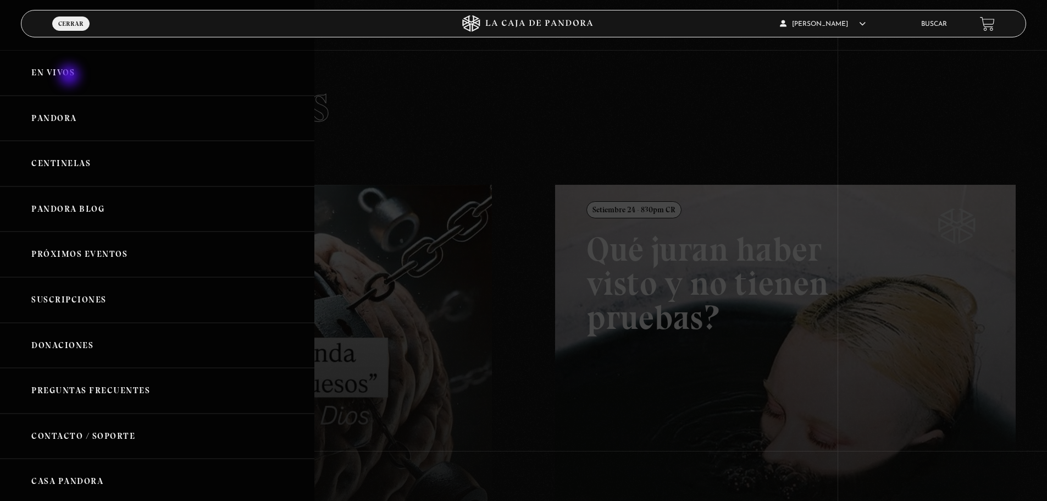
click at [70, 76] on link "En vivos" at bounding box center [157, 73] width 314 height 46
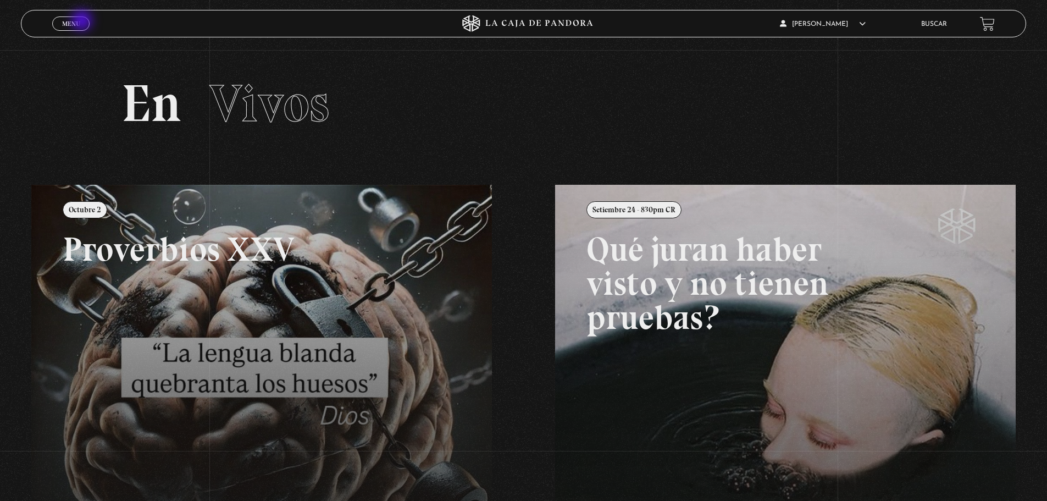
click at [83, 21] on link "Menu Cerrar" at bounding box center [70, 23] width 37 height 14
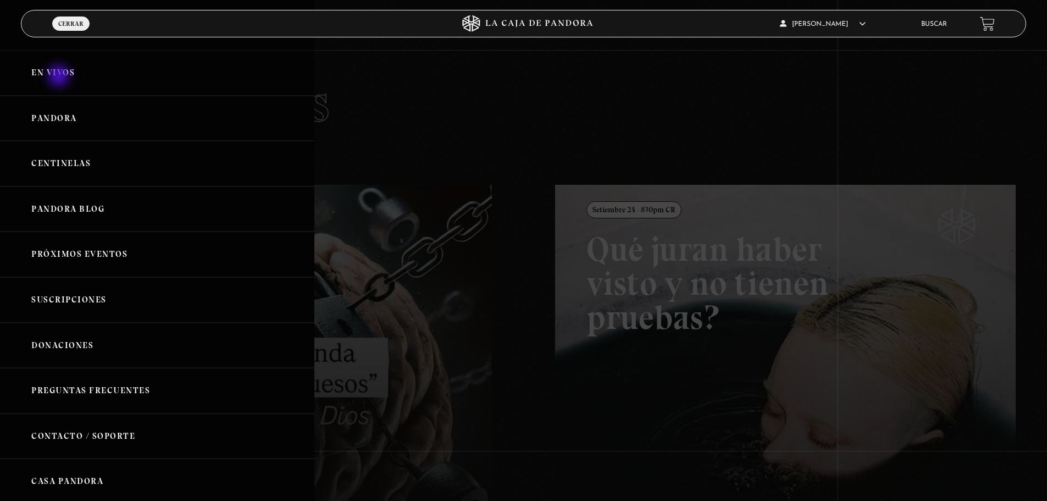
click at [60, 77] on link "En vivos" at bounding box center [157, 73] width 314 height 46
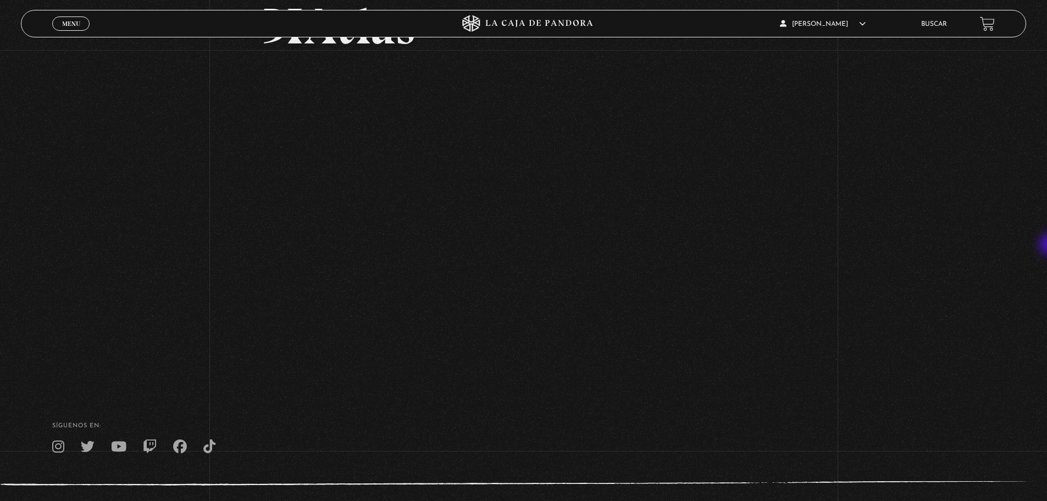
scroll to position [38, 0]
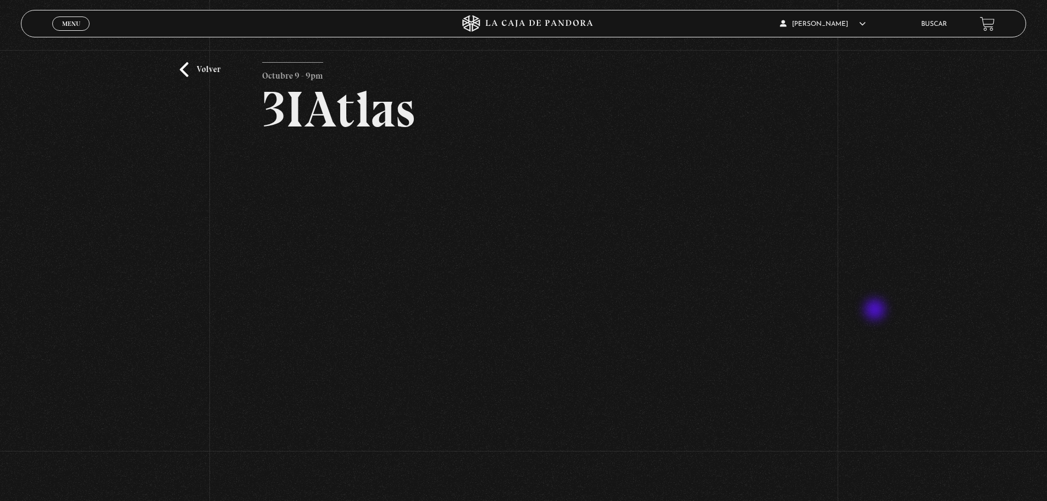
click at [876, 311] on div "Volver Octubre 9 - 9pm 3IAtlas" at bounding box center [523, 239] width 1047 height 455
click at [846, 412] on div "Volver Octubre 9 - 9pm 3IAtlas" at bounding box center [523, 239] width 1047 height 455
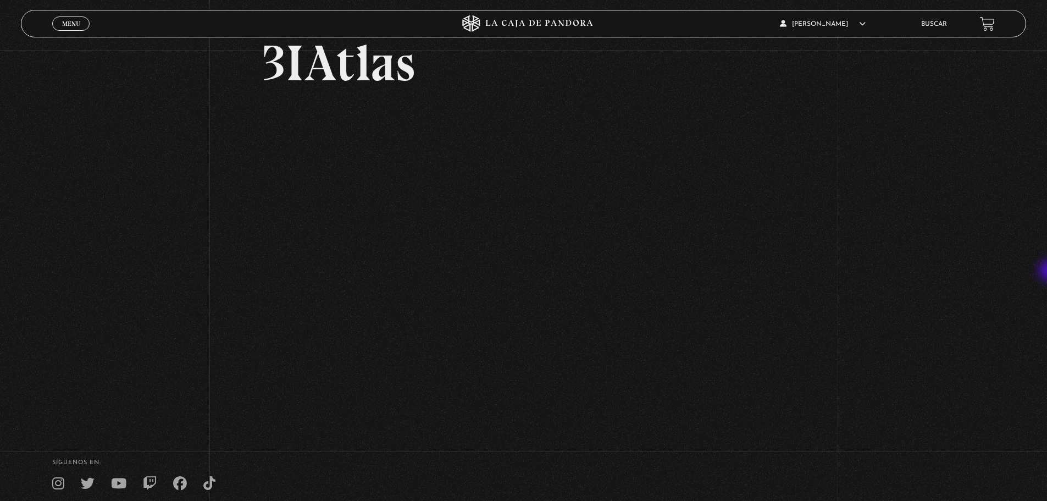
scroll to position [84, 0]
click at [78, 23] on span "Menu" at bounding box center [71, 23] width 18 height 7
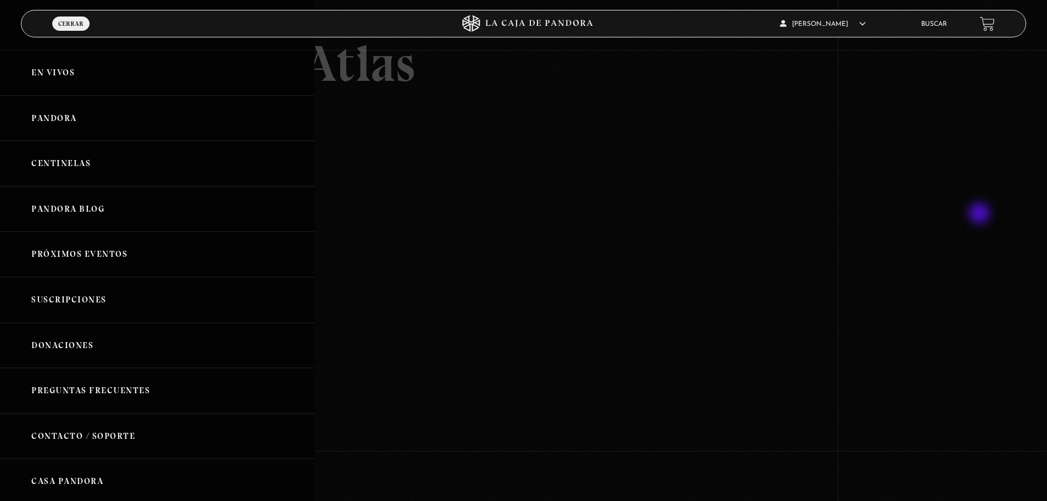
click at [981, 214] on div at bounding box center [523, 250] width 1047 height 501
